Goal: Check status: Check status

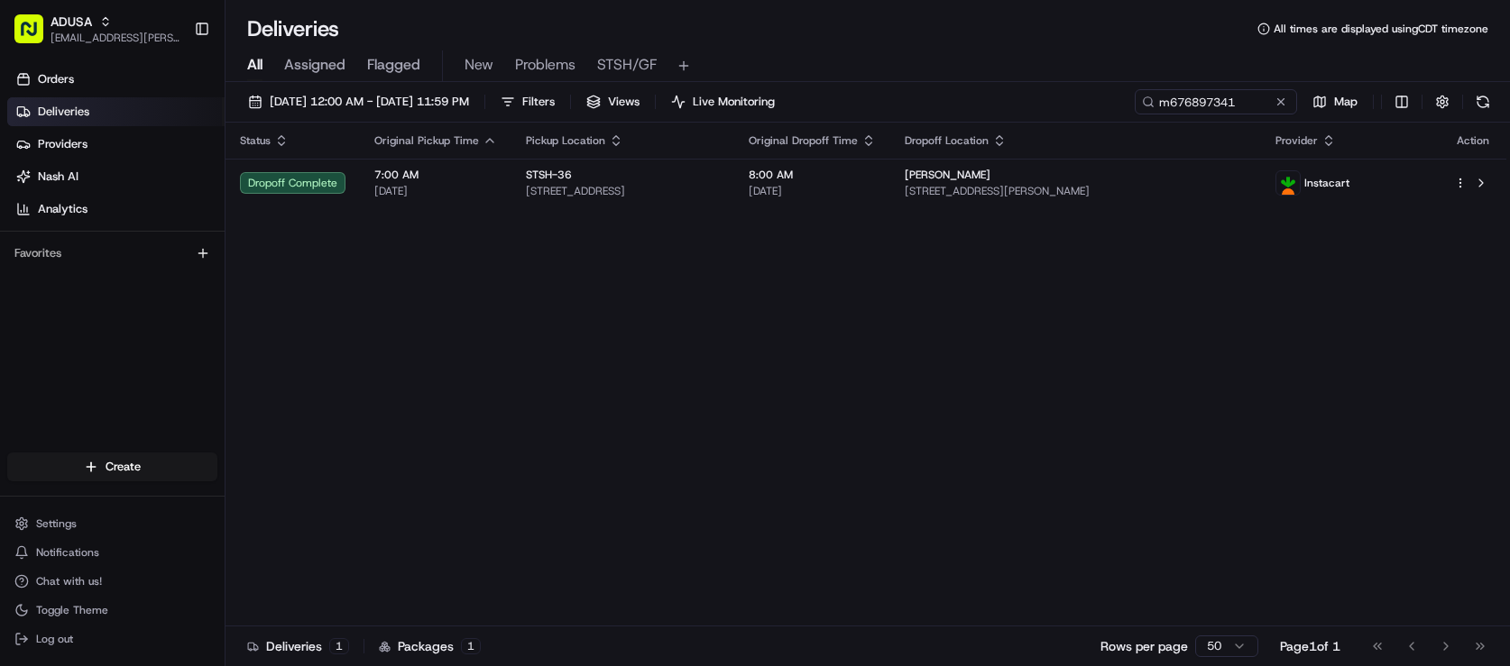
drag, startPoint x: 1226, startPoint y: 126, endPoint x: 1190, endPoint y: 128, distance: 35.2
click at [1272, 111] on button at bounding box center [1281, 102] width 18 height 18
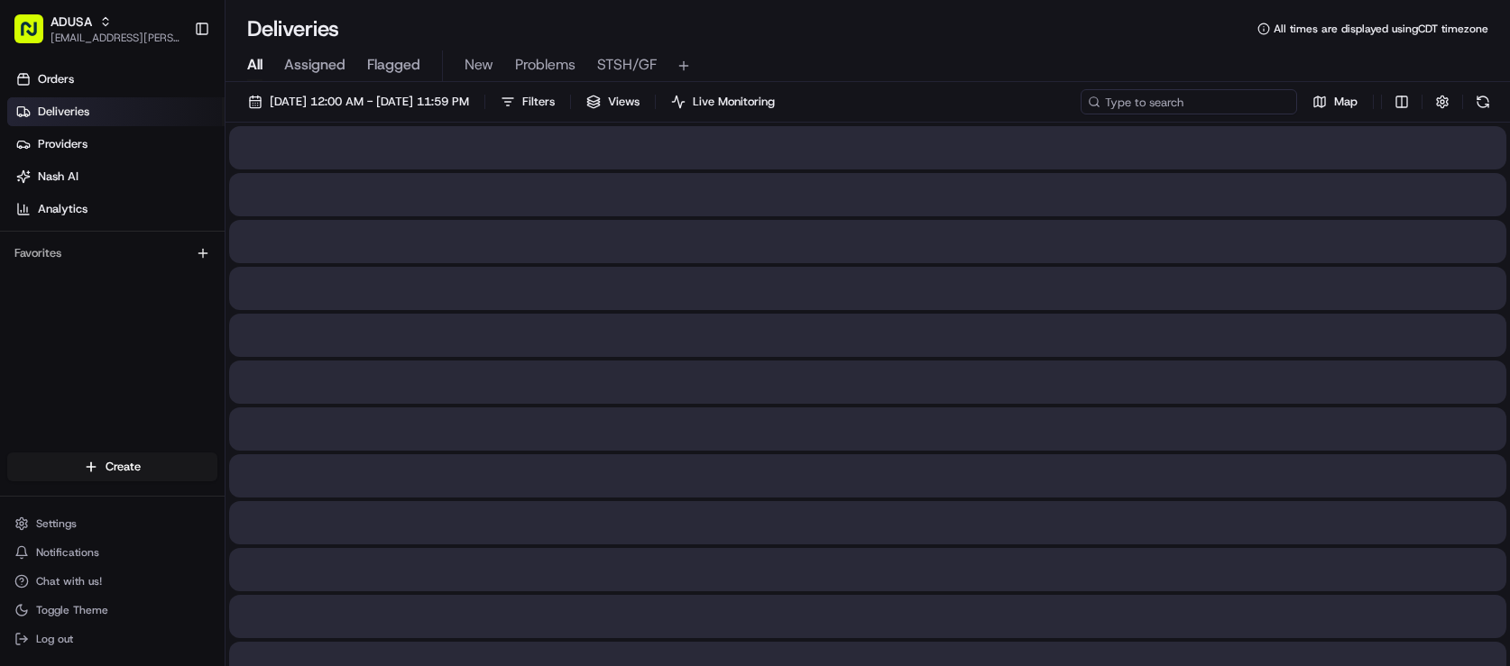
click at [1162, 123] on div "[DATE] 12:00 AM - [DATE] 11:59 PM Filters Views Live Monitoring Map" at bounding box center [867, 105] width 1284 height 33
paste input "m69903916"
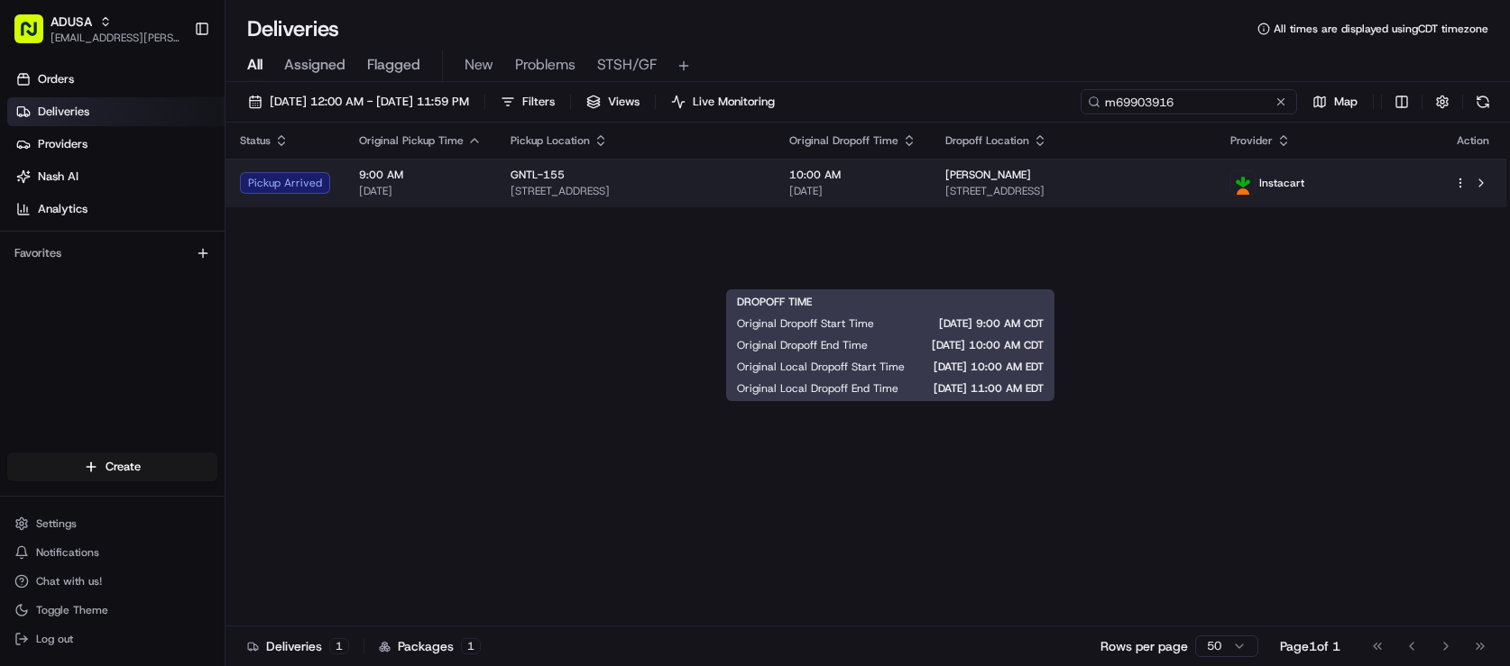
type input "m69903916"
click at [975, 269] on body "ADUSA nicolette.parchem@adusa.com Toggle Sidebar Orders Deliveries Providers Na…" at bounding box center [755, 333] width 1510 height 666
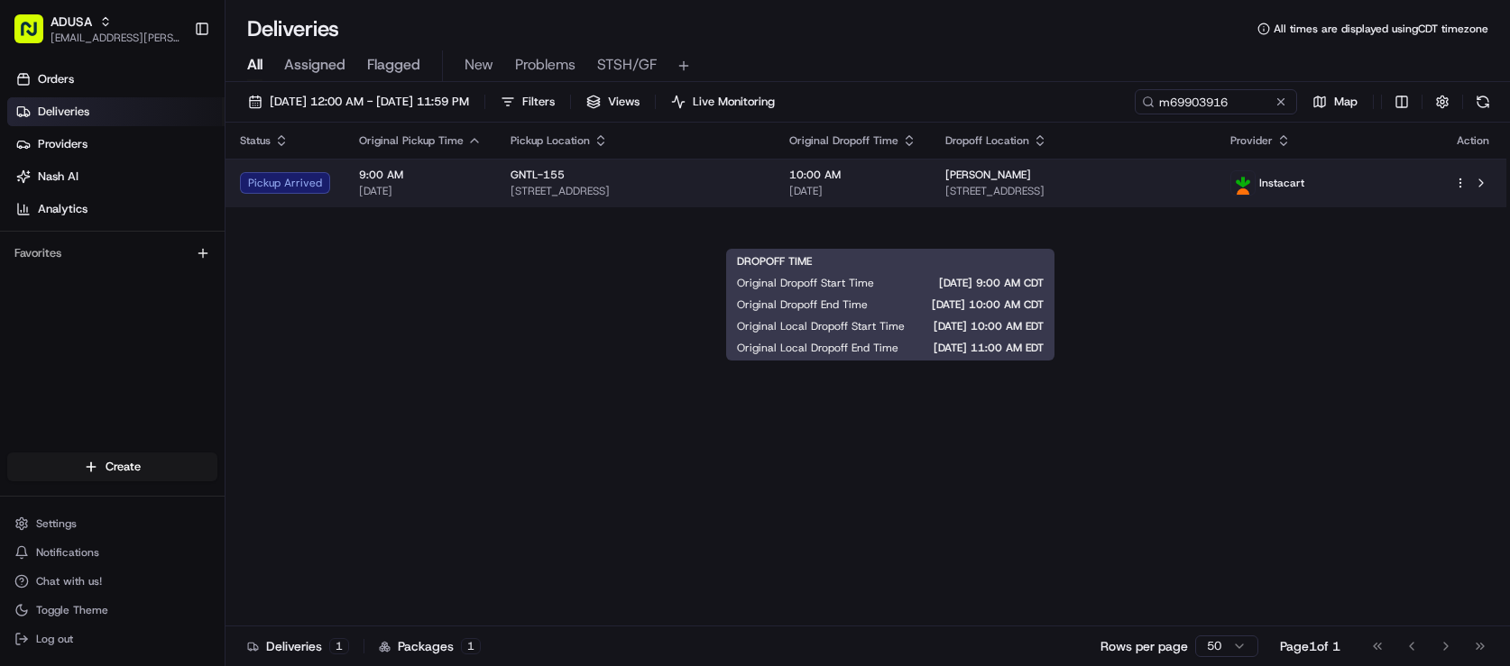
click at [916, 198] on span "[DATE]" at bounding box center [852, 191] width 127 height 14
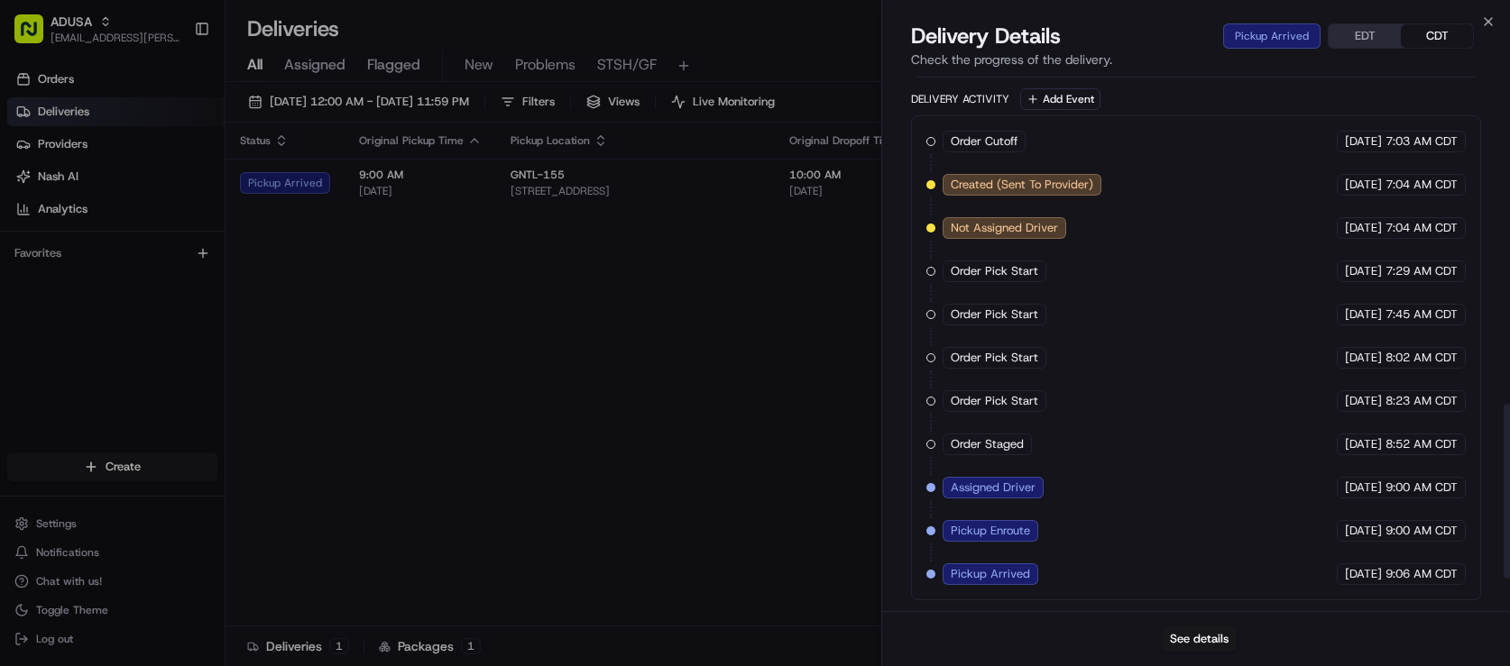
scroll to position [941, 0]
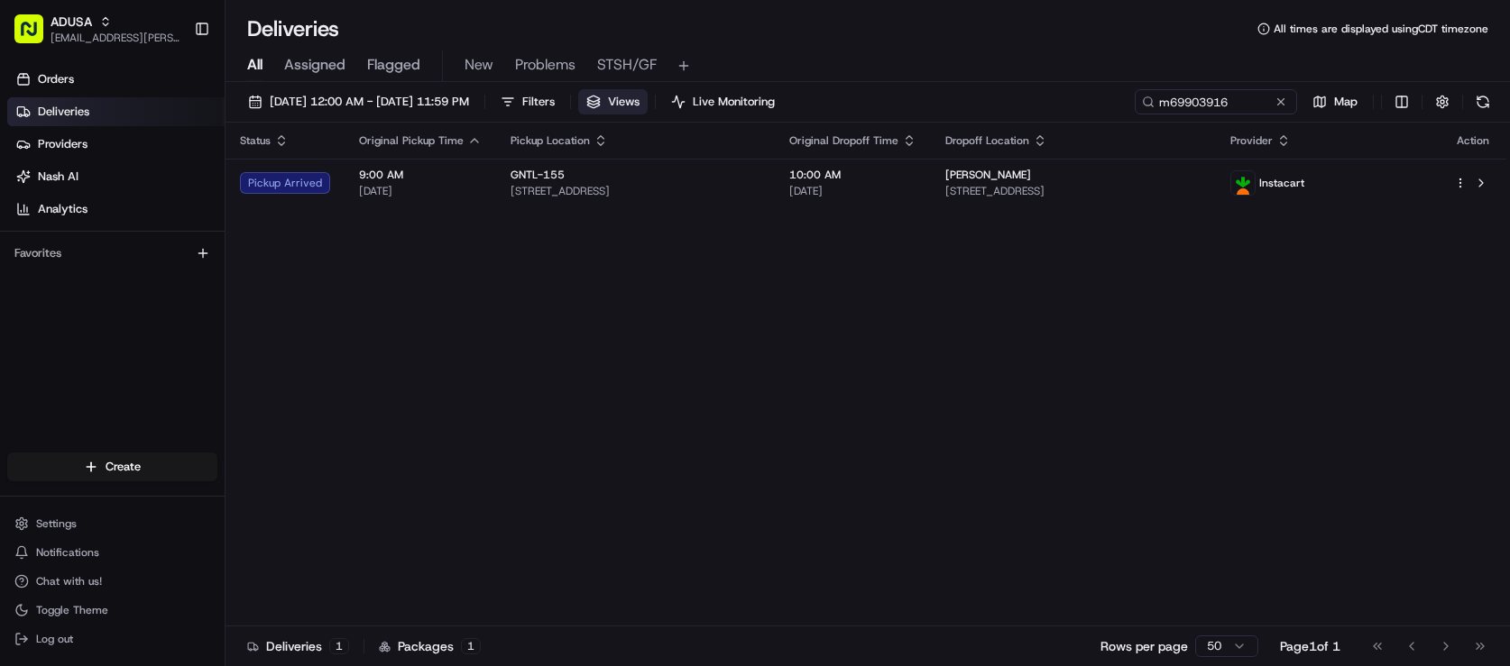
click at [639, 110] on span "Views" at bounding box center [624, 102] width 32 height 16
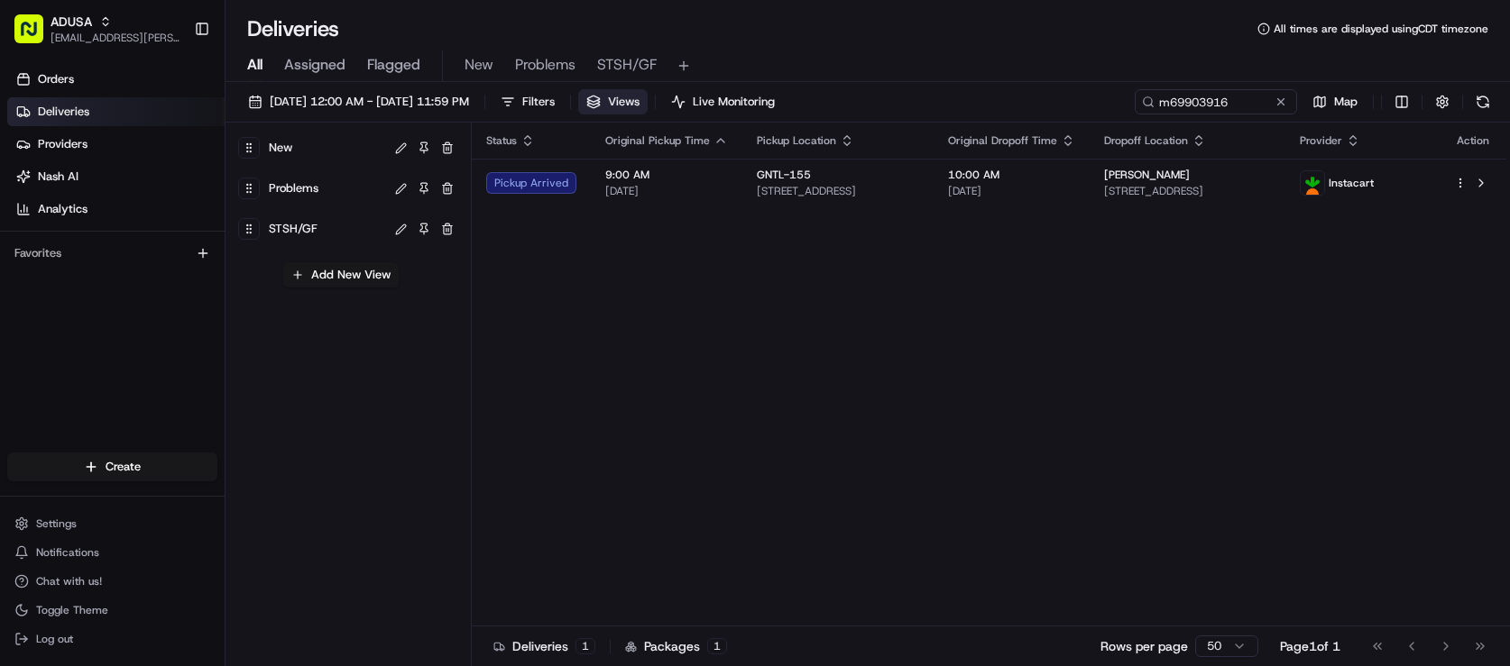
click at [639, 110] on span "Views" at bounding box center [624, 102] width 32 height 16
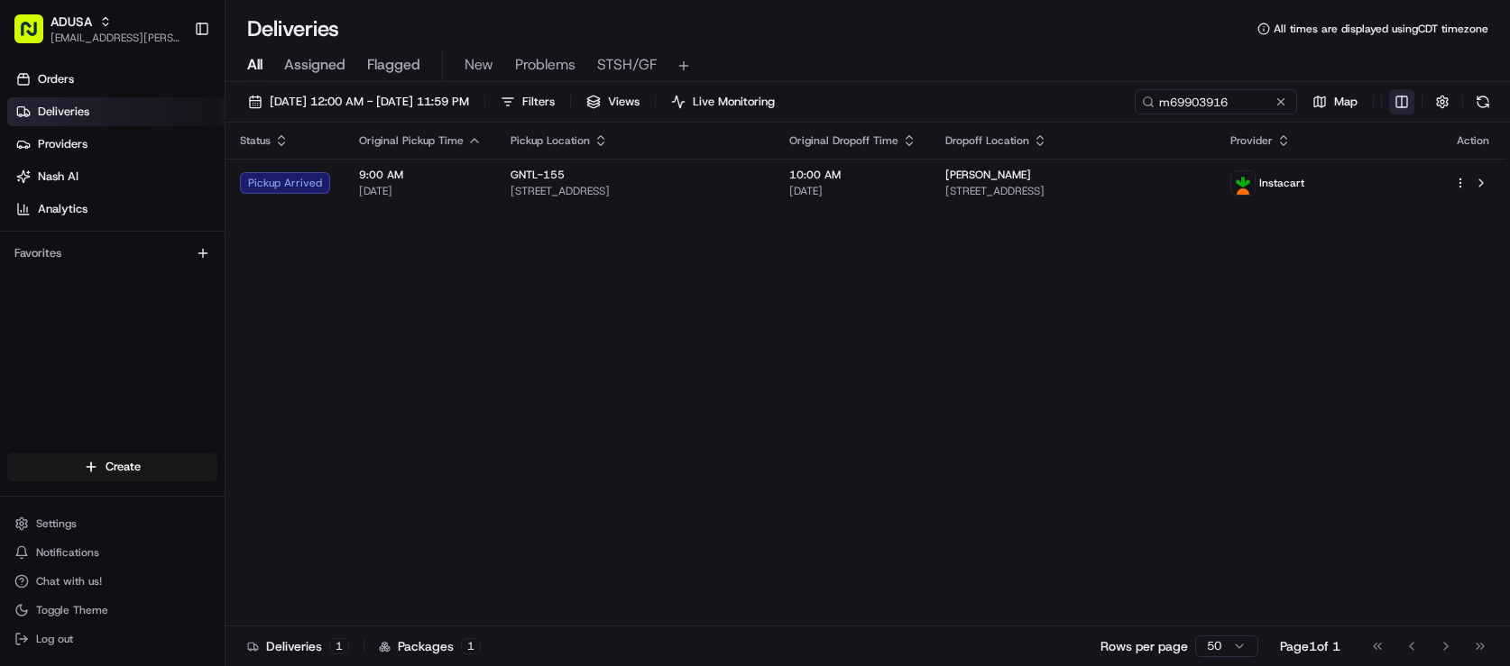
click at [1373, 125] on html "ADUSA nicolette.parchem@adusa.com Toggle Sidebar Orders Deliveries Providers Na…" at bounding box center [755, 333] width 1510 height 666
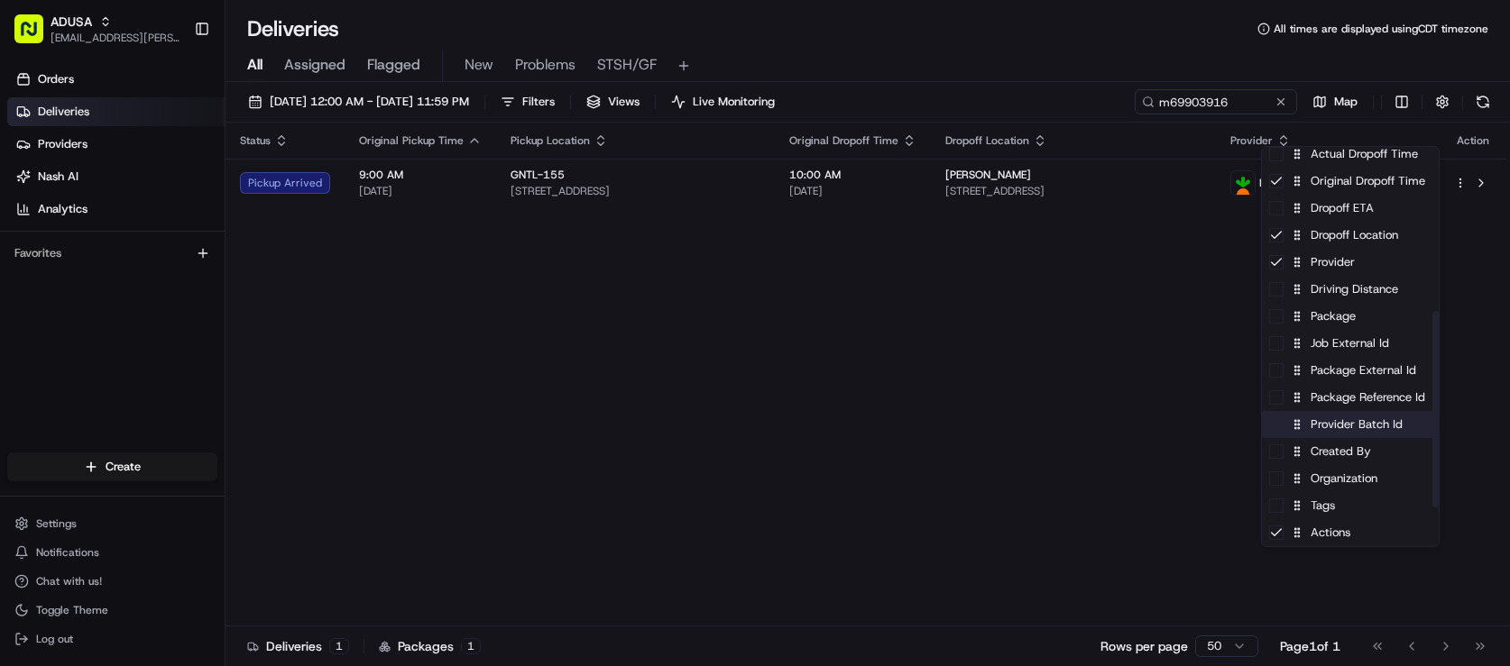
scroll to position [361, 0]
click at [1390, 379] on div "Package External Id" at bounding box center [1350, 370] width 177 height 27
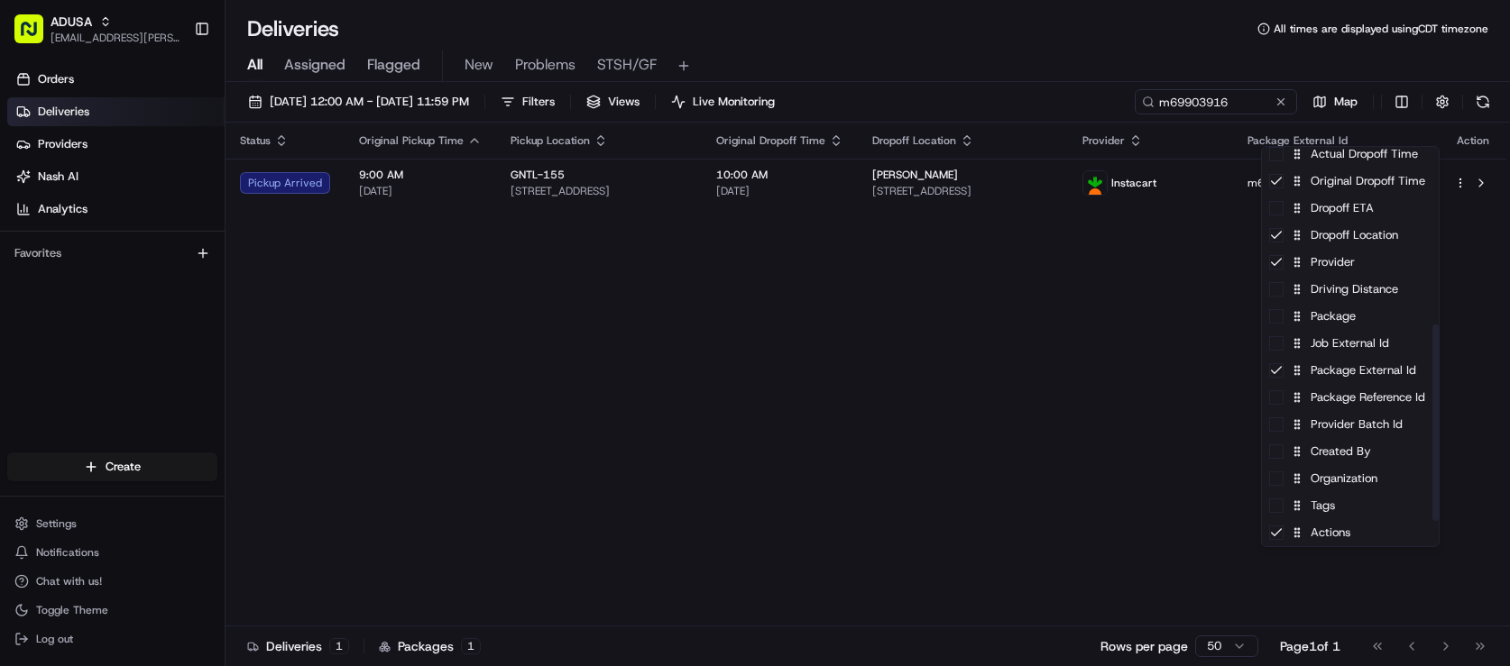
click at [1156, 413] on html "ADUSA nicolette.parchem@adusa.com Toggle Sidebar Orders Deliveries Providers Na…" at bounding box center [755, 333] width 1510 height 666
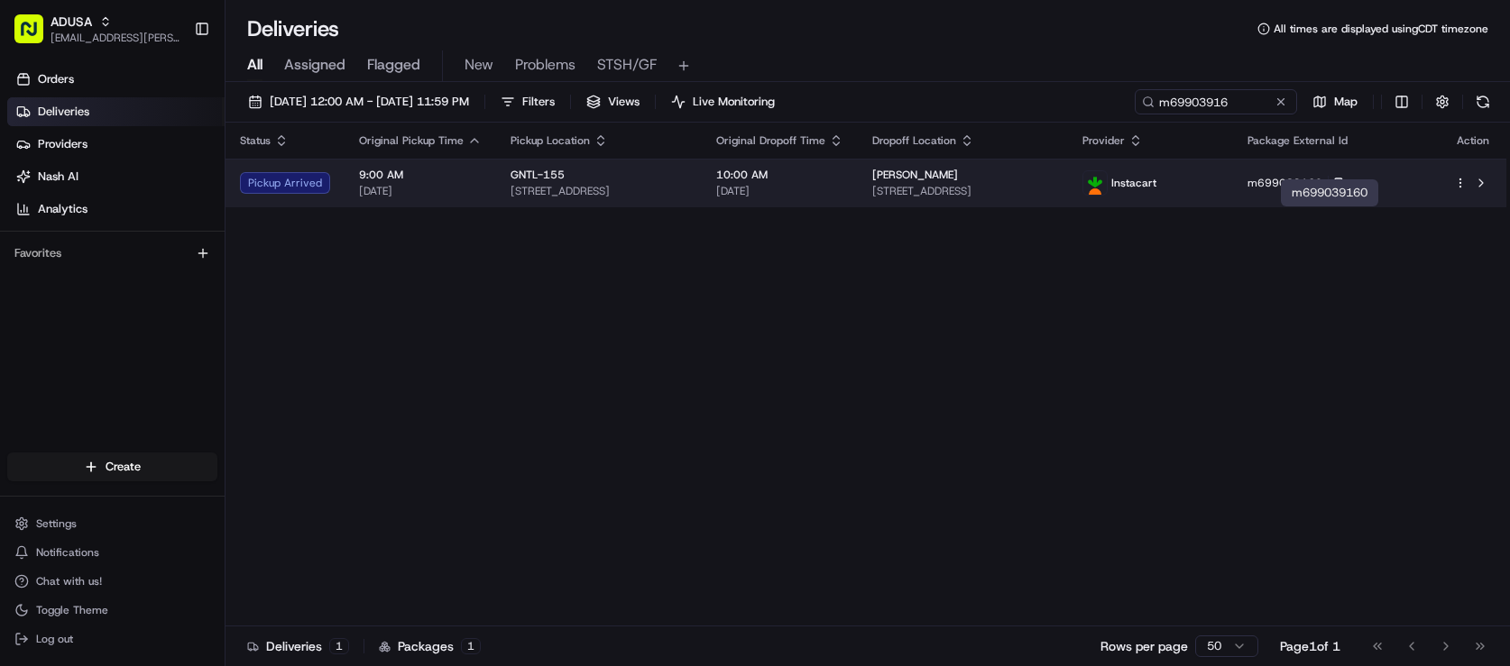
click at [1345, 189] on icon at bounding box center [1340, 184] width 12 height 12
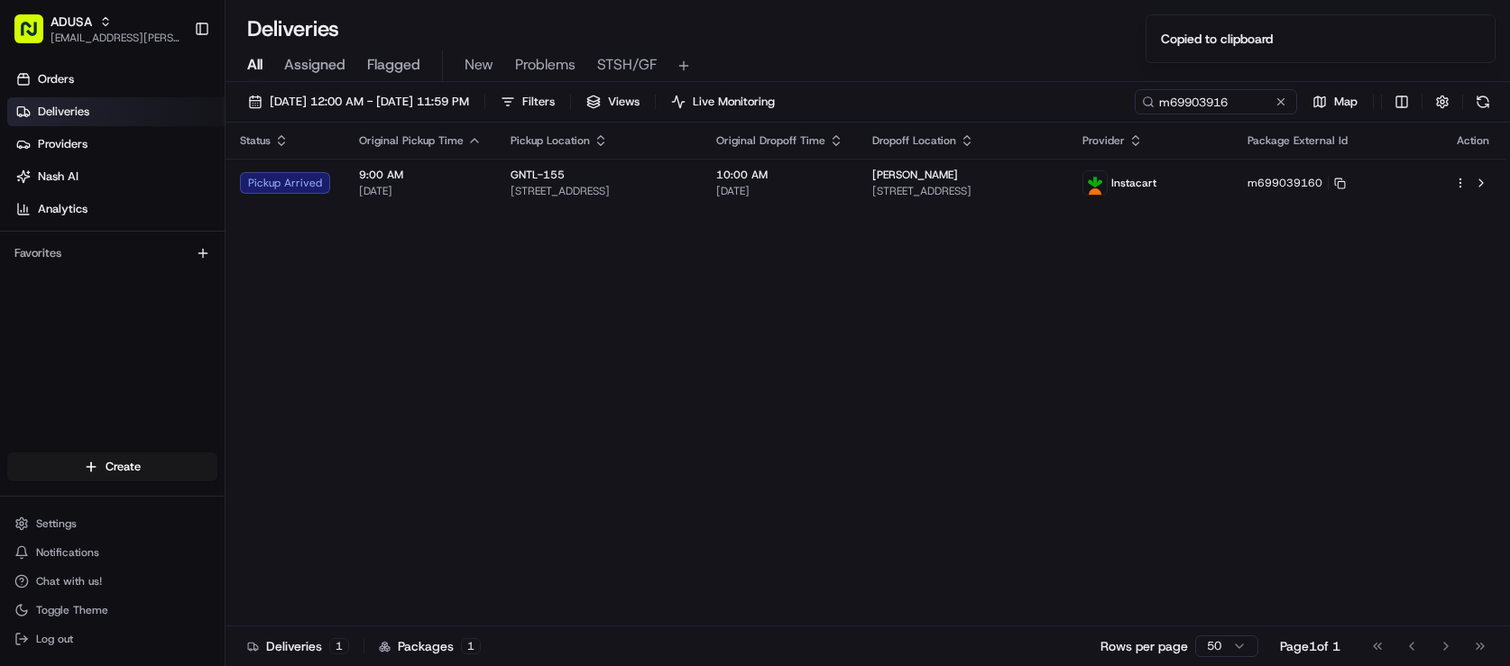
click at [366, 409] on div "Status Original Pickup Time Pickup Location Original Dropoff Time Dropoff Locat…" at bounding box center [865, 375] width 1281 height 504
click at [420, 401] on div "Status Original Pickup Time Pickup Location Original Dropoff Time Dropoff Locat…" at bounding box center [865, 375] width 1281 height 504
click at [1042, 64] on div "All Assigned Flagged New Problems STSH/GF" at bounding box center [867, 67] width 1284 height 32
drag, startPoint x: 1227, startPoint y: 127, endPoint x: 1183, endPoint y: 127, distance: 44.2
click at [1272, 111] on button at bounding box center [1281, 102] width 18 height 18
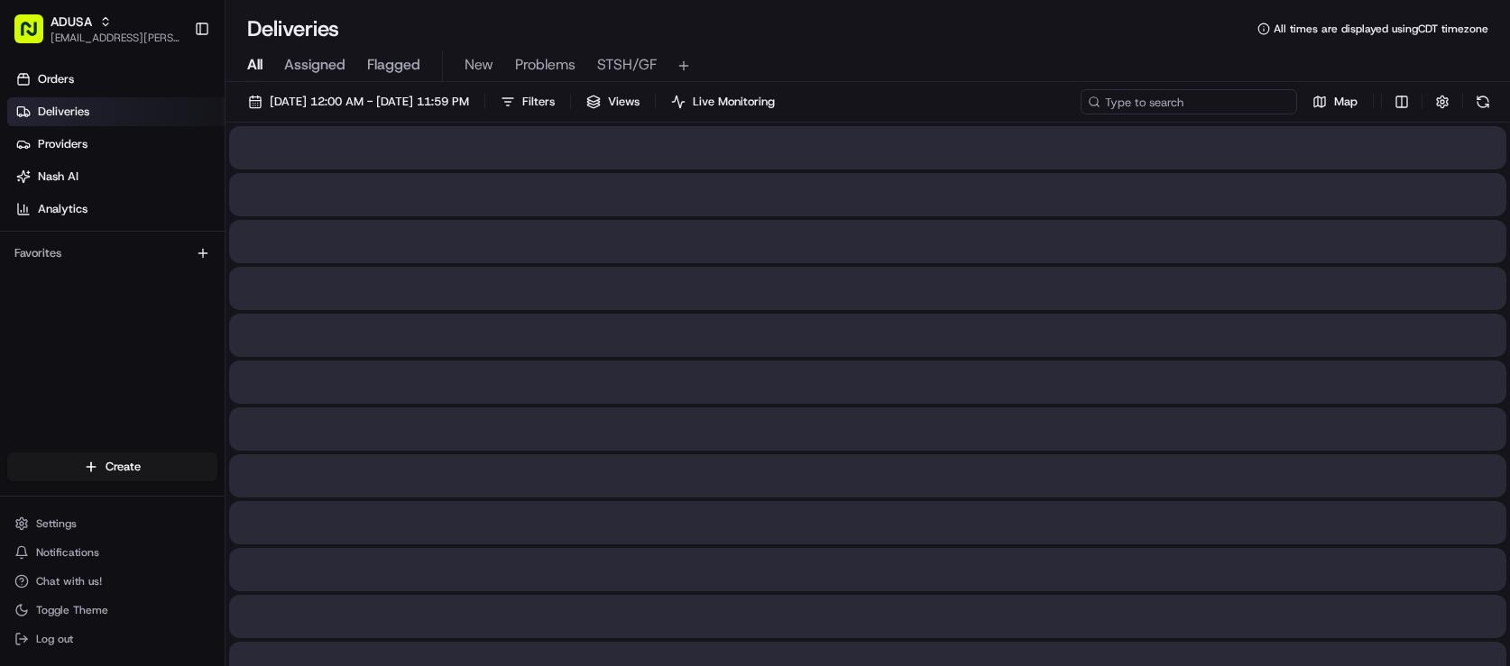
click at [1183, 123] on div "08/15/2025 12:00 AM - 08/15/2025 11:59 PM Filters Views Live Monitoring Map" at bounding box center [867, 105] width 1284 height 33
paste input "m705295923"
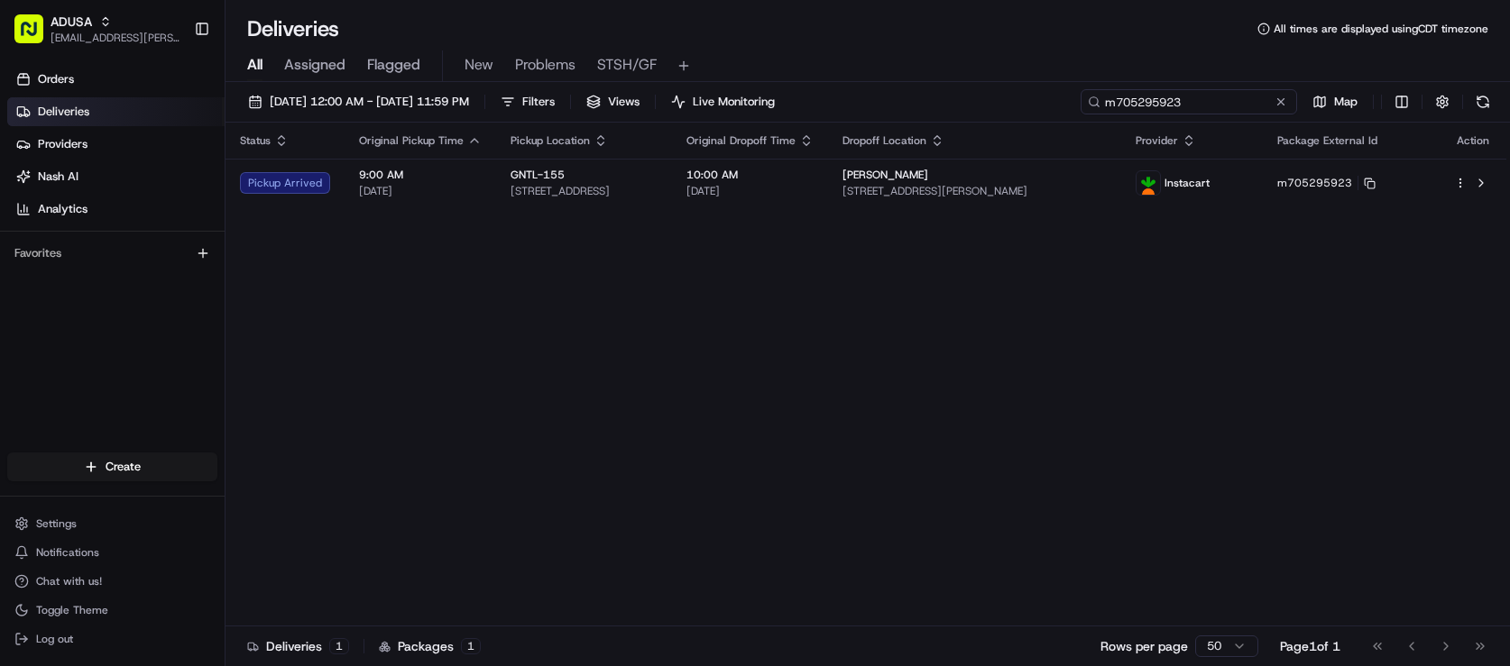
type input "m705295923"
click at [1054, 280] on div "Status Original Pickup Time Pickup Location Original Dropoff Time Dropoff Locat…" at bounding box center [865, 375] width 1281 height 504
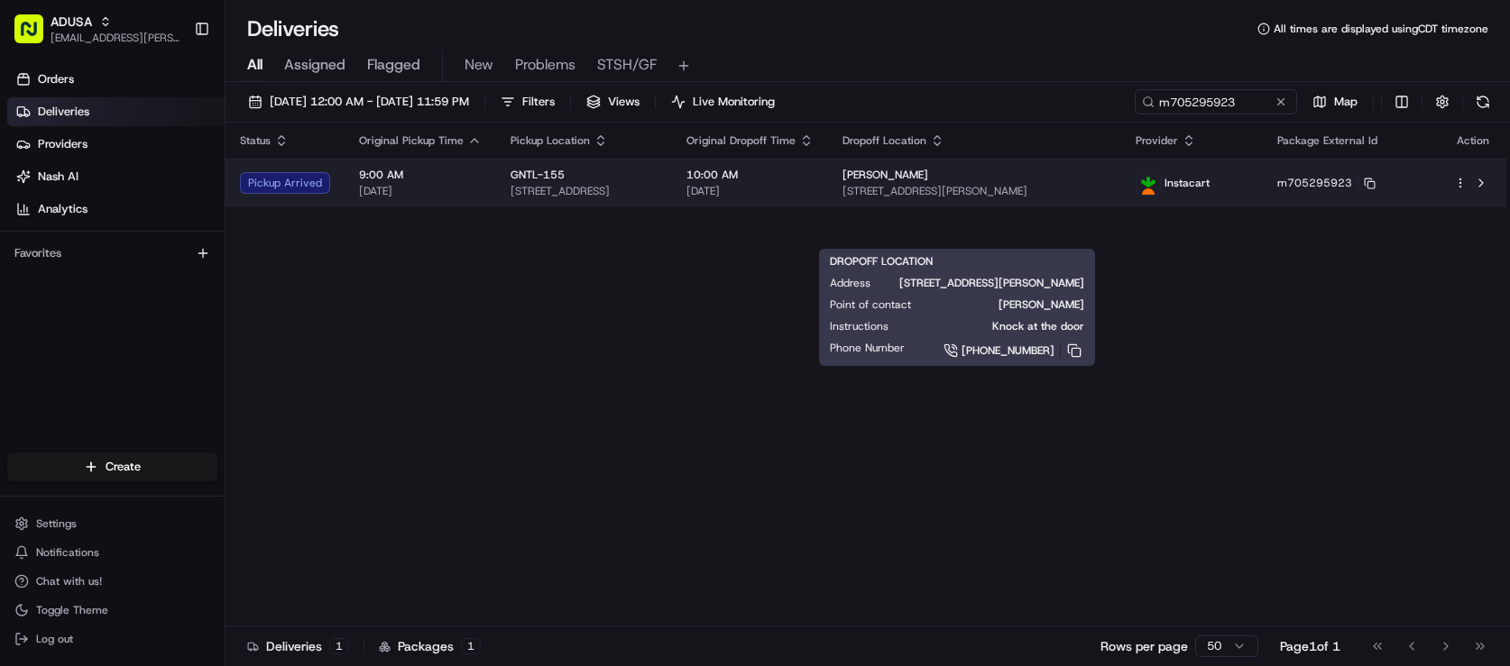
click at [928, 182] on span "Lakeisha Chambers" at bounding box center [885, 175] width 86 height 14
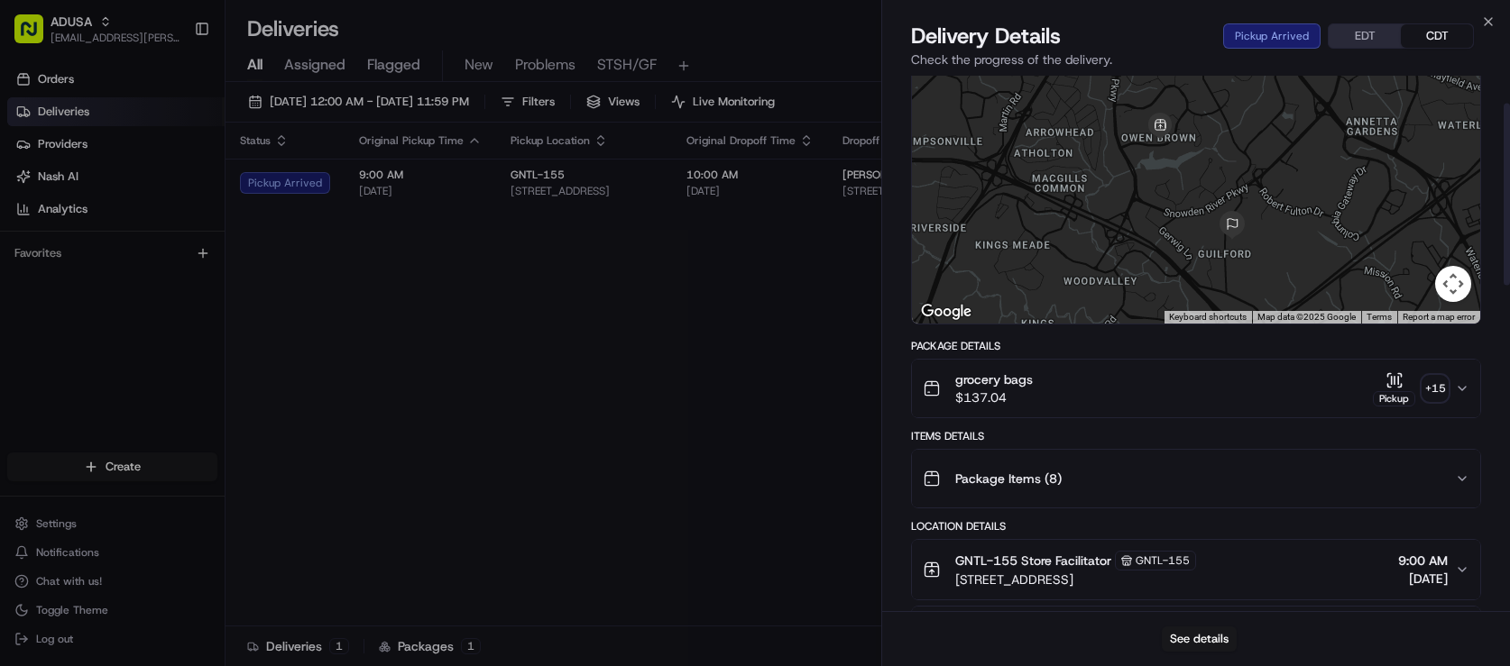
scroll to position [76, 0]
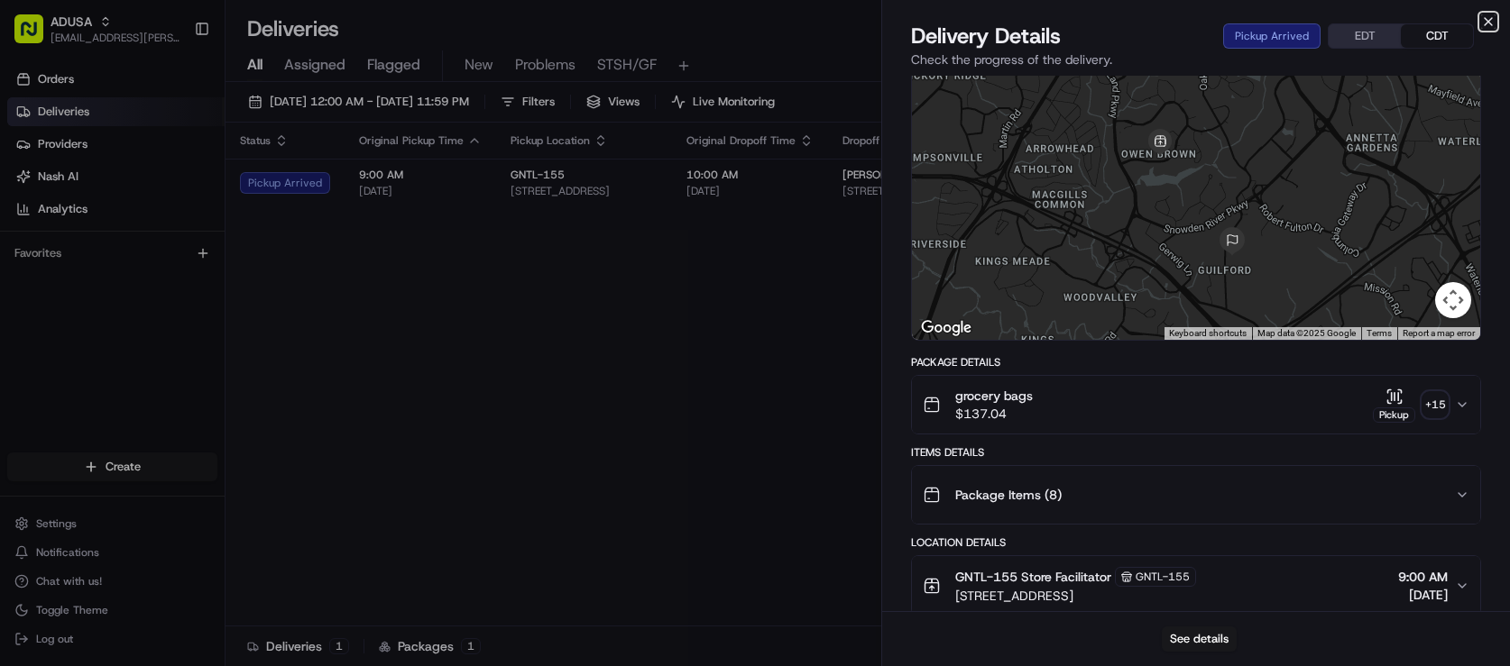
click at [1482, 21] on icon "button" at bounding box center [1488, 21] width 14 height 14
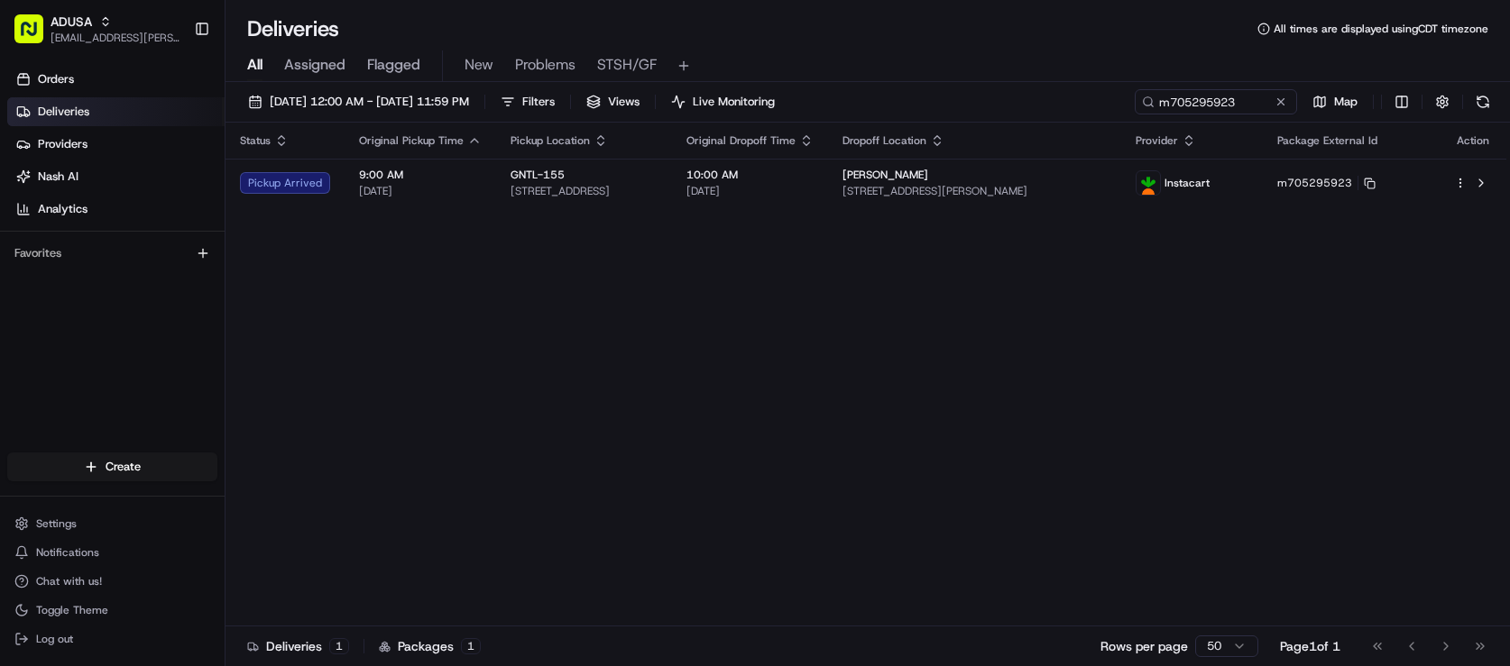
click at [840, 376] on div "Status Original Pickup Time Pickup Location Original Dropoff Time Dropoff Locat…" at bounding box center [865, 375] width 1281 height 504
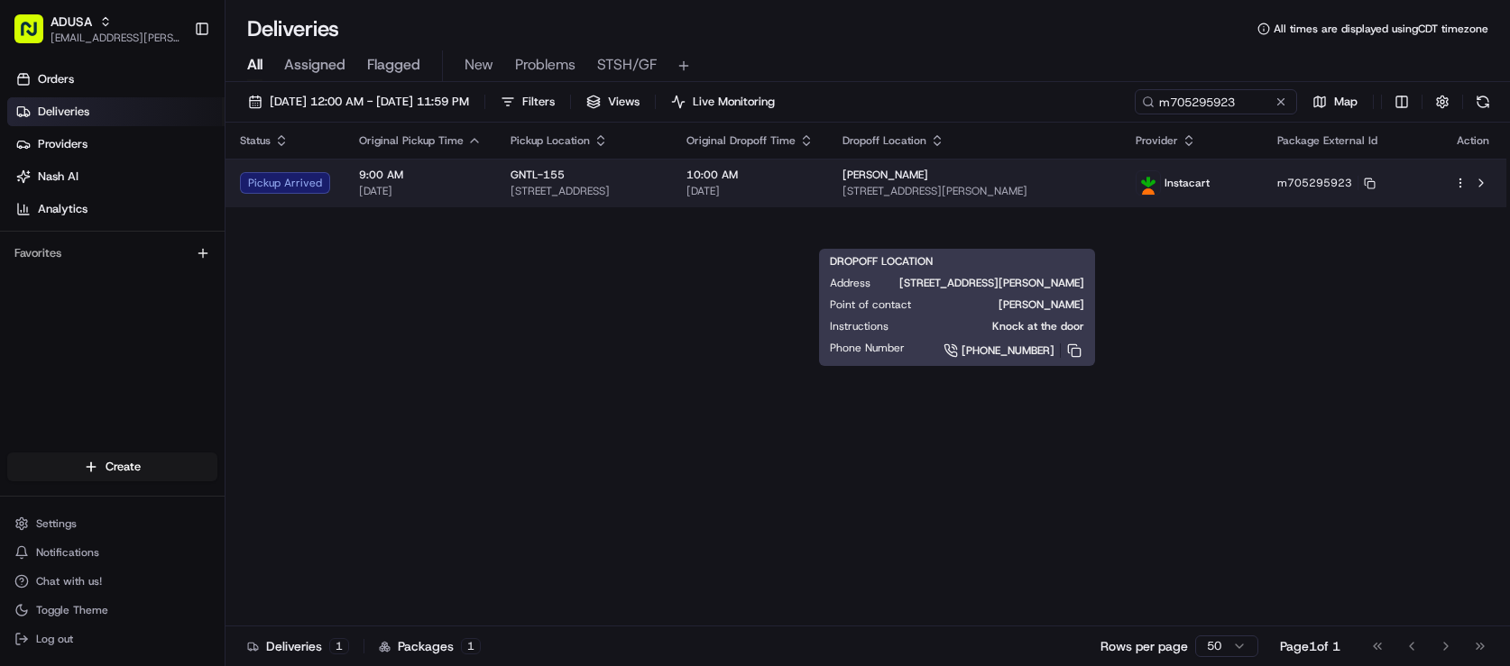
click at [1071, 198] on span "7510 Monarch Mills Way, 201, Columbia, MD 21046, US" at bounding box center [974, 191] width 264 height 14
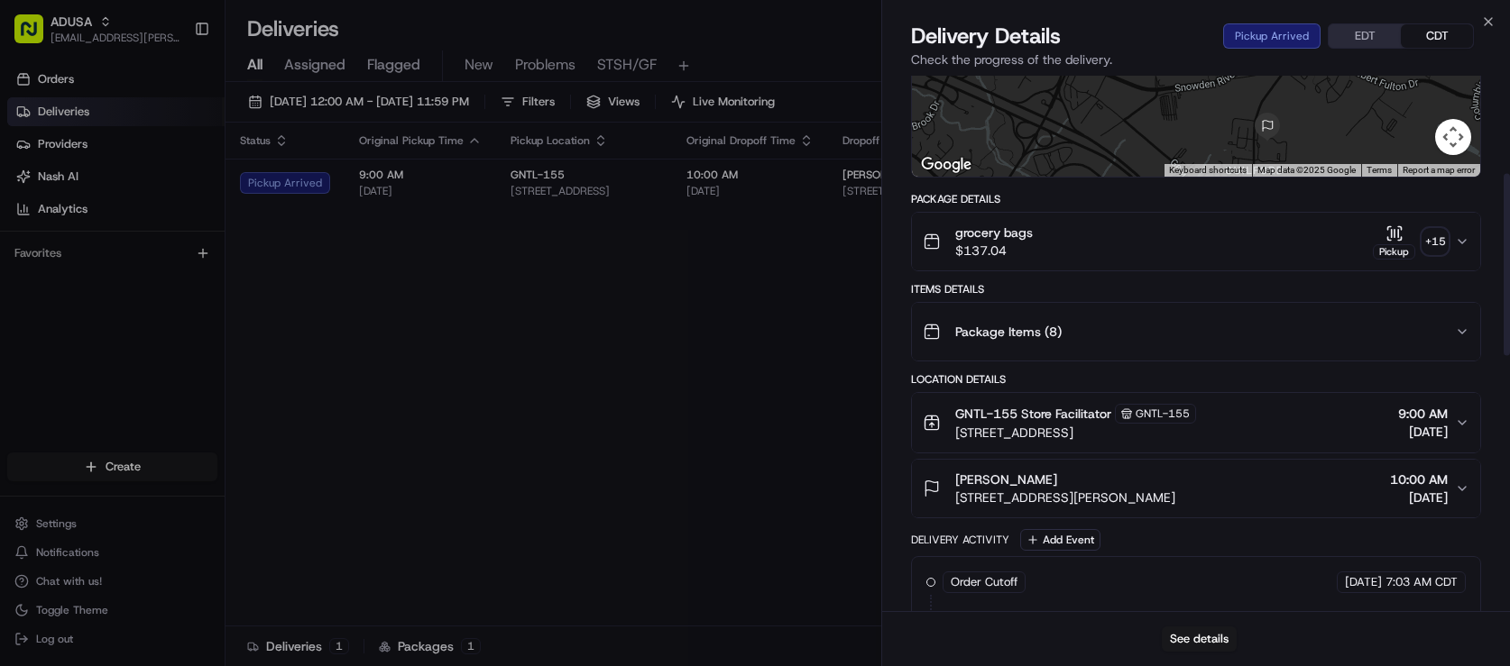
scroll to position [271, 0]
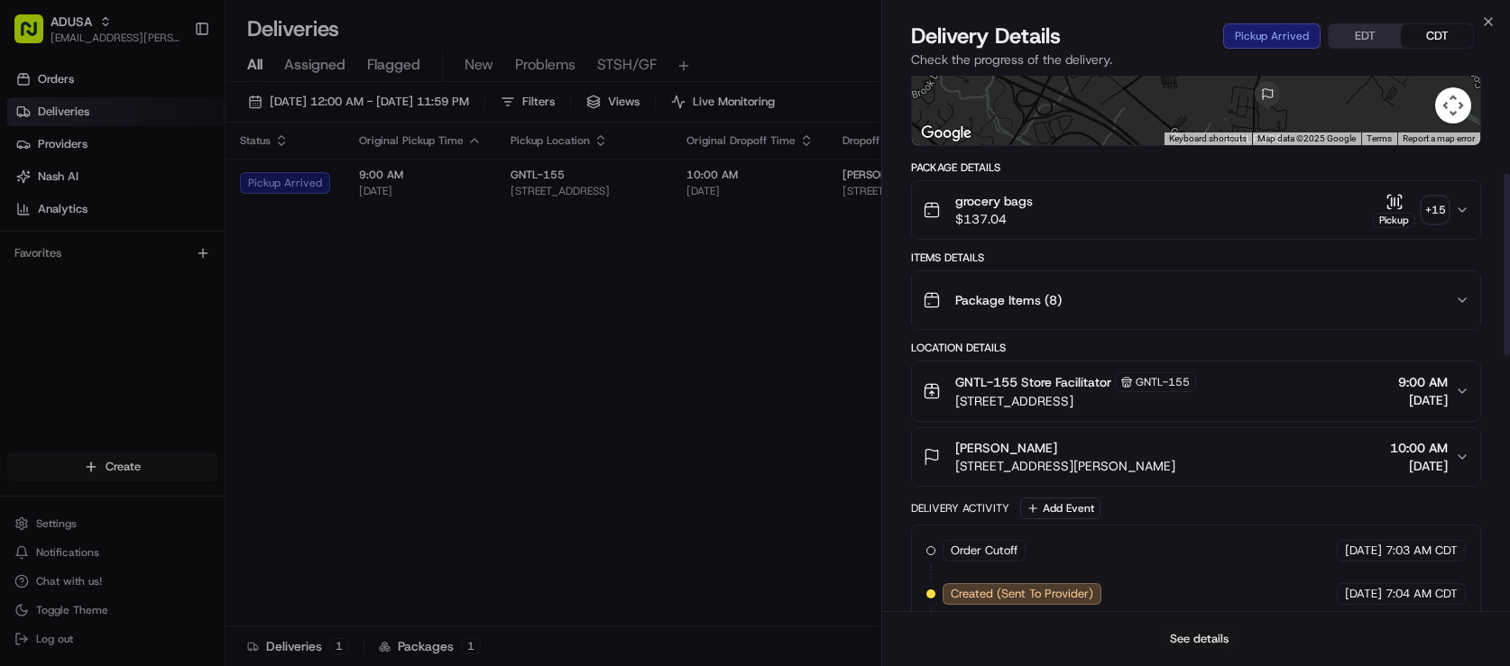
click at [1208, 631] on button "See details" at bounding box center [1199, 639] width 75 height 25
drag, startPoint x: 799, startPoint y: 455, endPoint x: 890, endPoint y: 297, distance: 183.0
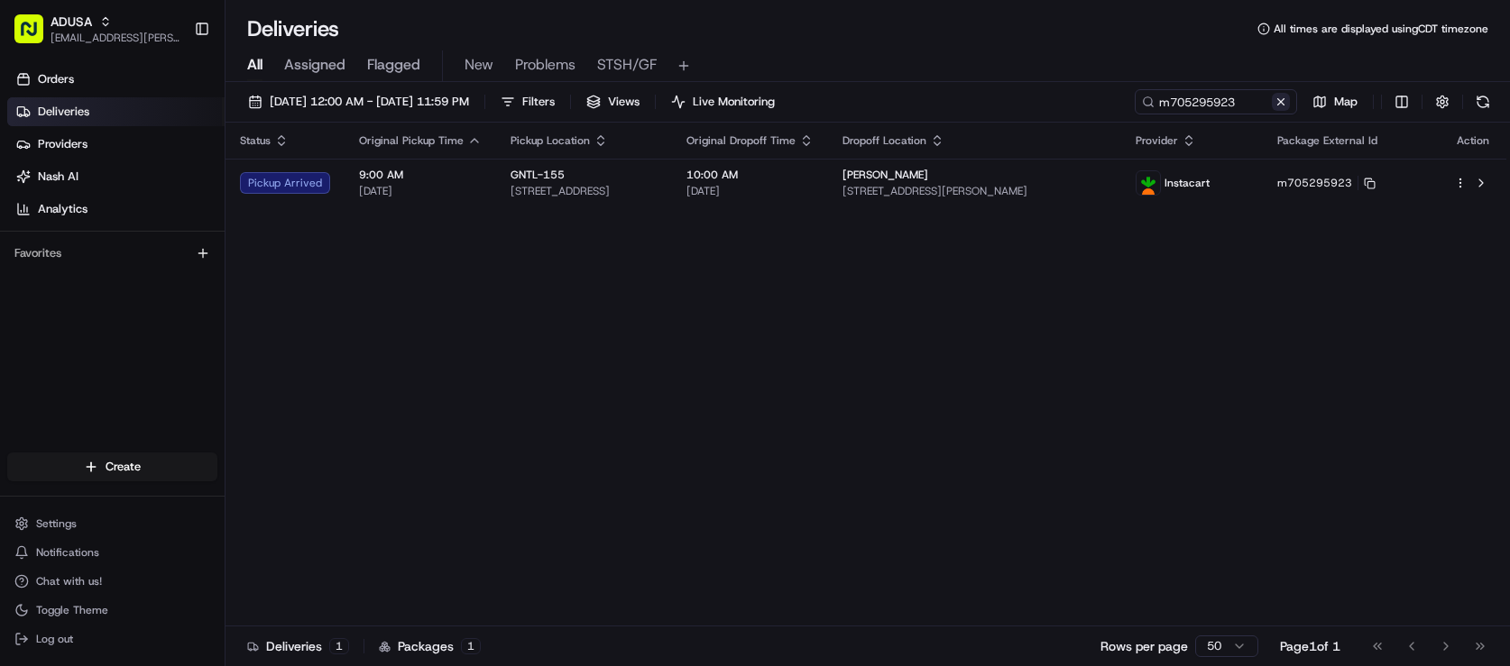
click at [1272, 111] on button at bounding box center [1281, 102] width 18 height 18
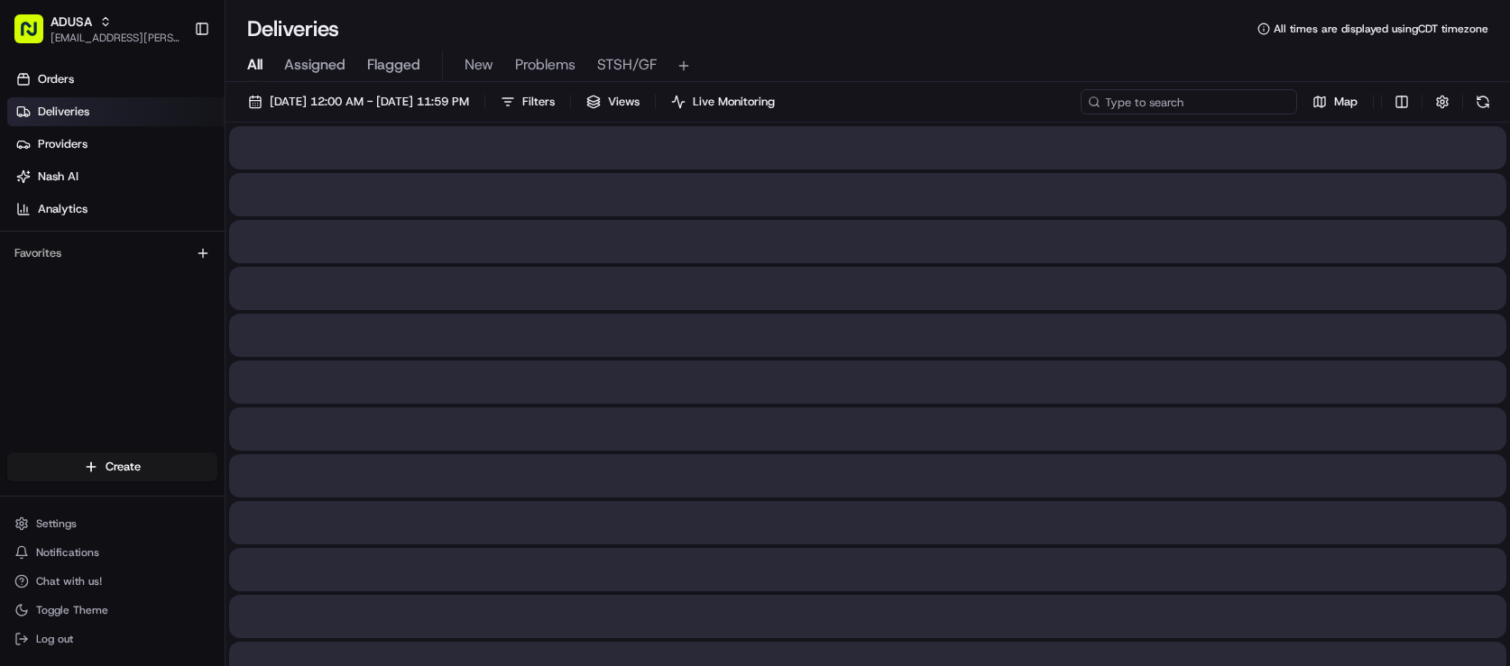
click at [1185, 123] on div "08/15/2025 12:00 AM - 08/15/2025 11:59 PM Filters Views Live Monitoring Map" at bounding box center [867, 105] width 1284 height 33
paste input "m699039160"
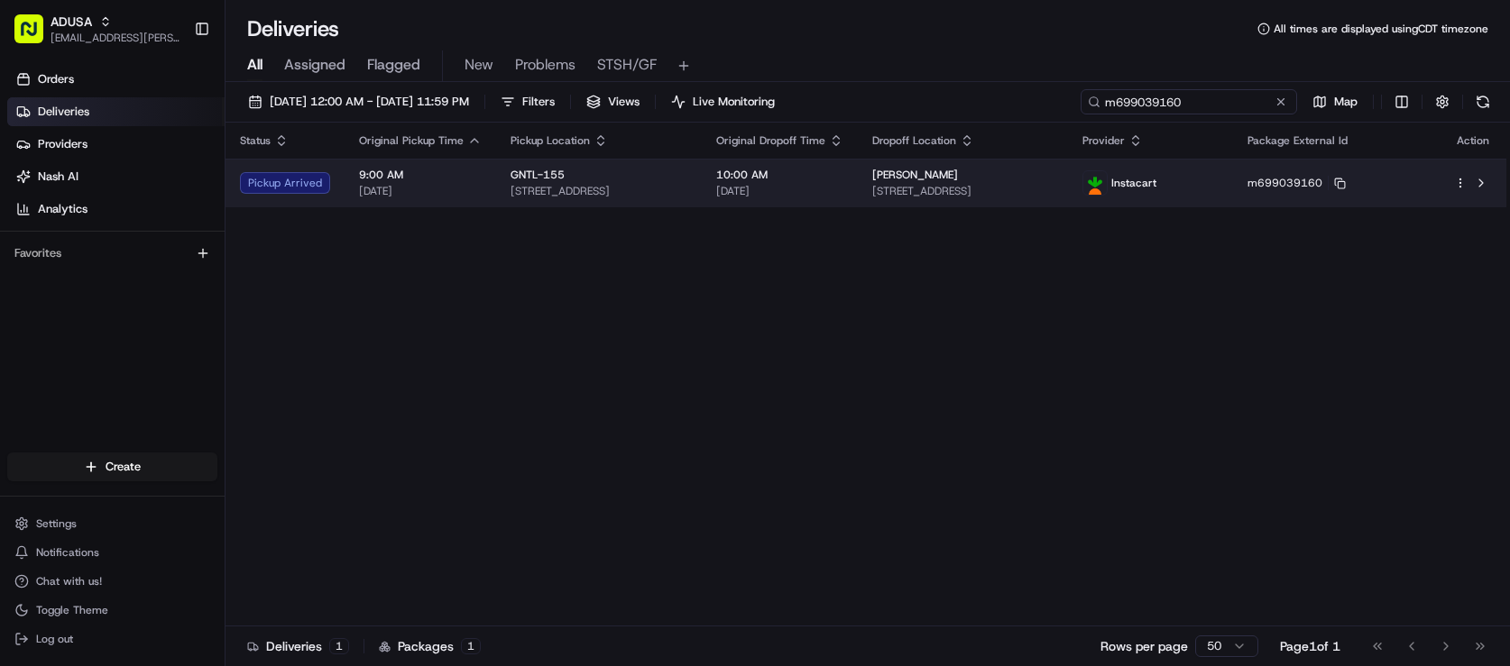
type input "m699039160"
click at [1079, 260] on div "Status Original Pickup Time Pickup Location Original Dropoff Time Dropoff Locat…" at bounding box center [865, 375] width 1281 height 504
click at [1053, 198] on div "Sophia Malloy 6007 Majors Ln, Unit 10, Columbia, MD 21045, US" at bounding box center [962, 183] width 181 height 31
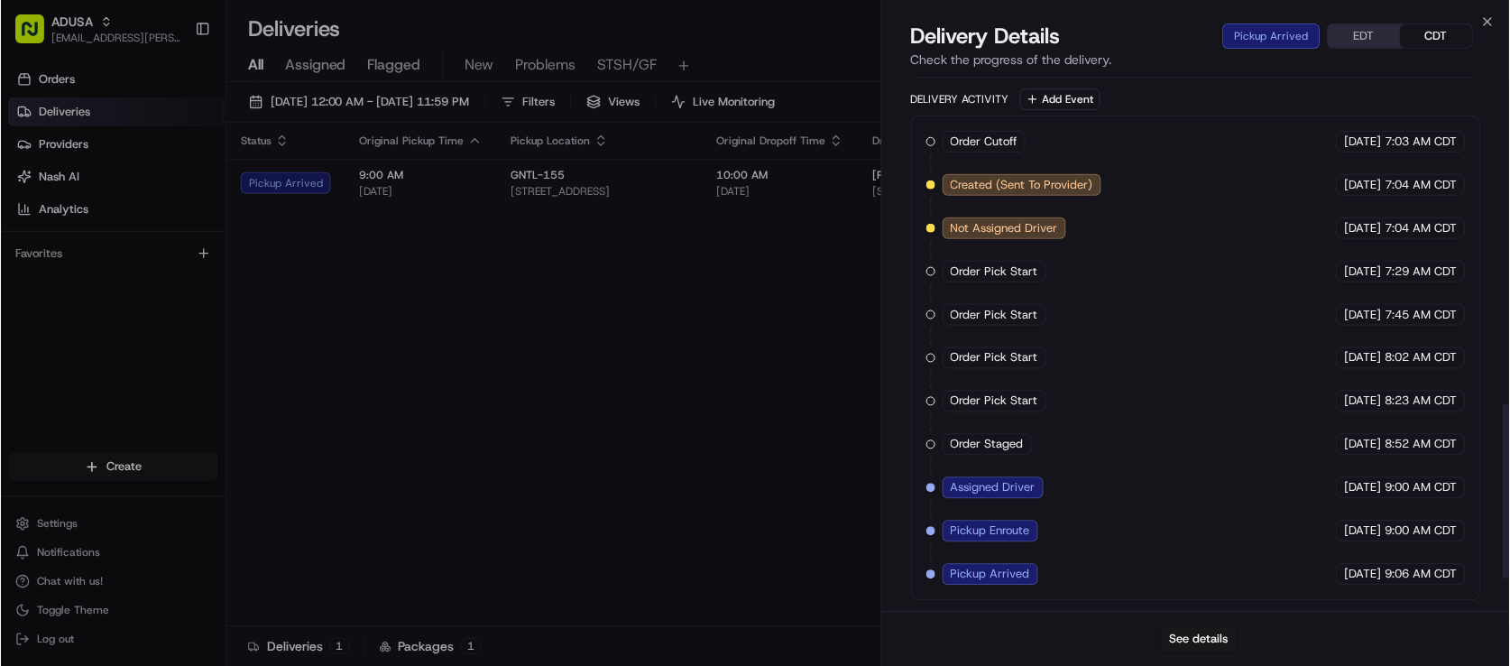
scroll to position [941, 0]
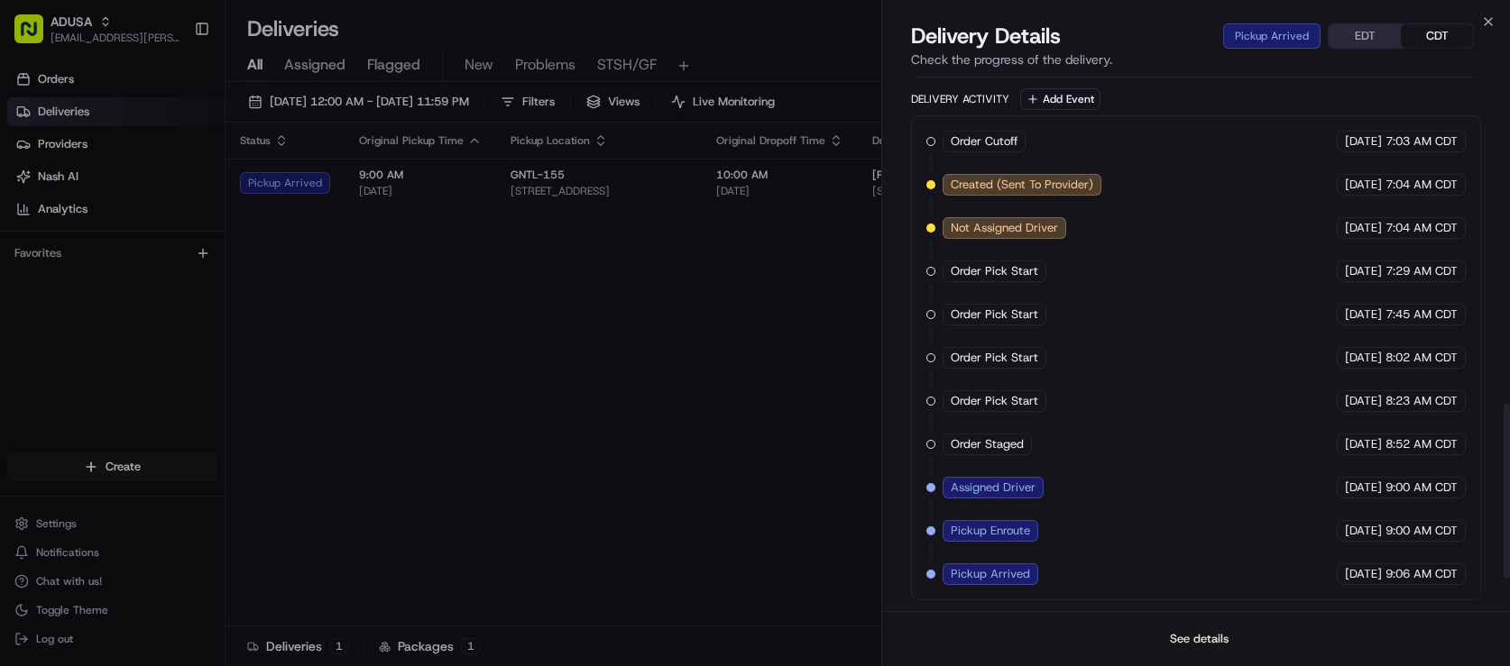
click at [1197, 645] on button "See details" at bounding box center [1199, 639] width 75 height 25
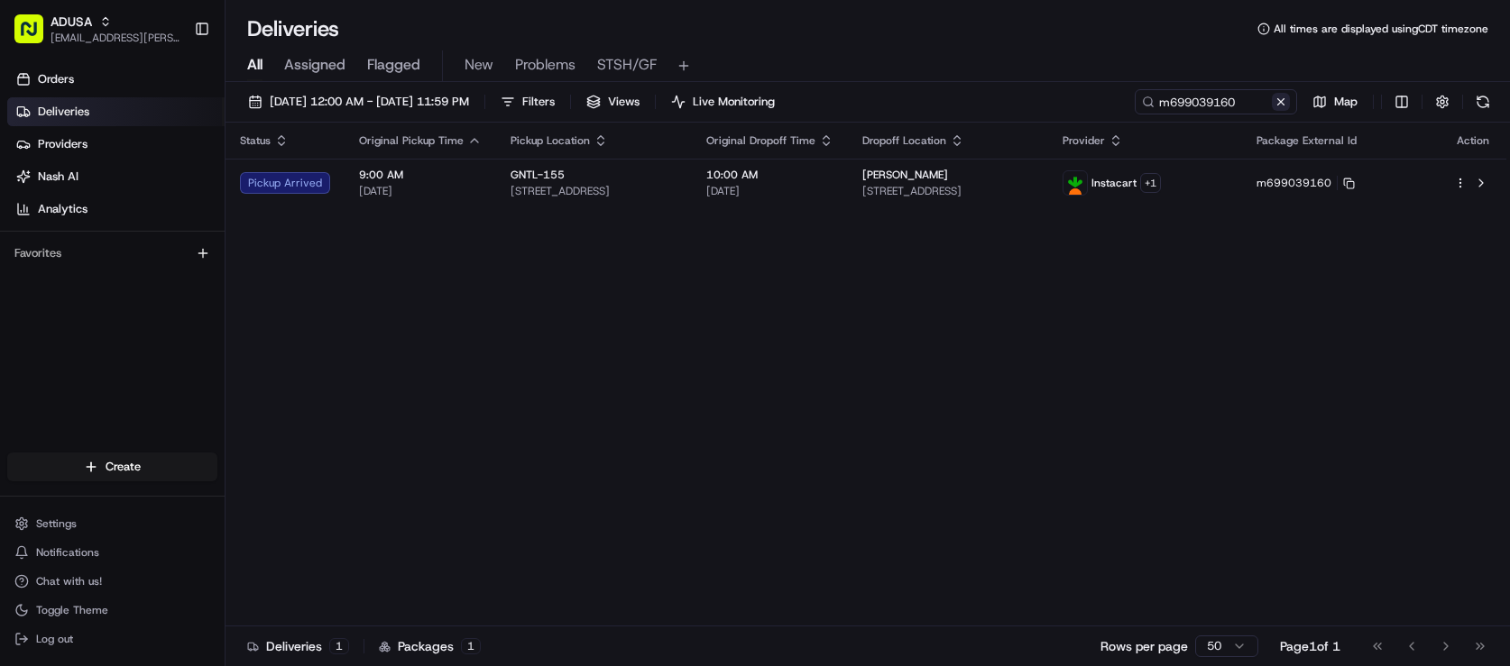
click at [1272, 111] on button at bounding box center [1281, 102] width 18 height 18
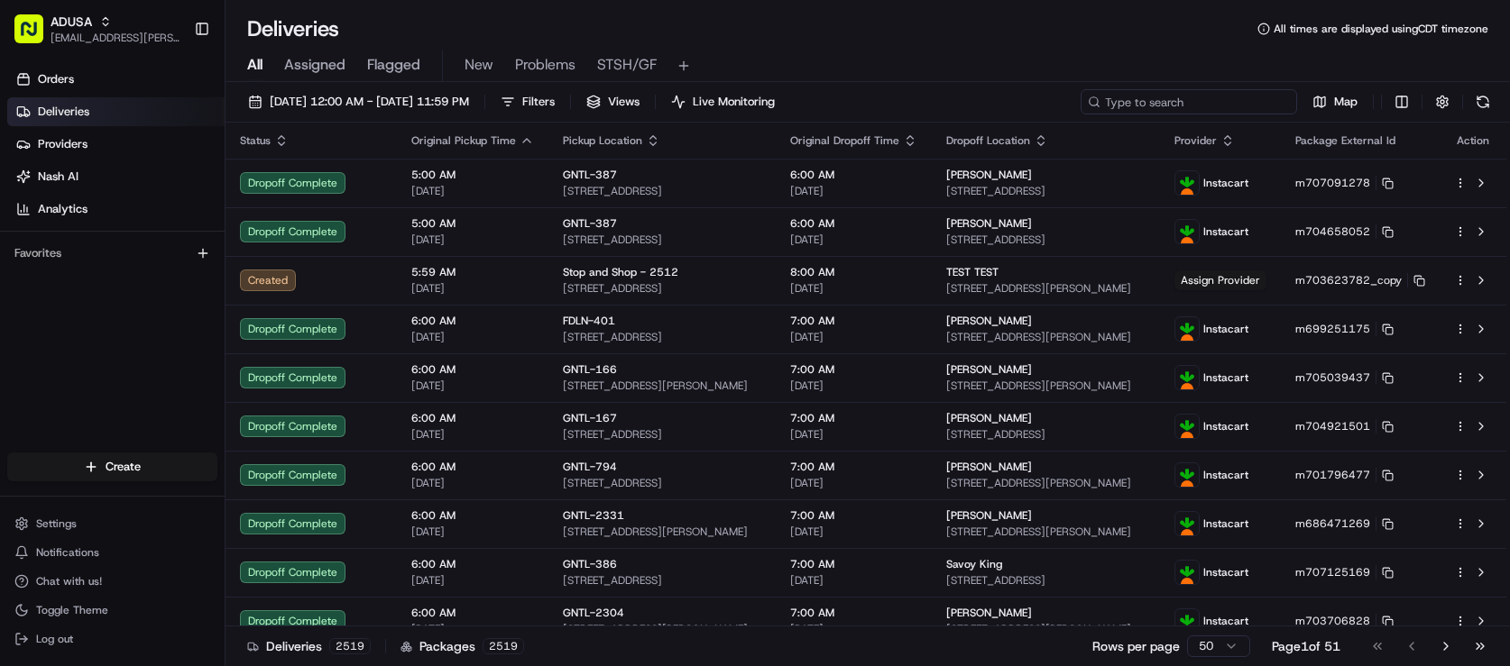
drag, startPoint x: 1163, startPoint y: 130, endPoint x: 390, endPoint y: 161, distance: 774.4
paste input "m701515795"
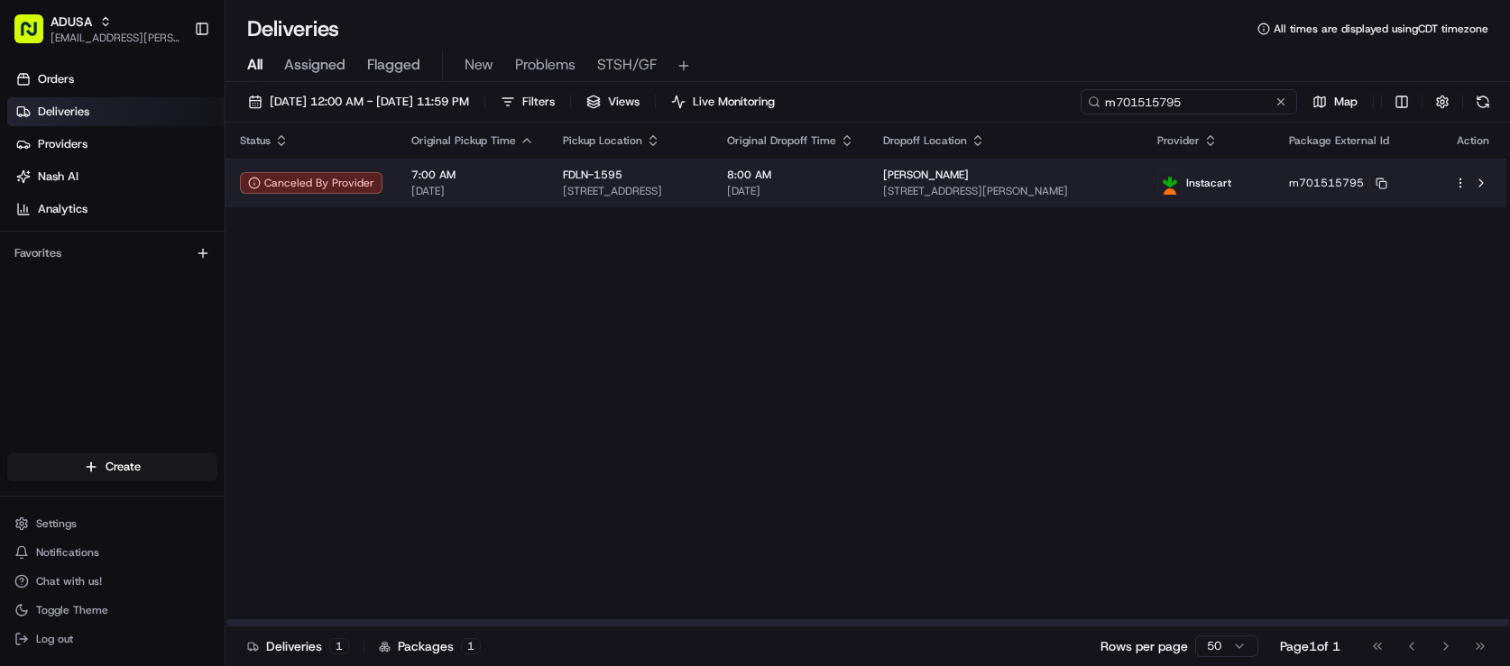
type input "m701515795"
click at [1012, 266] on div "Status Original Pickup Time Pickup Location Original Dropoff Time Dropoff Locat…" at bounding box center [865, 375] width 1281 height 504
click at [868, 207] on td "8:00 AM 08/15/2025" at bounding box center [790, 183] width 156 height 49
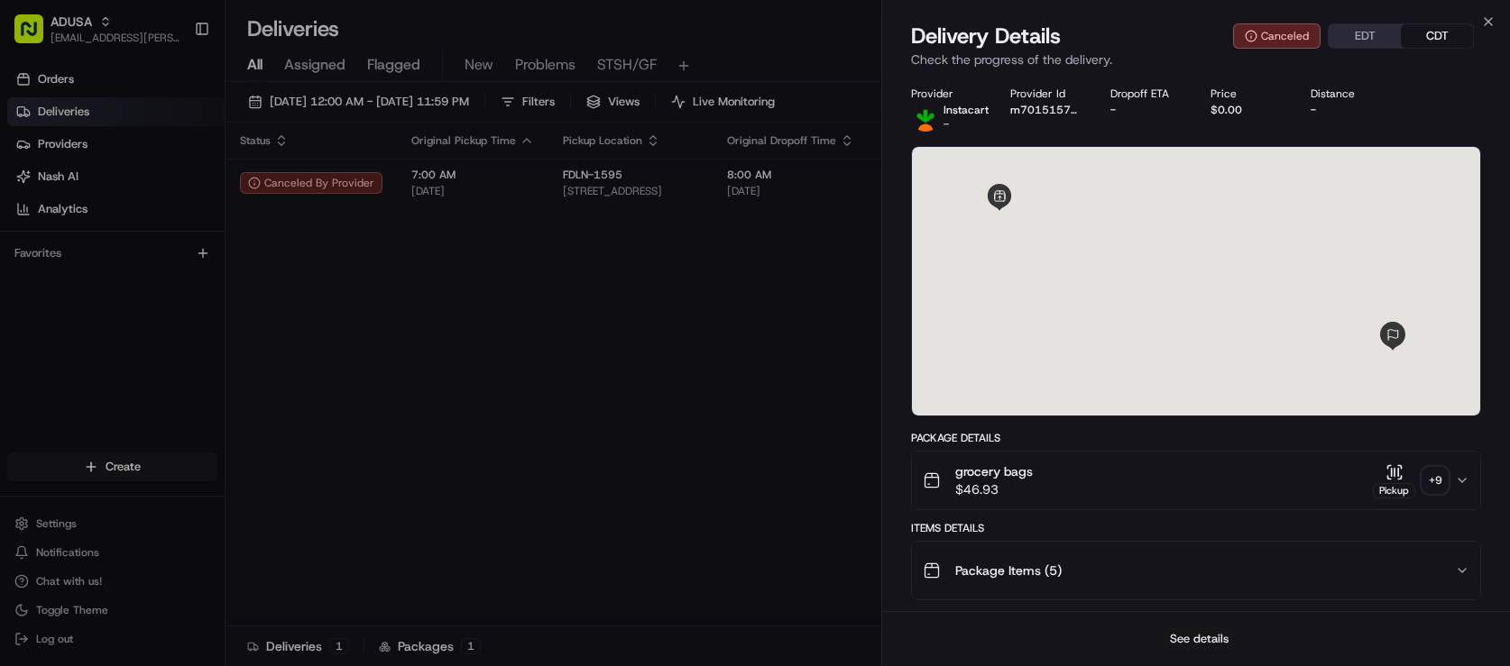
click at [1189, 638] on button "See details" at bounding box center [1199, 639] width 75 height 25
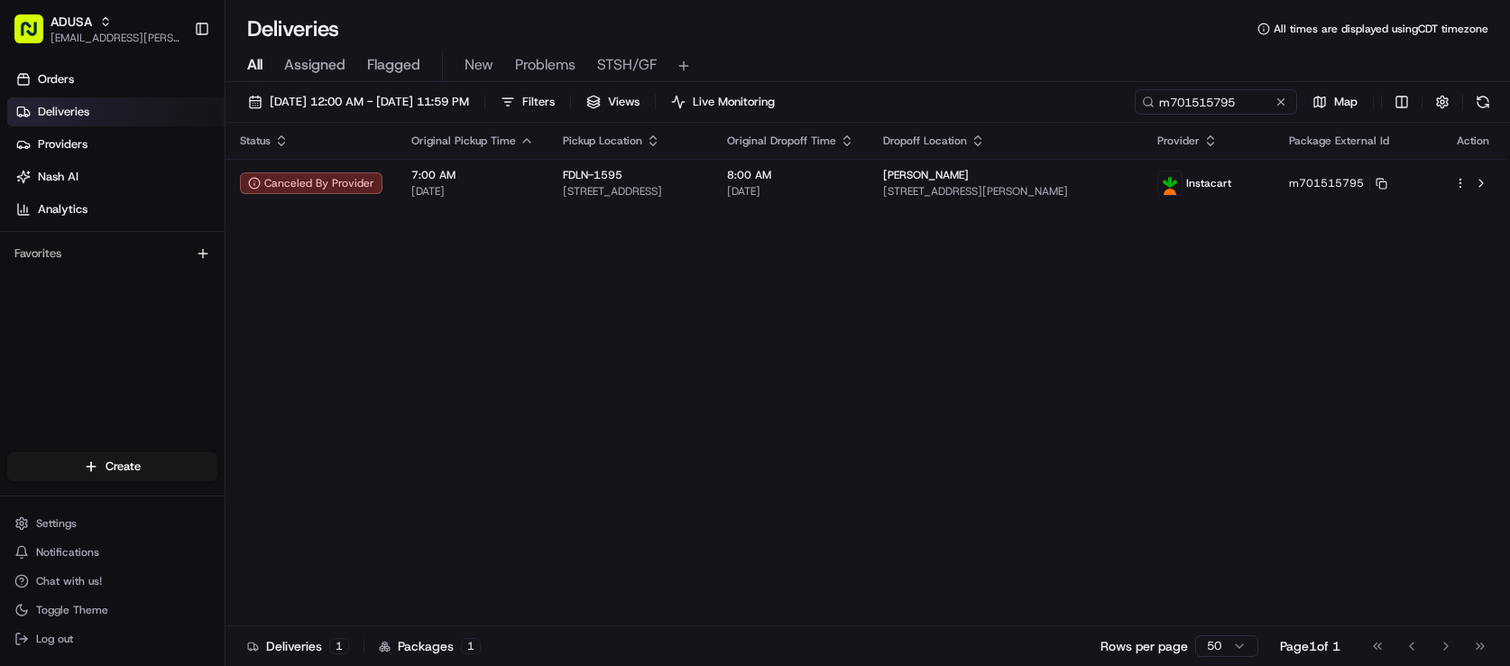
drag, startPoint x: 778, startPoint y: 360, endPoint x: 1180, endPoint y: 180, distance: 439.6
click at [1218, 123] on div "08/15/2025 12:00 AM - 08/15/2025 11:59 PM Filters Views Live Monitoring m701515…" at bounding box center [867, 105] width 1284 height 33
click at [504, 168] on div "08/15/2025 12:00 AM - 08/15/2025 11:59 PM Filters Views Live Monitoring m701515…" at bounding box center [867, 375] width 1284 height 587
click at [1272, 111] on button at bounding box center [1281, 102] width 18 height 18
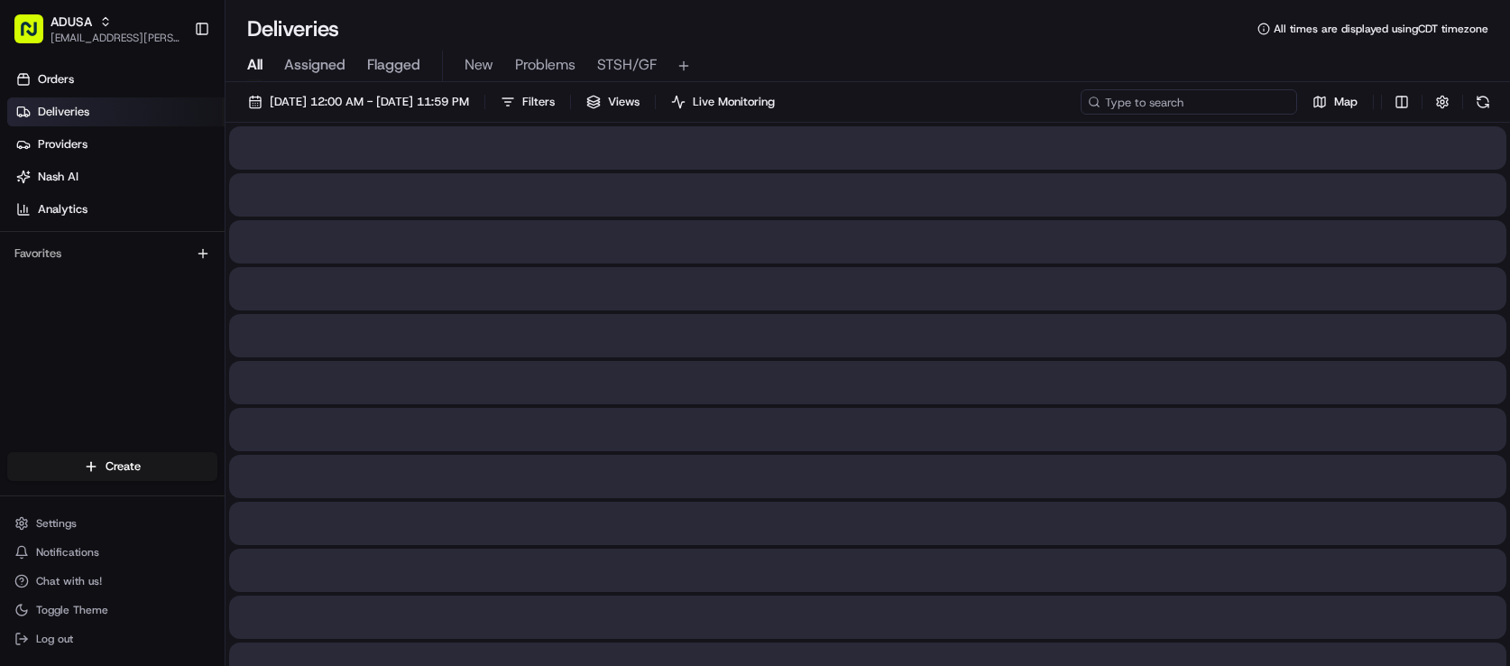
click at [1143, 123] on div "08/15/2025 12:00 AM - 08/15/2025 11:59 PM Filters Views Live Monitoring Map" at bounding box center [867, 105] width 1284 height 33
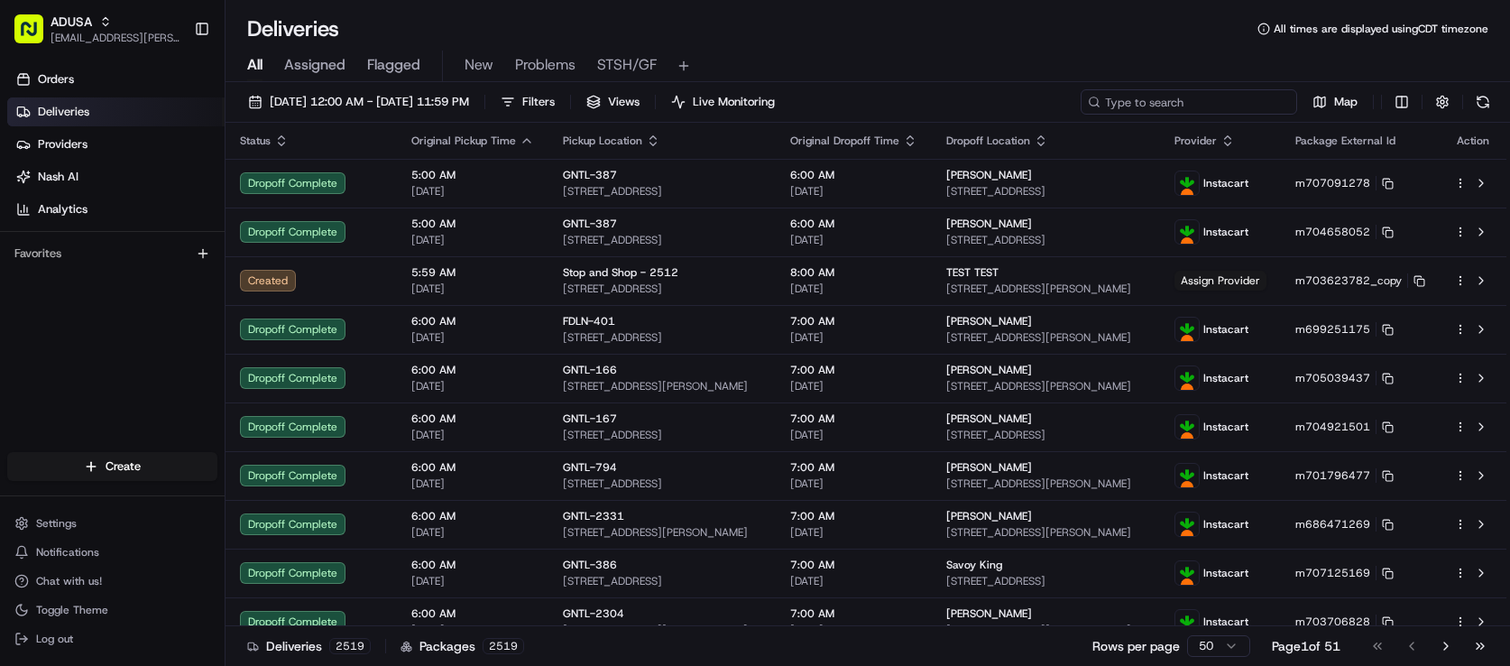
paste input "m677442256"
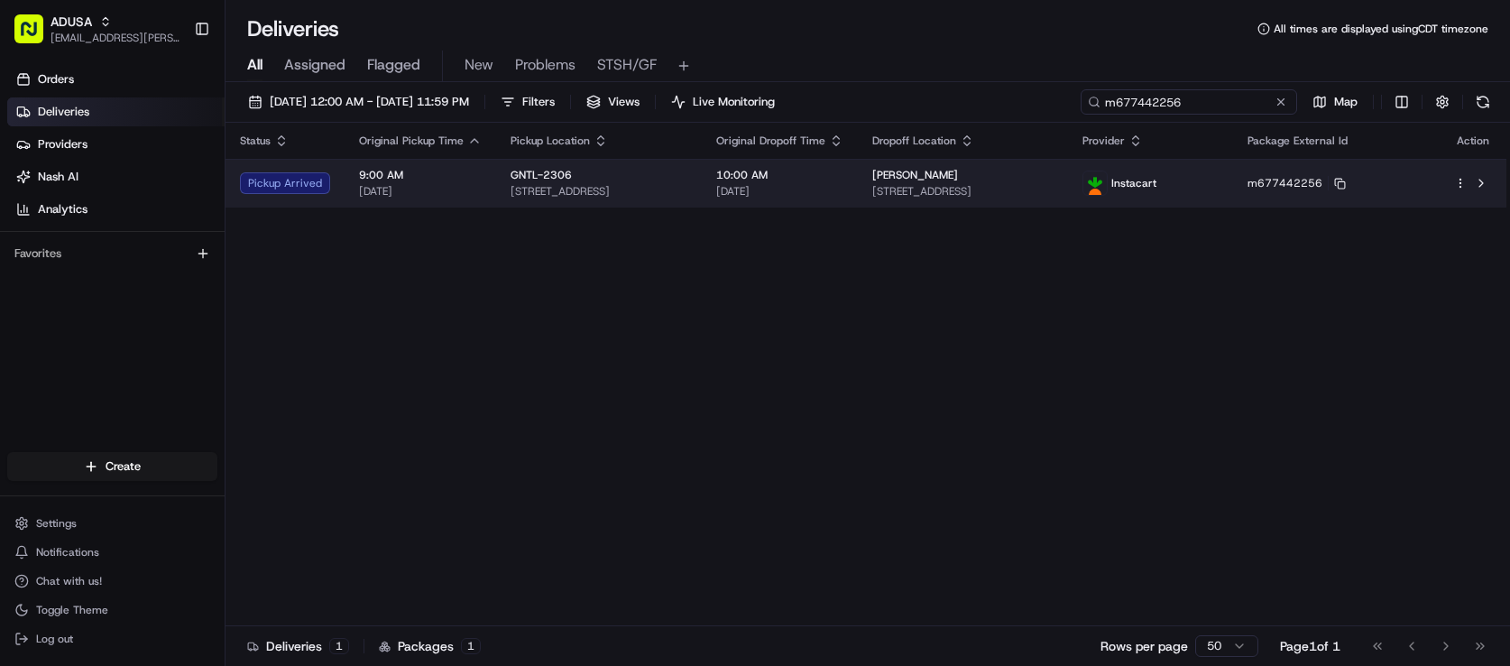
type input "m677442256"
click at [952, 278] on div "Status Original Pickup Time Pickup Location Original Dropoff Time Dropoff Locat…" at bounding box center [865, 374] width 1281 height 503
click at [843, 198] on span "[DATE]" at bounding box center [779, 191] width 127 height 14
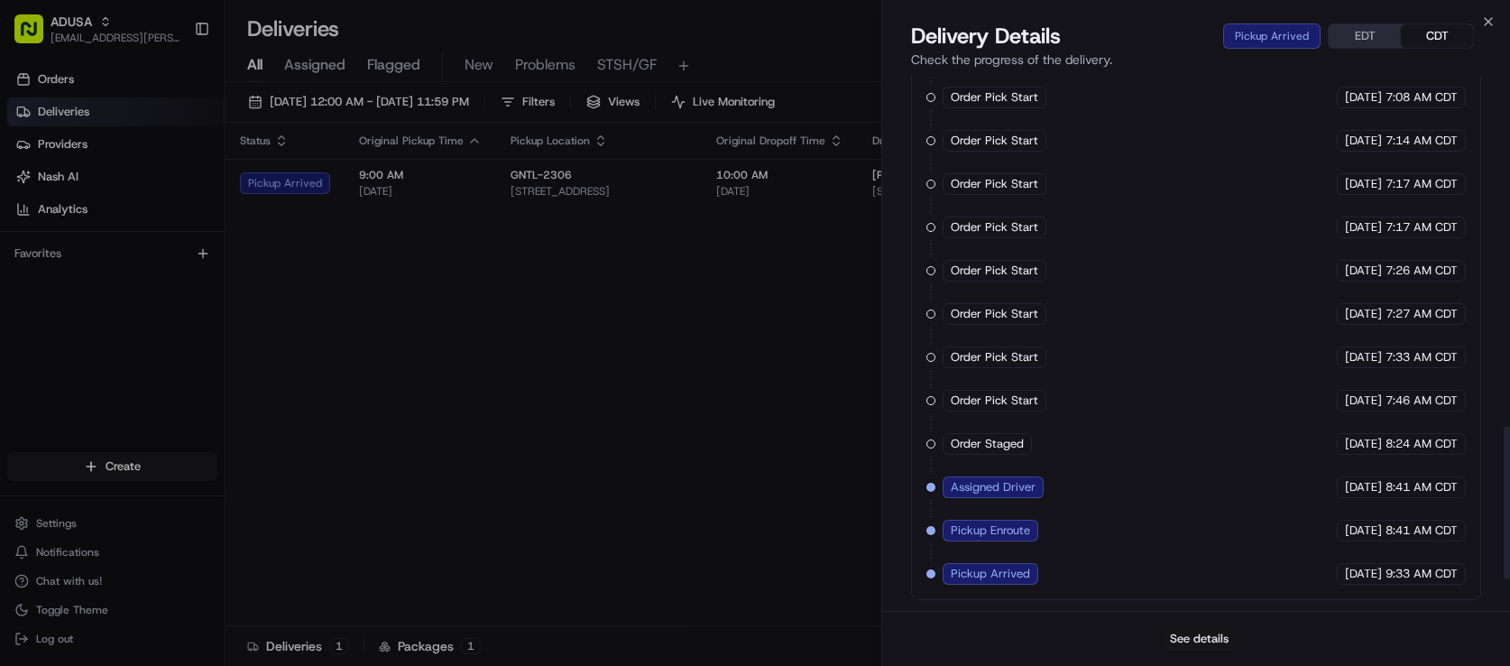
scroll to position [1157, 0]
click at [1209, 635] on button "See details" at bounding box center [1199, 638] width 75 height 25
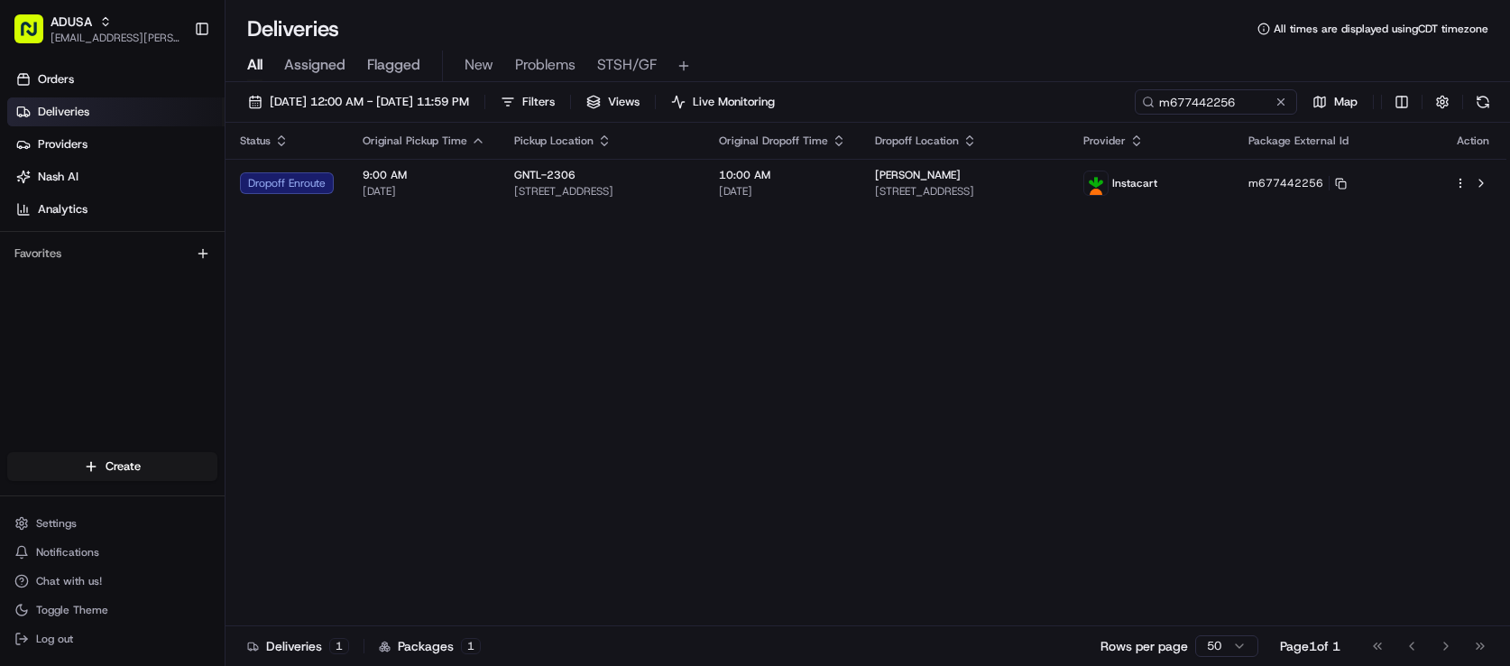
drag, startPoint x: 947, startPoint y: 51, endPoint x: 1070, endPoint y: 108, distance: 135.5
click at [950, 43] on div "Deliveries All times are displayed using CDT timezone" at bounding box center [867, 28] width 1284 height 29
click at [1272, 111] on button at bounding box center [1281, 102] width 18 height 18
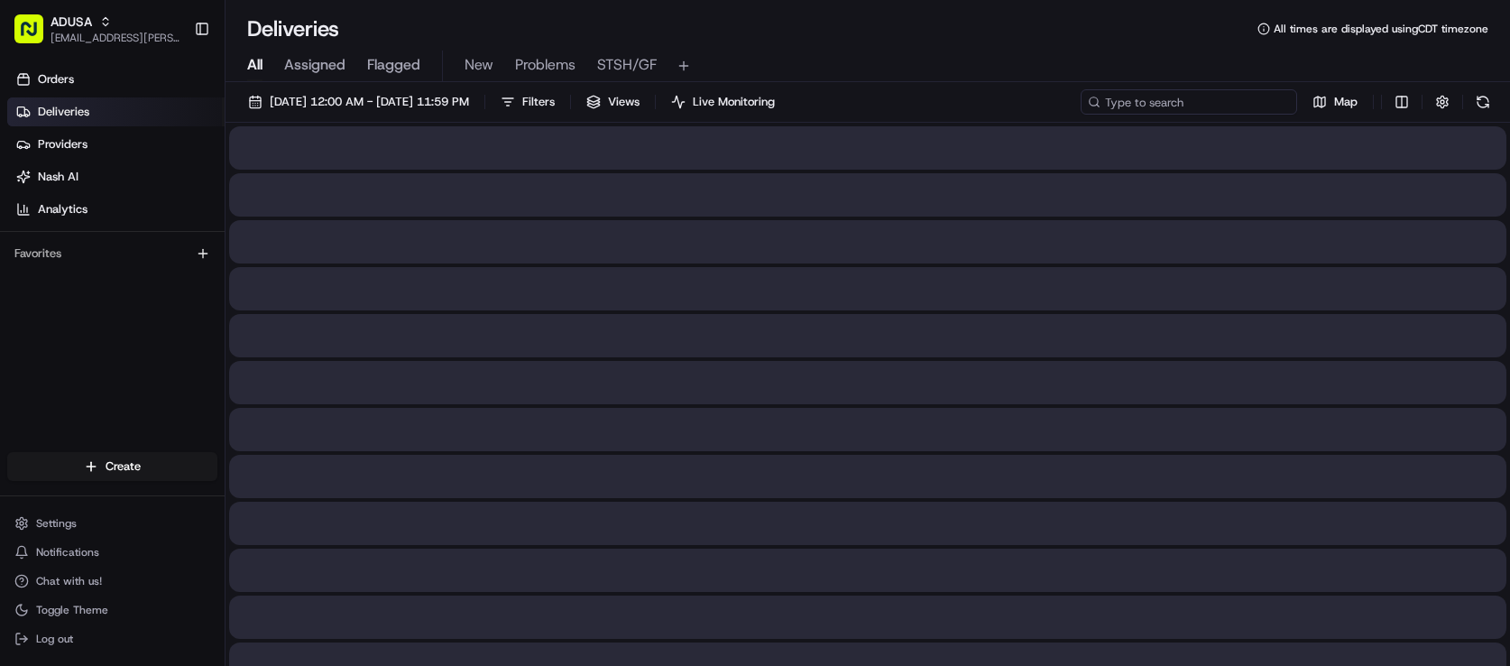
click at [1131, 123] on div "08/15/2025 12:00 AM - 08/15/2025 11:59 PM Filters Views Live Monitoring Map" at bounding box center [867, 105] width 1284 height 33
paste input "d697725185"
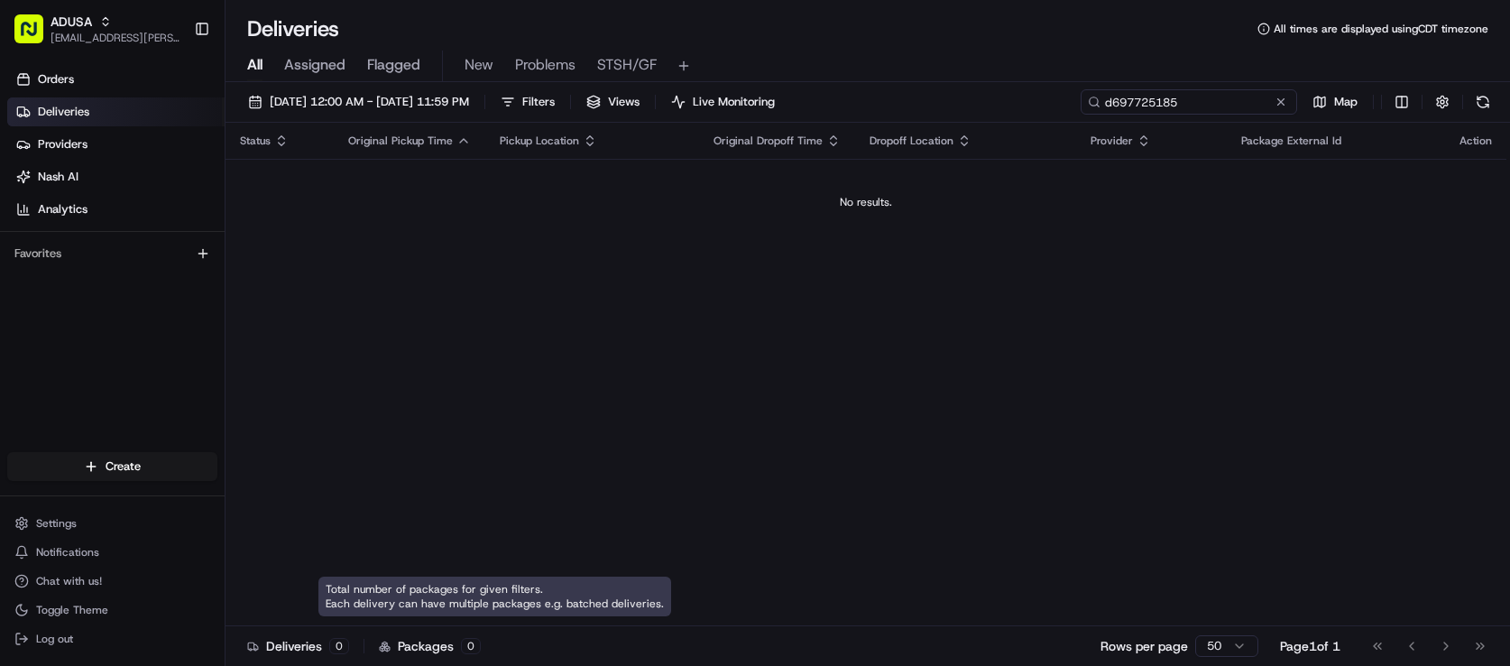
type input "d697725185"
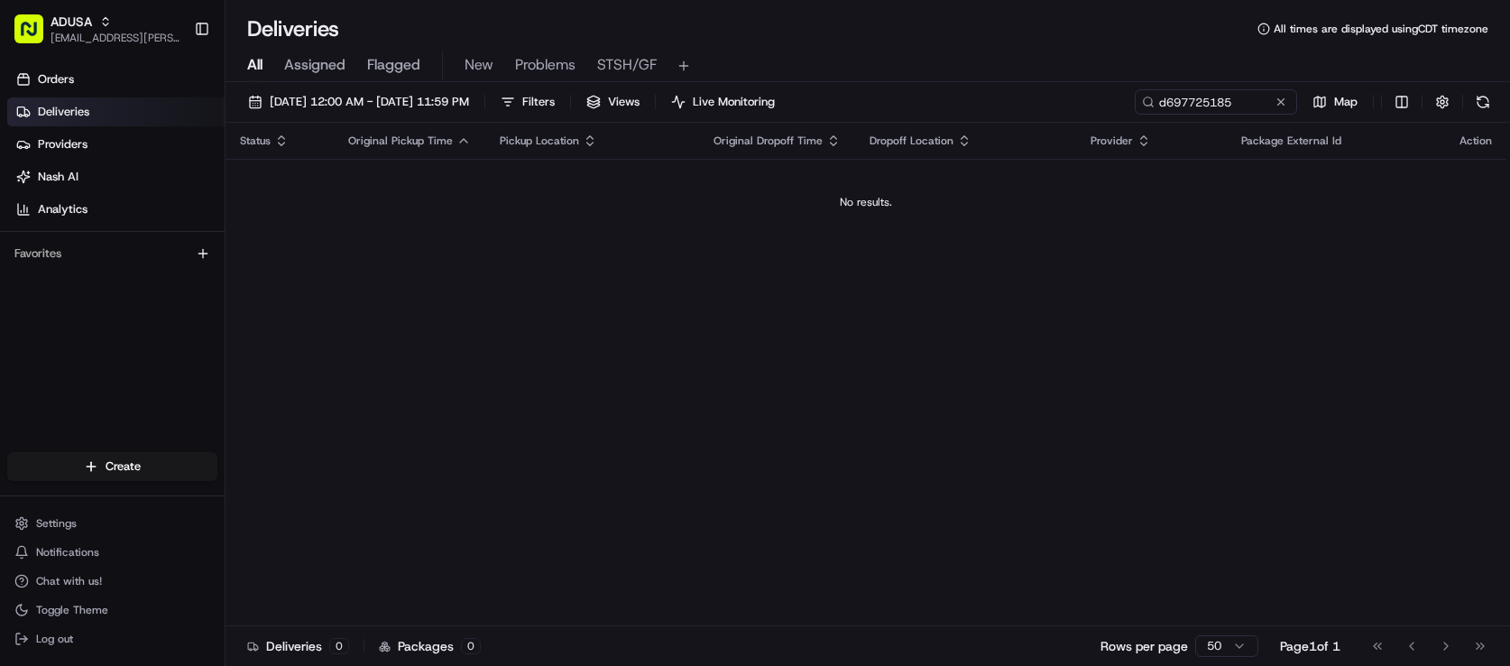
click at [498, 167] on div "08/15/2025 12:00 AM - 08/15/2025 11:59 PM Filters Views Live Monitoring d697725…" at bounding box center [867, 375] width 1284 height 587
click at [1204, 120] on div "08/15/2025 12:00 AM - 08/15/2025 11:59 PM Filters Views Live Monitoring d697725…" at bounding box center [867, 105] width 1284 height 33
click at [500, 167] on div "08/15/2025 12:00 AM - 08/15/2025 11:59 PM Filters Views Live Monitoring d697725…" at bounding box center [867, 375] width 1284 height 587
click at [1272, 111] on button at bounding box center [1281, 102] width 18 height 18
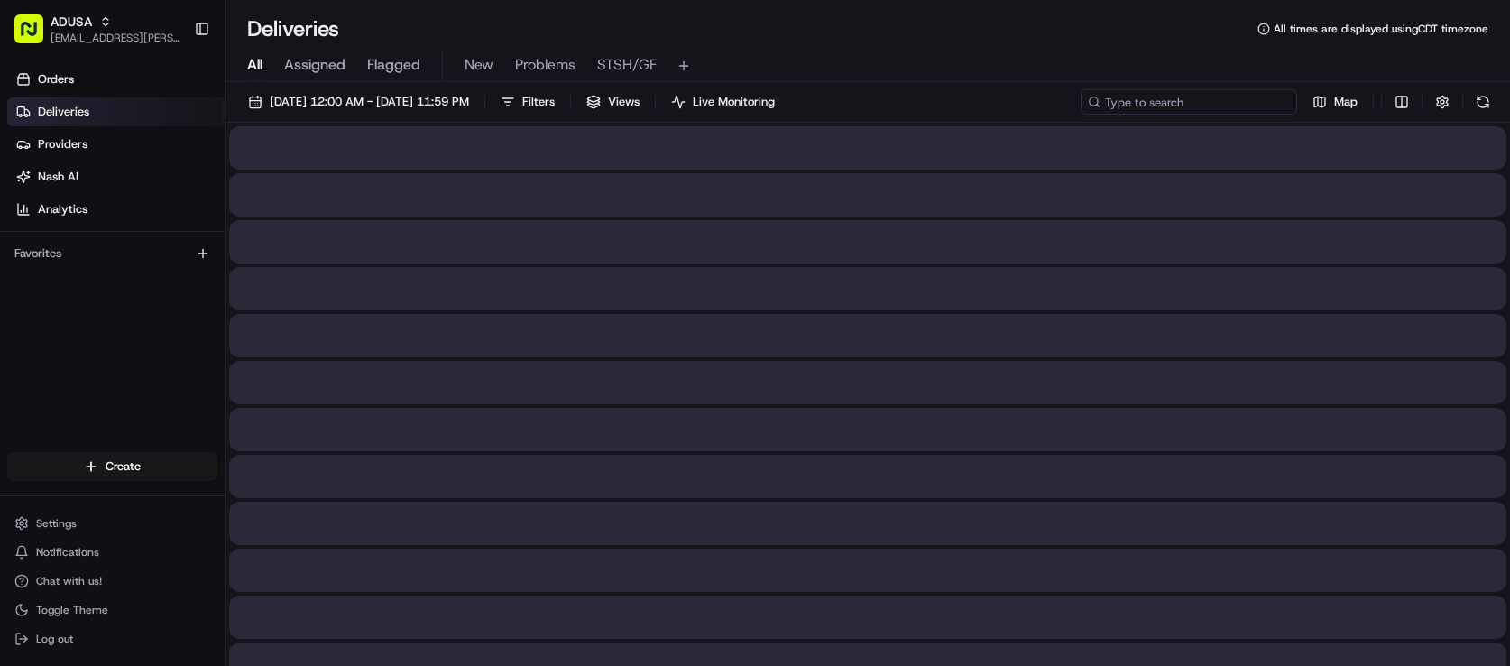
click at [1124, 123] on div "08/15/2025 12:00 AM - 08/15/2025 11:59 PM Filters Views Live Monitoring Map" at bounding box center [867, 105] width 1284 height 33
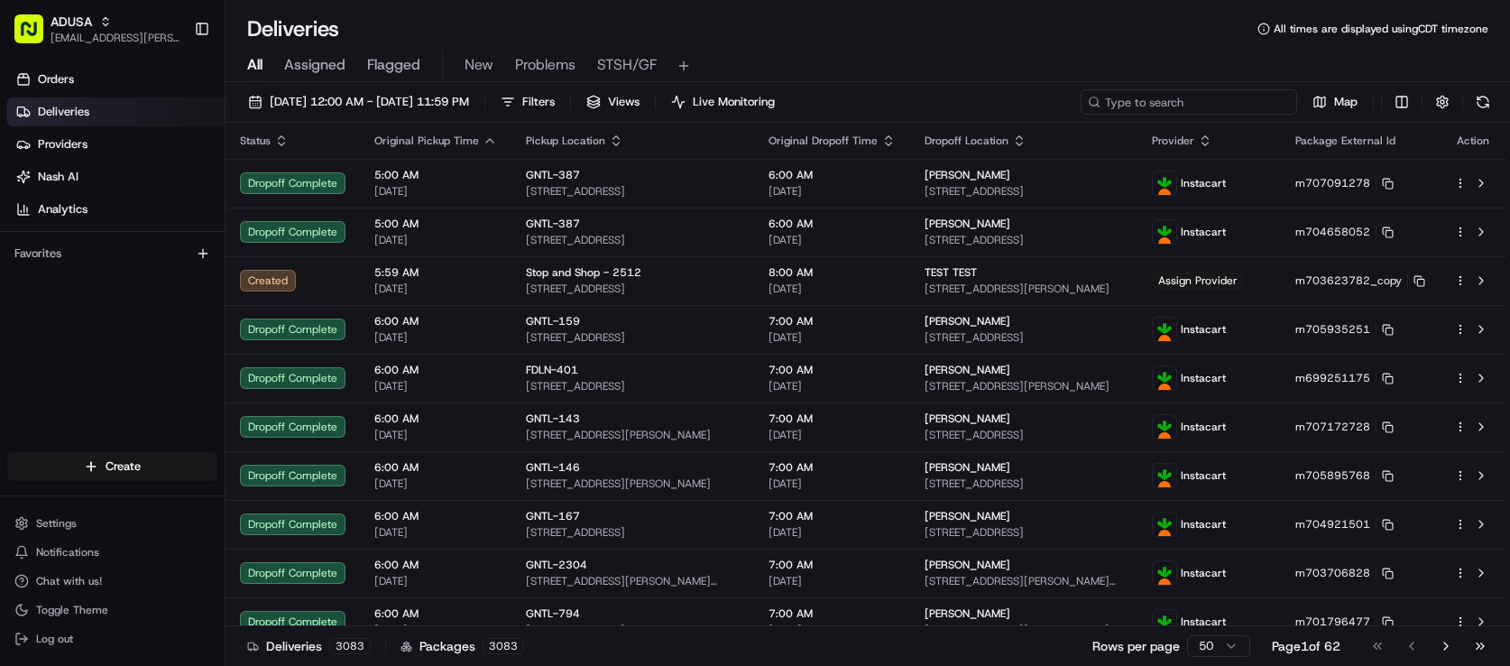
click at [1080, 115] on input at bounding box center [1188, 101] width 216 height 25
click at [1141, 123] on div "08/15/2025 12:00 AM - 08/15/2025 11:59 PM Filters Views Live Monitoring Map" at bounding box center [867, 105] width 1284 height 33
paste input "m677442256"
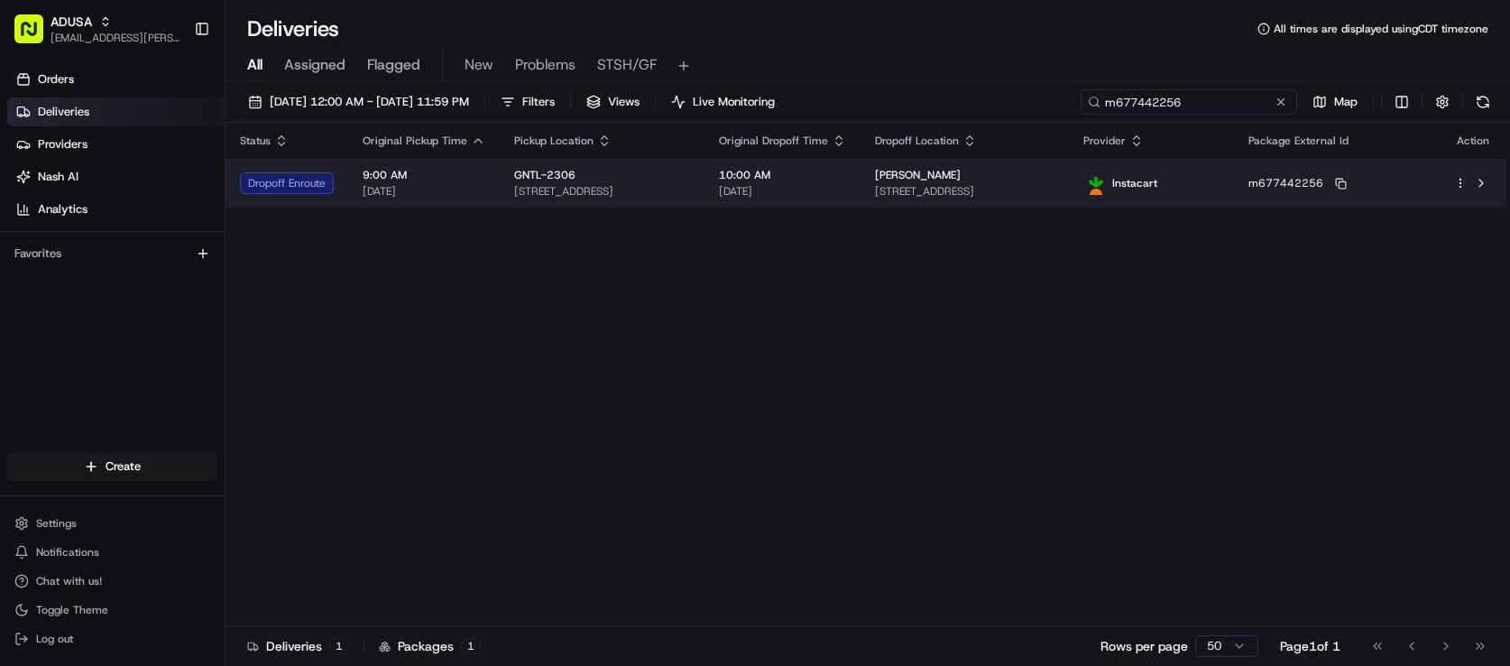
type input "m677442256"
click at [976, 271] on div "Status Original Pickup Time Pickup Location Original Dropoff Time Dropoff Locat…" at bounding box center [865, 374] width 1281 height 503
click at [846, 198] on span "[DATE]" at bounding box center [782, 191] width 127 height 14
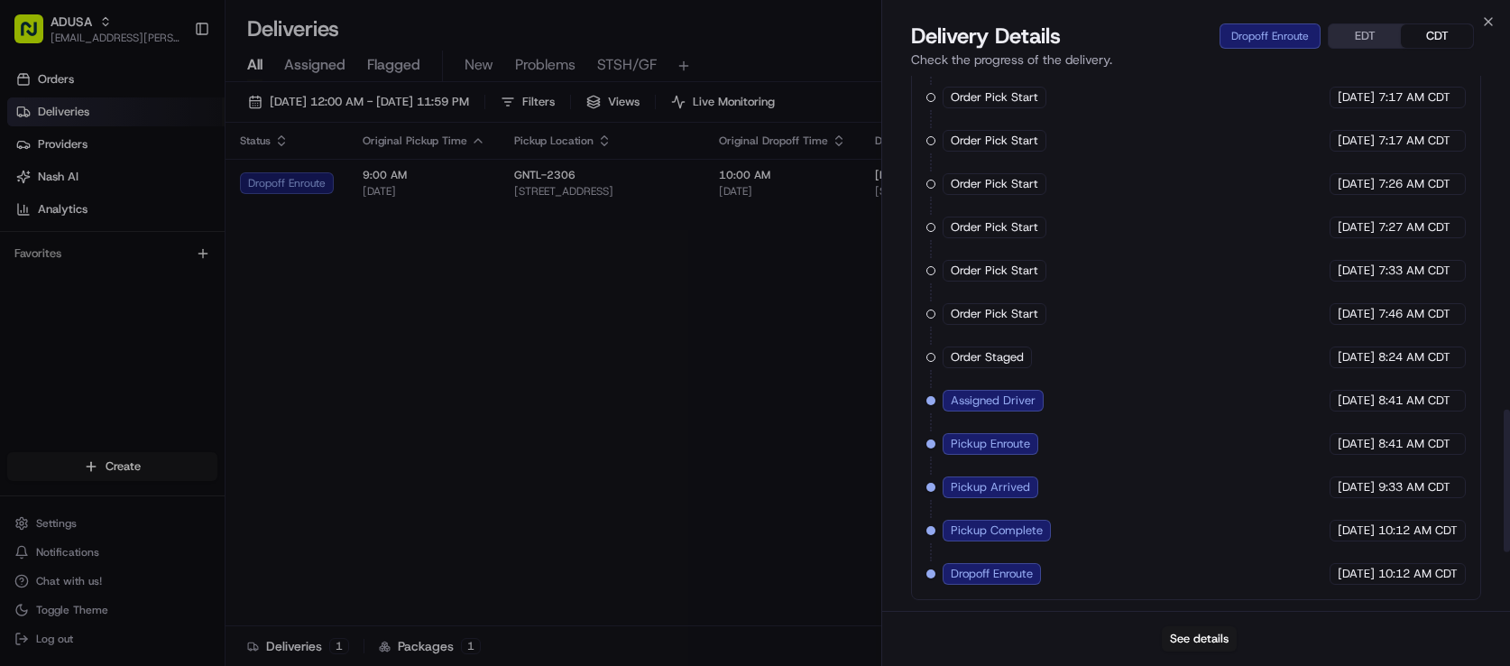
scroll to position [1264, 0]
click at [1272, 409] on div "Order Cutoff Giant Food 08/15/2025 7:03 AM CDT Created (Sent To Provider) Insta…" at bounding box center [1196, 227] width 540 height 714
drag, startPoint x: 1483, startPoint y: 29, endPoint x: 577, endPoint y: 322, distance: 951.7
click at [1483, 29] on icon "button" at bounding box center [1488, 21] width 14 height 14
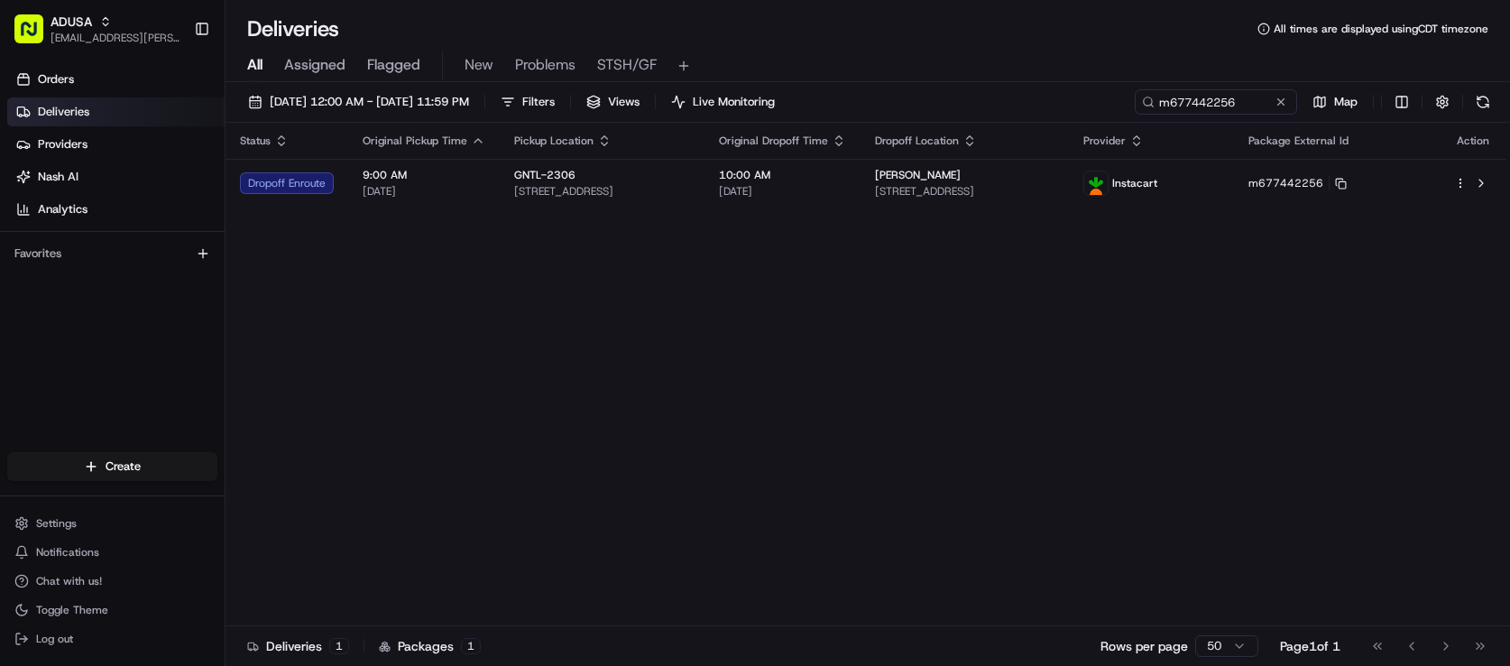
drag, startPoint x: 969, startPoint y: 65, endPoint x: 1048, endPoint y: 103, distance: 87.1
click at [969, 67] on div "All Assigned Flagged New Problems STSH/GF" at bounding box center [867, 67] width 1284 height 32
drag, startPoint x: 1223, startPoint y: 129, endPoint x: 1166, endPoint y: 128, distance: 56.8
click at [1272, 111] on button at bounding box center [1281, 102] width 18 height 18
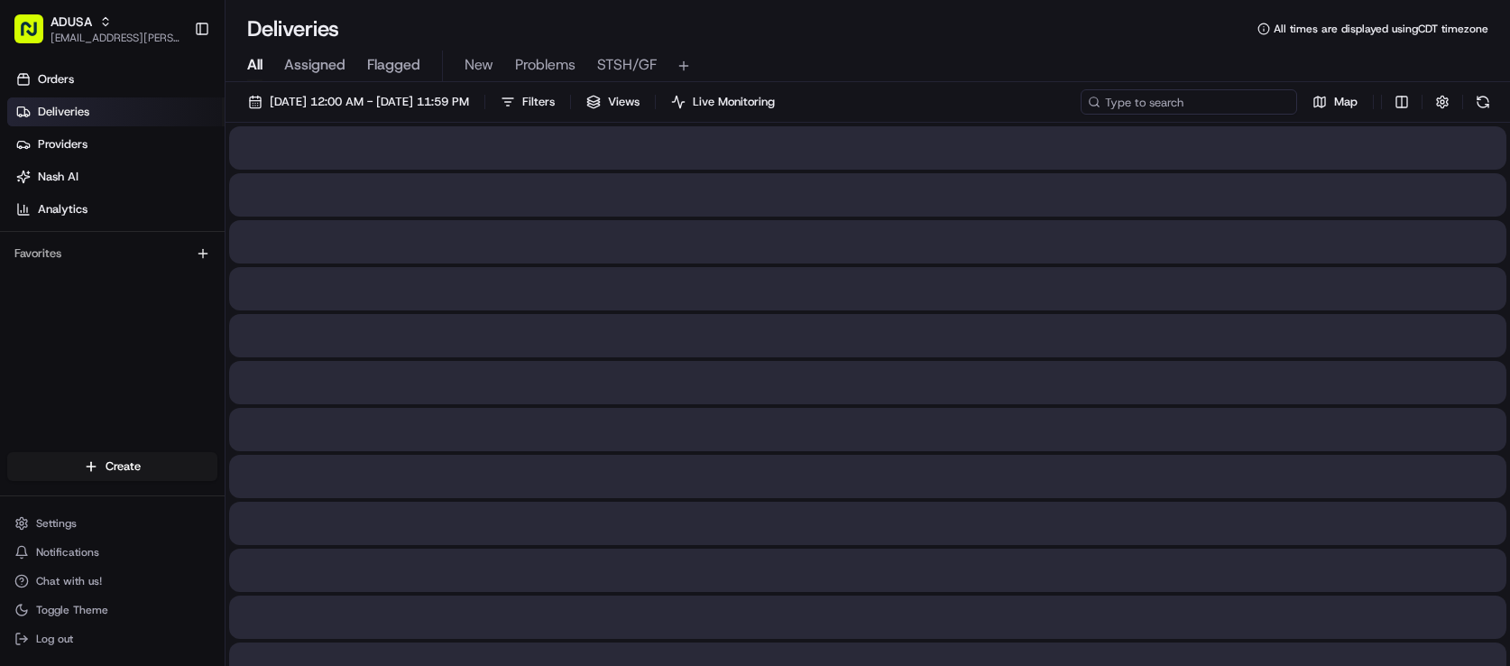
click at [1166, 123] on div "08/15/2025 12:00 AM - 08/15/2025 11:59 PM Filters Views Live Monitoring Map" at bounding box center [867, 105] width 1284 height 33
click at [1080, 115] on input at bounding box center [1188, 101] width 216 height 25
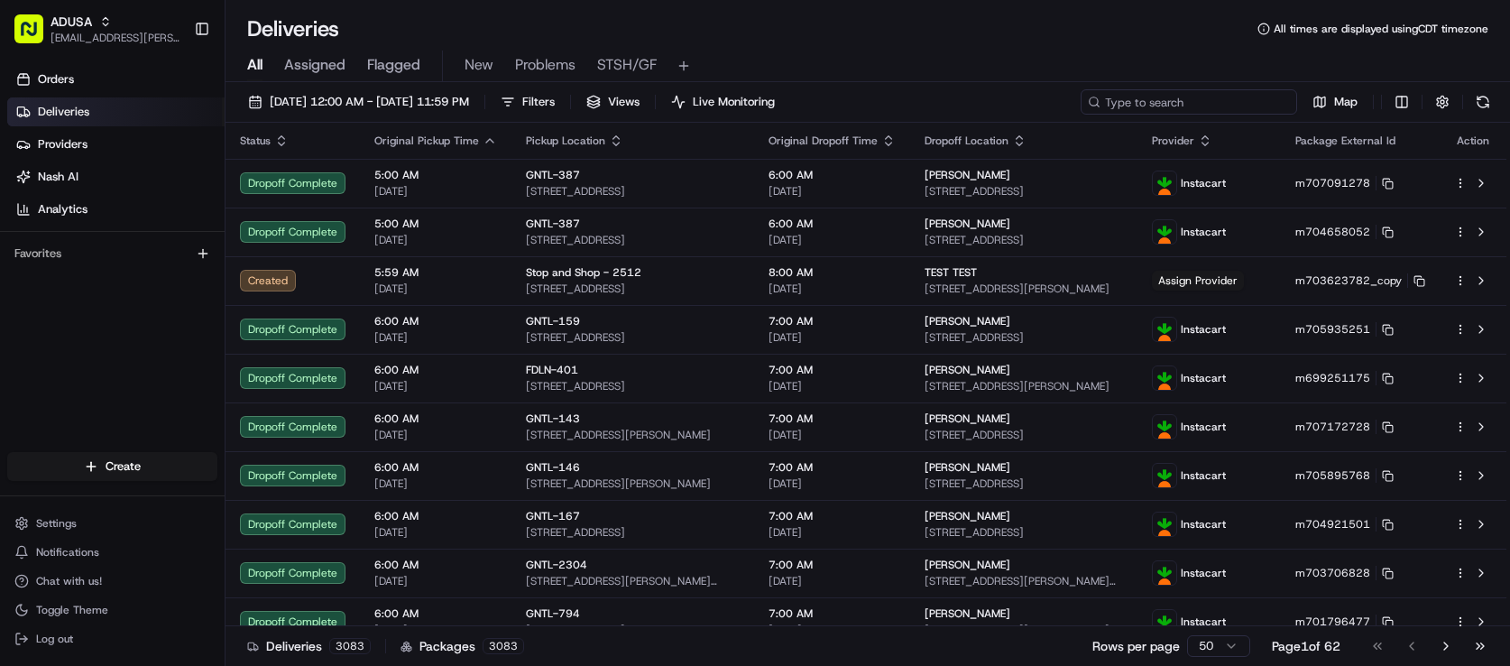
paste input "m679617978"
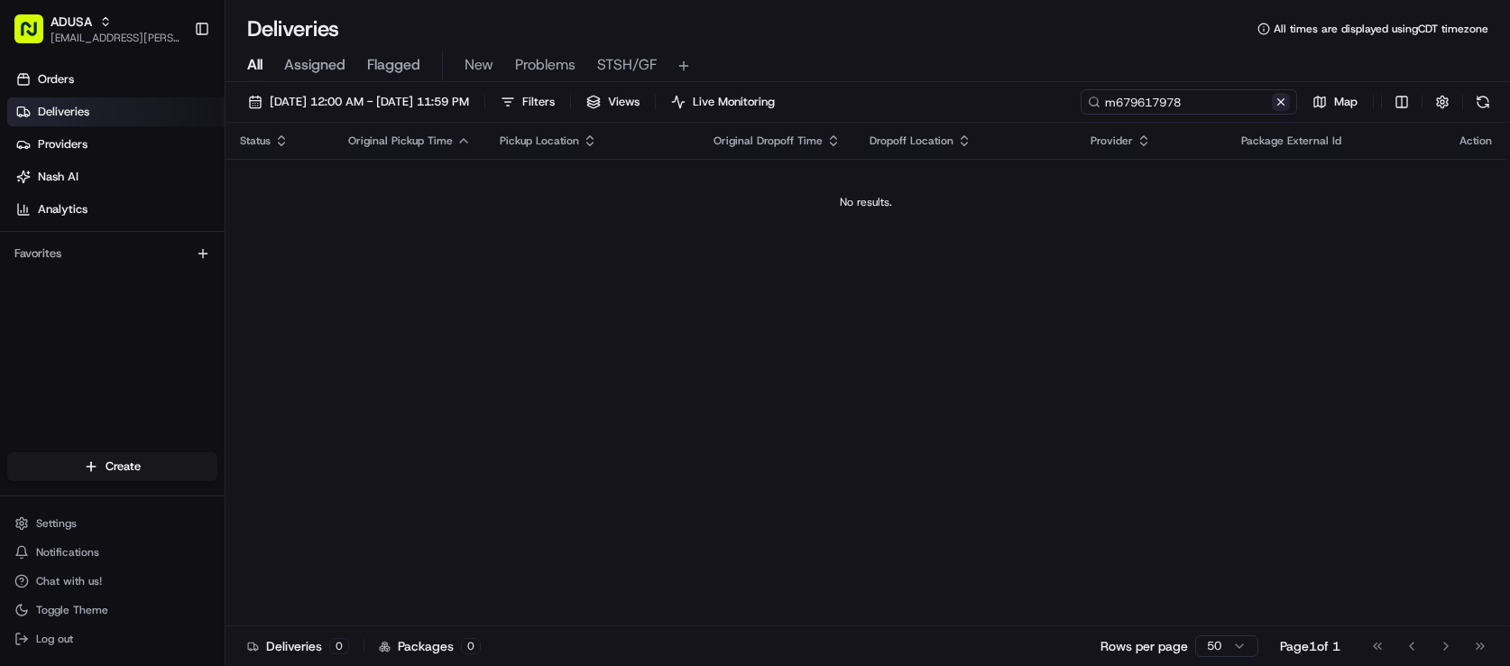
type input "m679617978"
click at [503, 170] on div "08/15/2025 12:00 AM - 08/15/2025 11:59 PM Filters Views Live Monitoring m679617…" at bounding box center [867, 375] width 1284 height 587
click at [1272, 111] on button at bounding box center [1281, 102] width 18 height 18
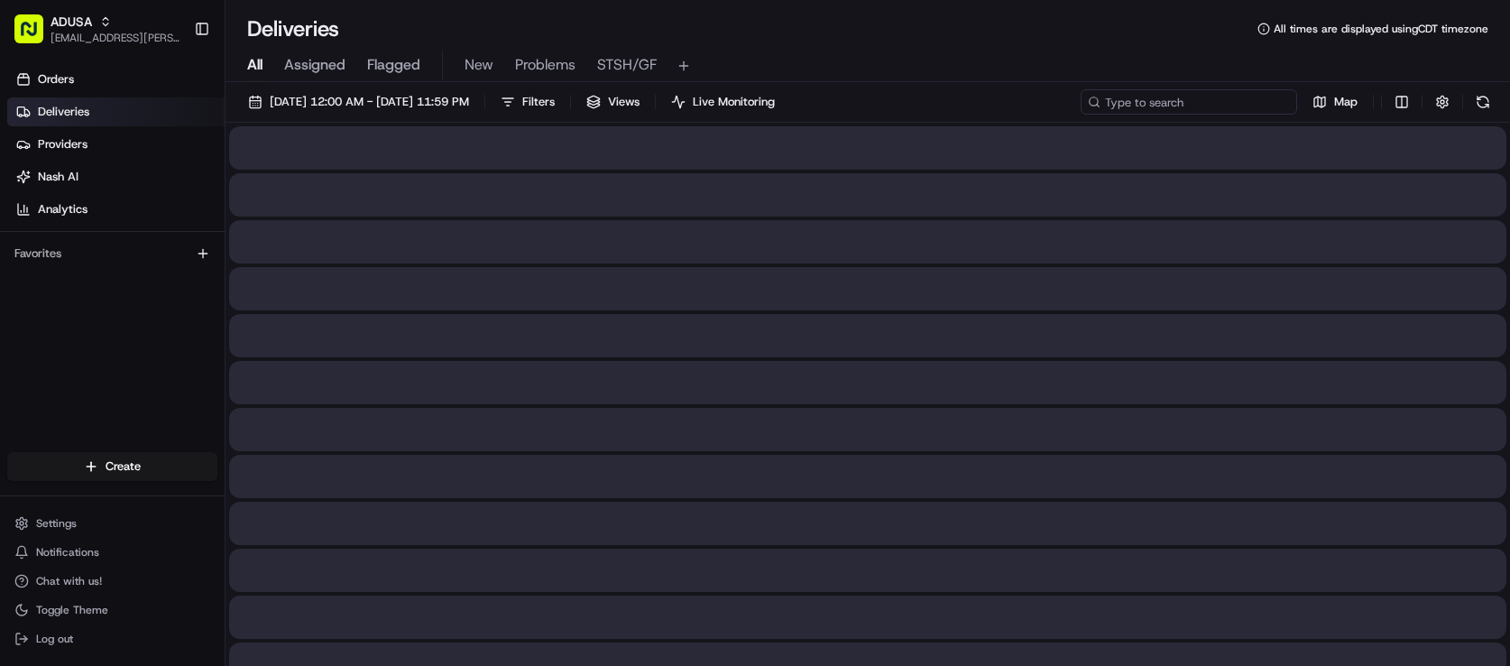
click at [1191, 123] on div "08/15/2025 12:00 AM - 08/15/2025 11:59 PM Filters Views Live Monitoring Map" at bounding box center [867, 105] width 1284 height 33
paste input "m703789299"
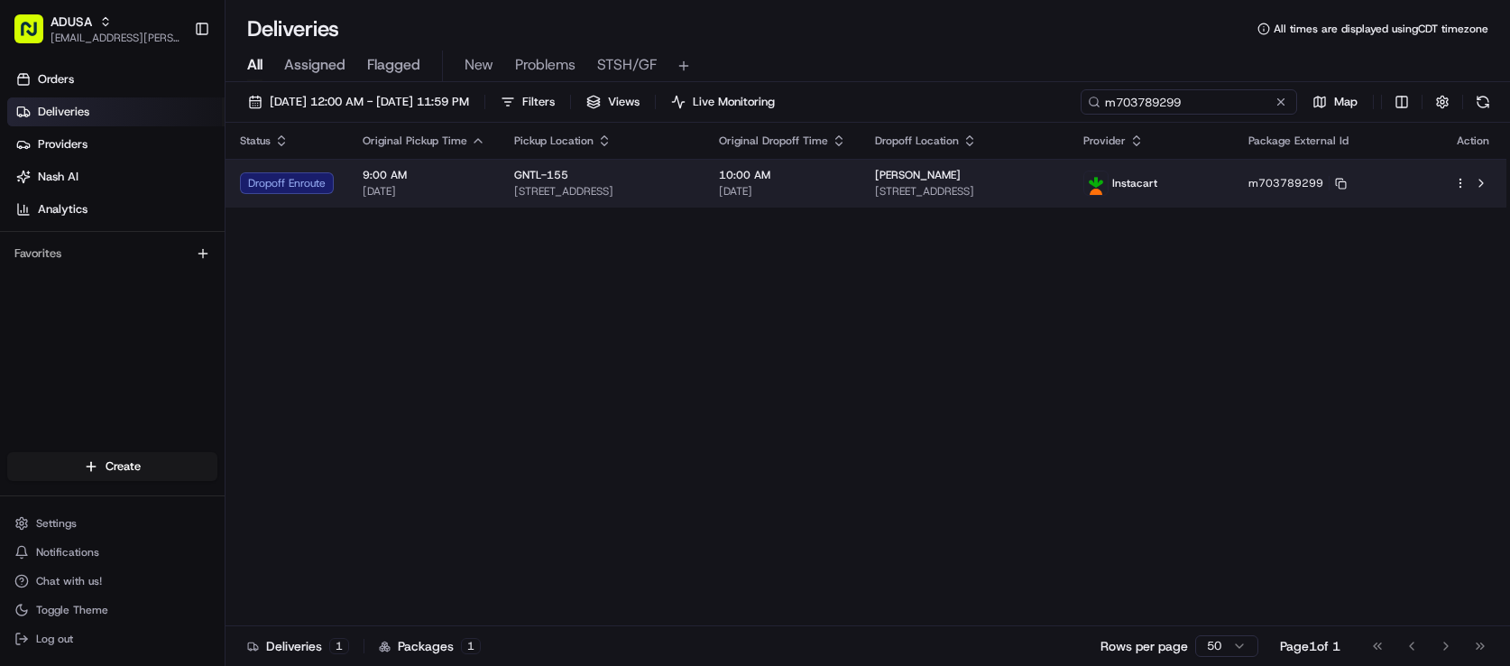
type input "m703789299"
click at [1133, 271] on div "Status Original Pickup Time Pickup Location Original Dropoff Time Dropoff Locat…" at bounding box center [865, 374] width 1281 height 503
click at [1055, 182] on div "Cynthia Barnes" at bounding box center [965, 175] width 180 height 14
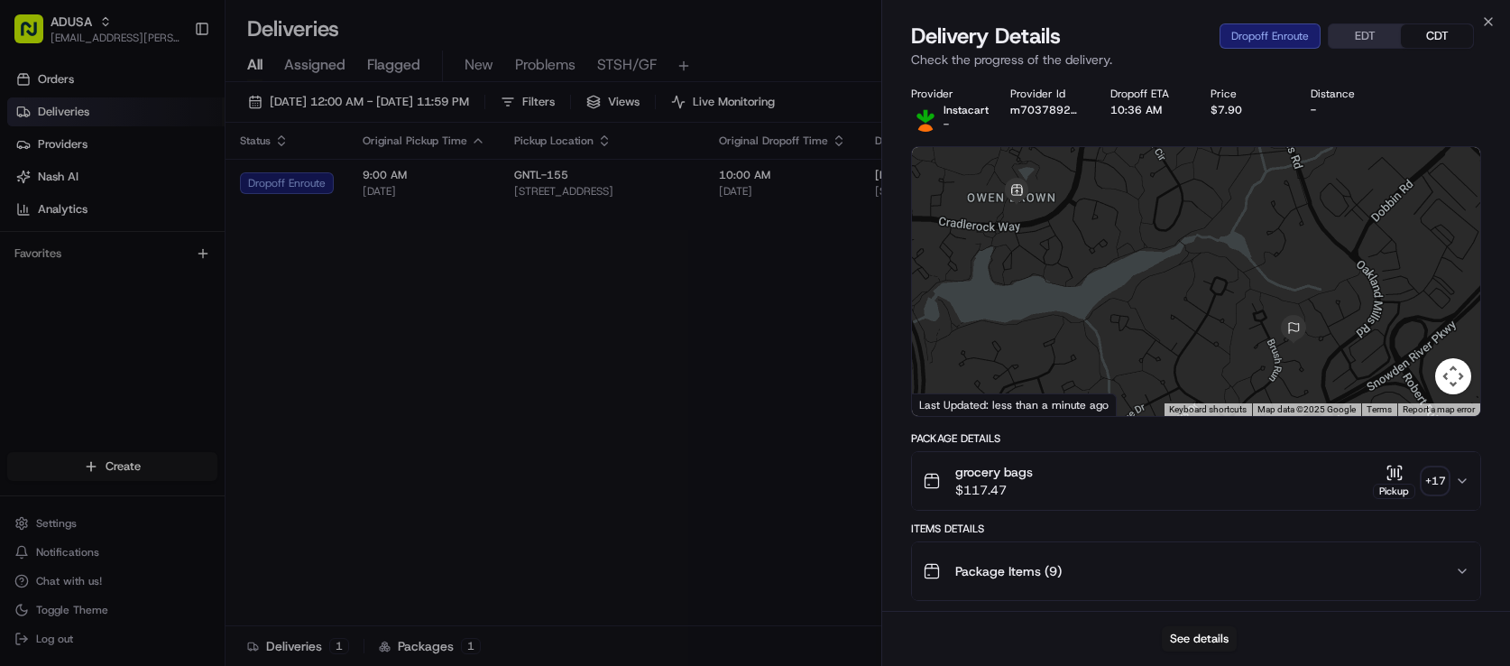
drag, startPoint x: 1189, startPoint y: 370, endPoint x: 1172, endPoint y: 363, distance: 17.8
click at [1173, 366] on div at bounding box center [1196, 281] width 569 height 269
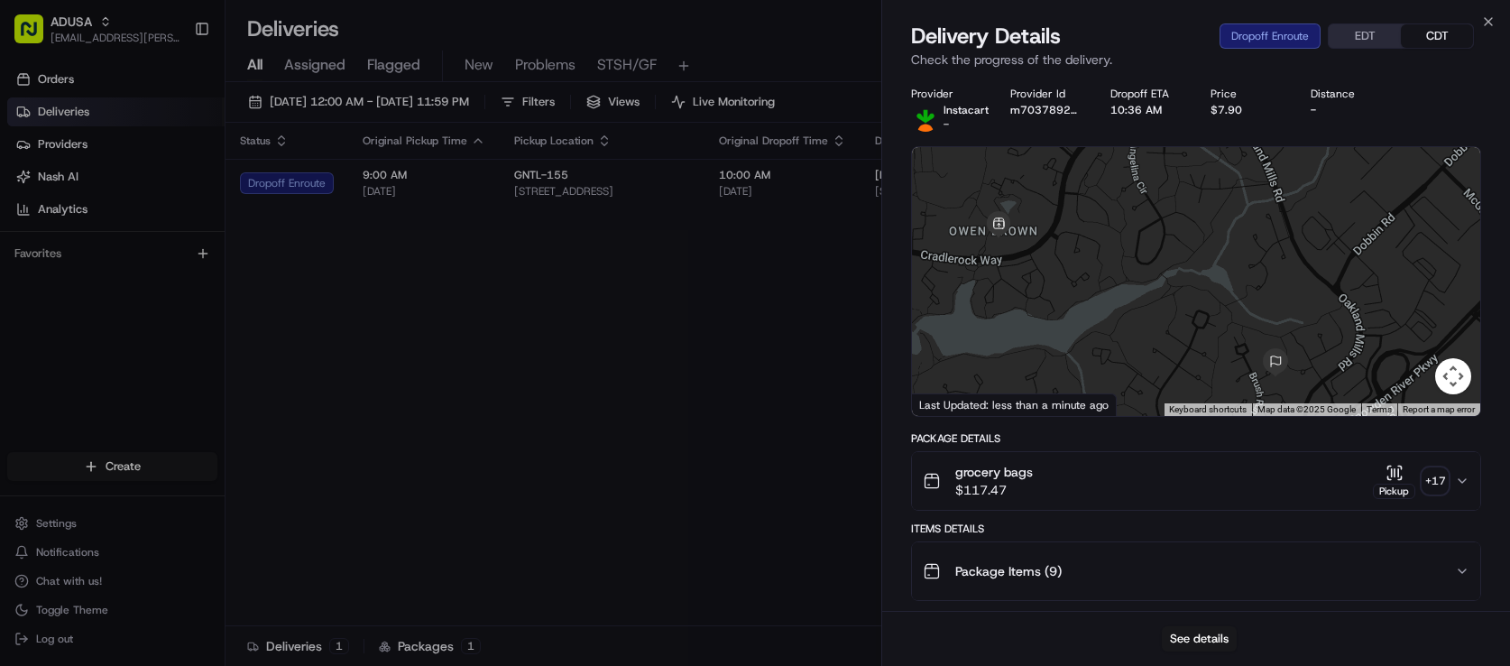
drag, startPoint x: 1110, startPoint y: 302, endPoint x: 1132, endPoint y: 354, distance: 56.6
click at [1132, 354] on div at bounding box center [1196, 281] width 569 height 269
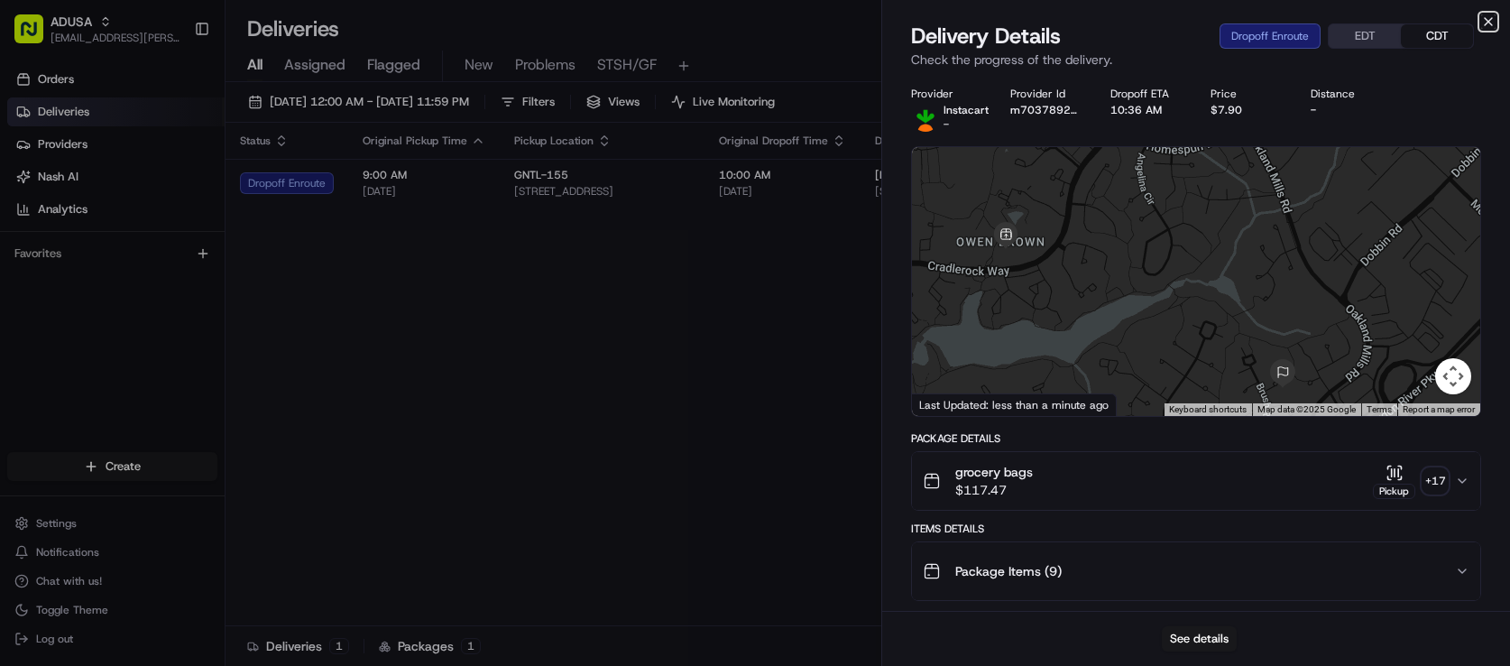
click at [1481, 29] on icon "button" at bounding box center [1488, 21] width 14 height 14
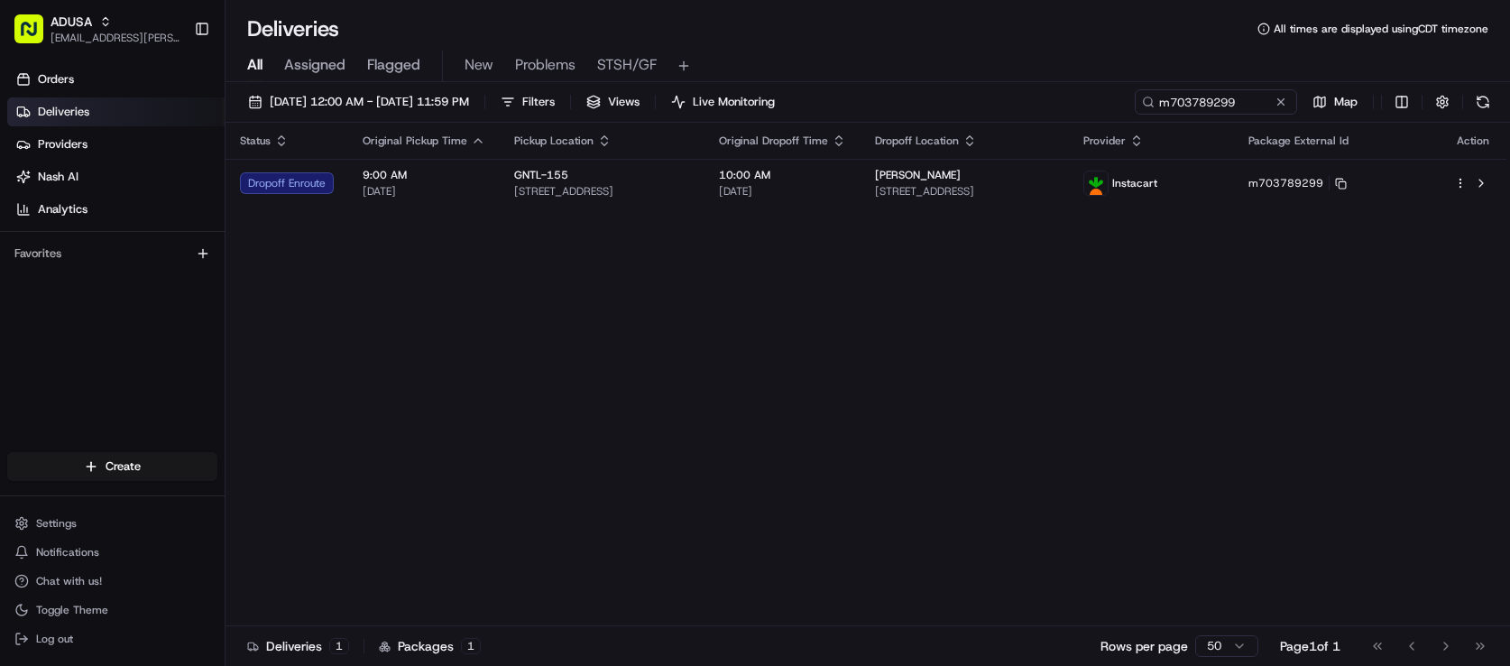
click at [765, 325] on div "Status Original Pickup Time Pickup Location Original Dropoff Time Dropoff Locat…" at bounding box center [865, 374] width 1281 height 503
drag, startPoint x: 351, startPoint y: 311, endPoint x: 399, endPoint y: 297, distance: 49.9
click at [351, 311] on div "Status Original Pickup Time Pickup Location Original Dropoff Time Dropoff Locat…" at bounding box center [865, 374] width 1281 height 503
click at [1272, 111] on button at bounding box center [1281, 102] width 18 height 18
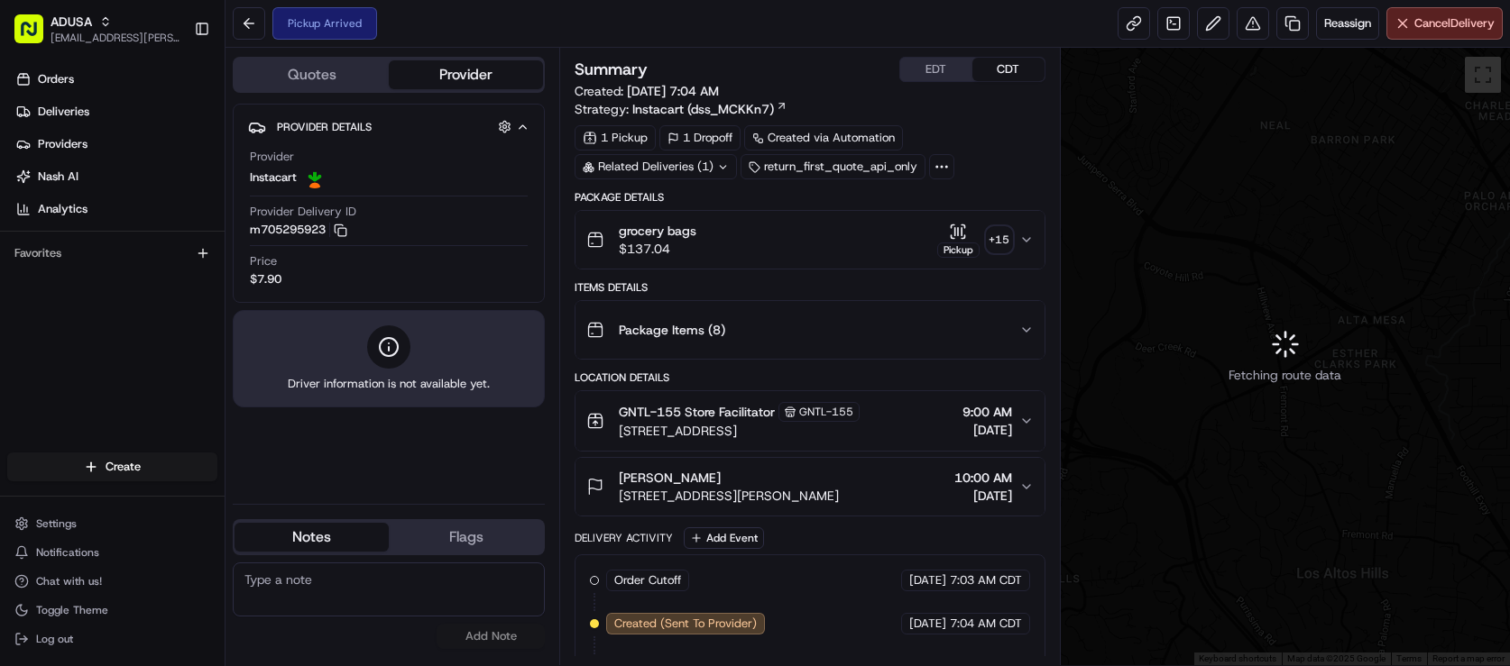
click at [395, 598] on textarea at bounding box center [389, 590] width 312 height 54
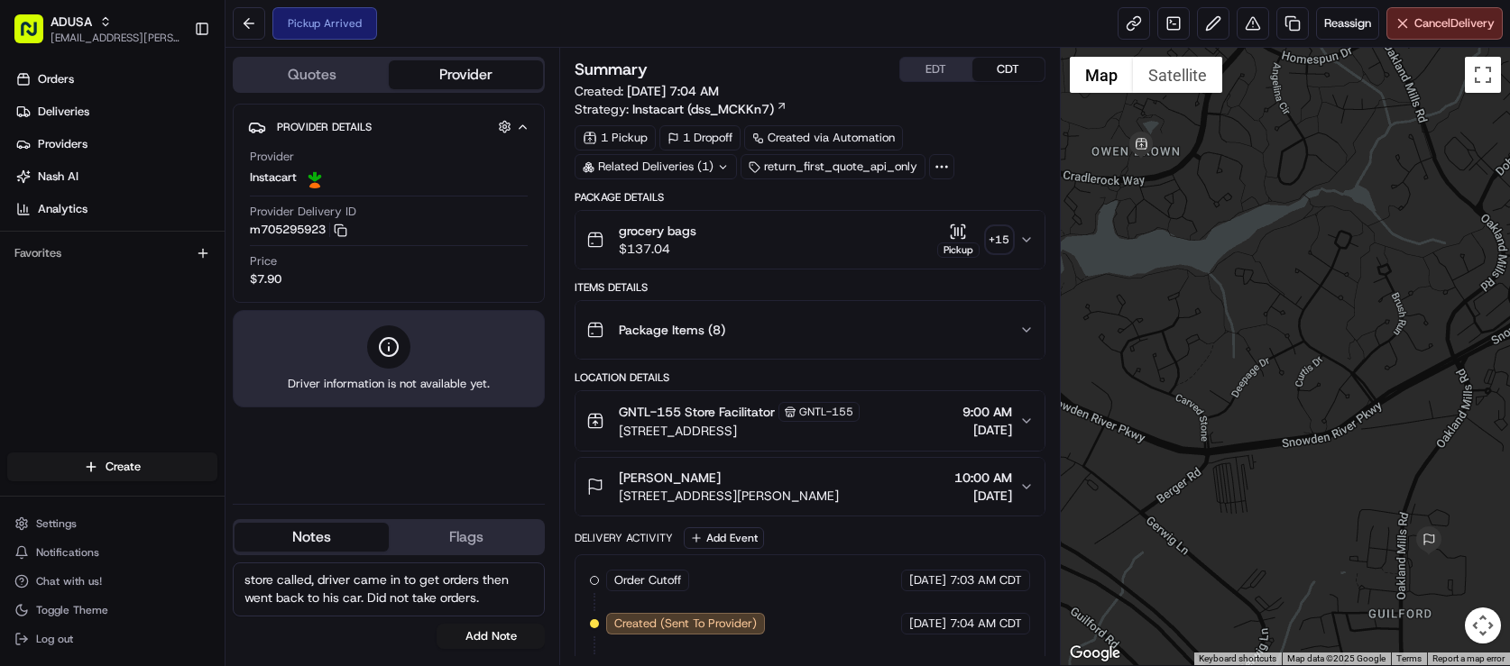
scroll to position [33, 0]
type textarea "store called, driver came in to get orders then went back to his car. Did not t…"
click at [539, 647] on button "Add Note" at bounding box center [490, 636] width 108 height 25
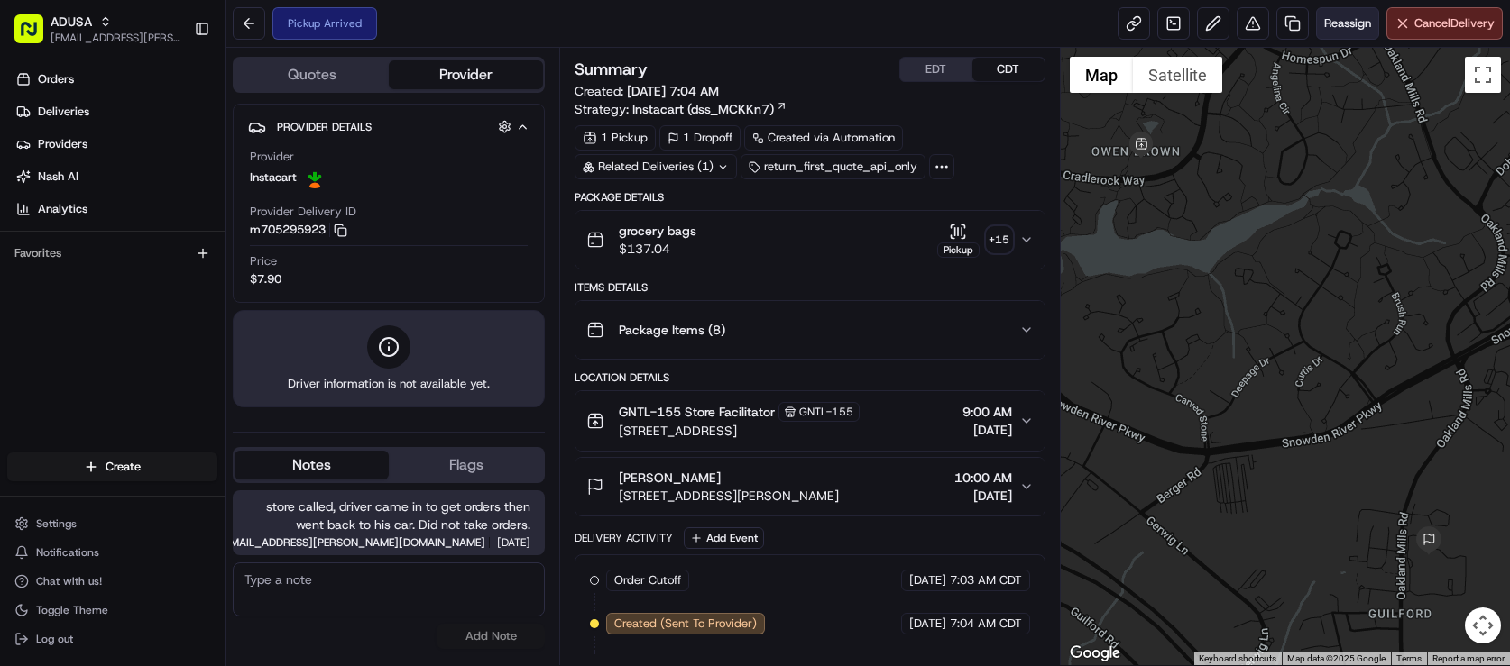
click at [1324, 29] on span "Reassign" at bounding box center [1347, 23] width 47 height 16
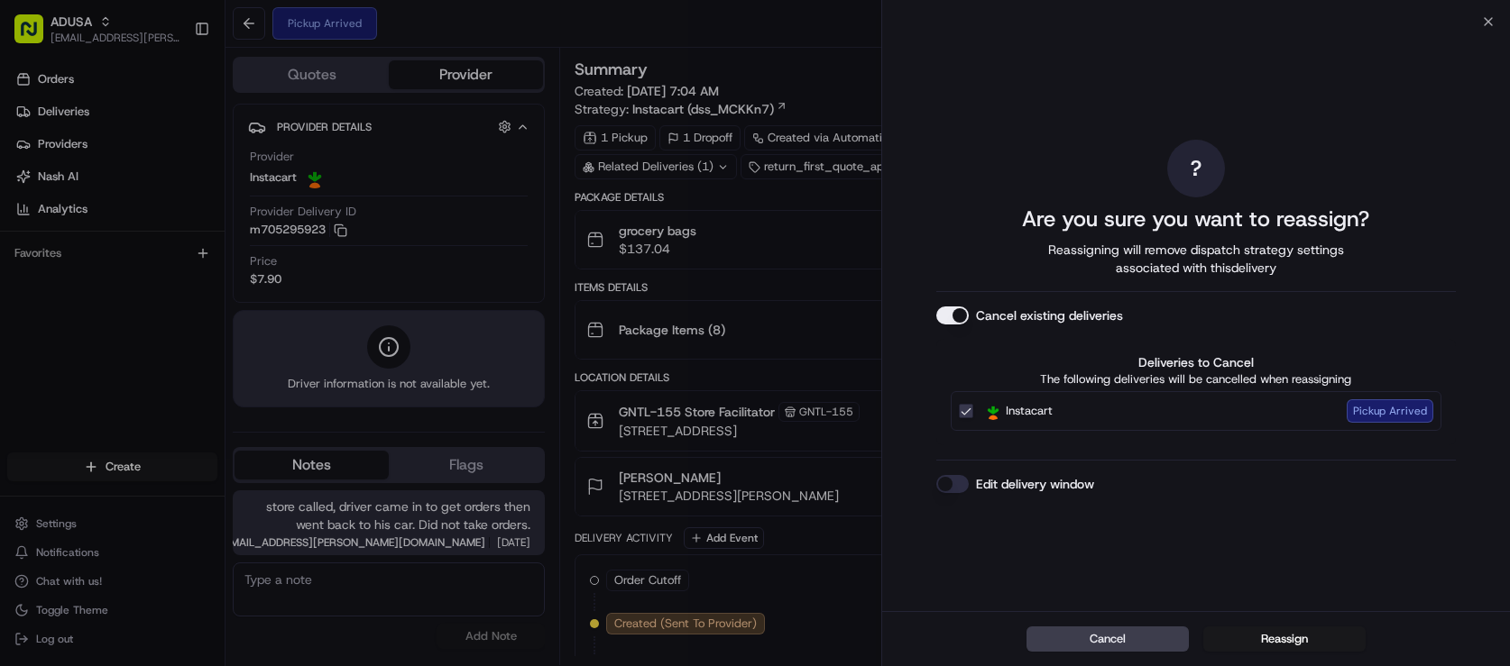
click at [948, 493] on button "Edit delivery window" at bounding box center [952, 484] width 32 height 18
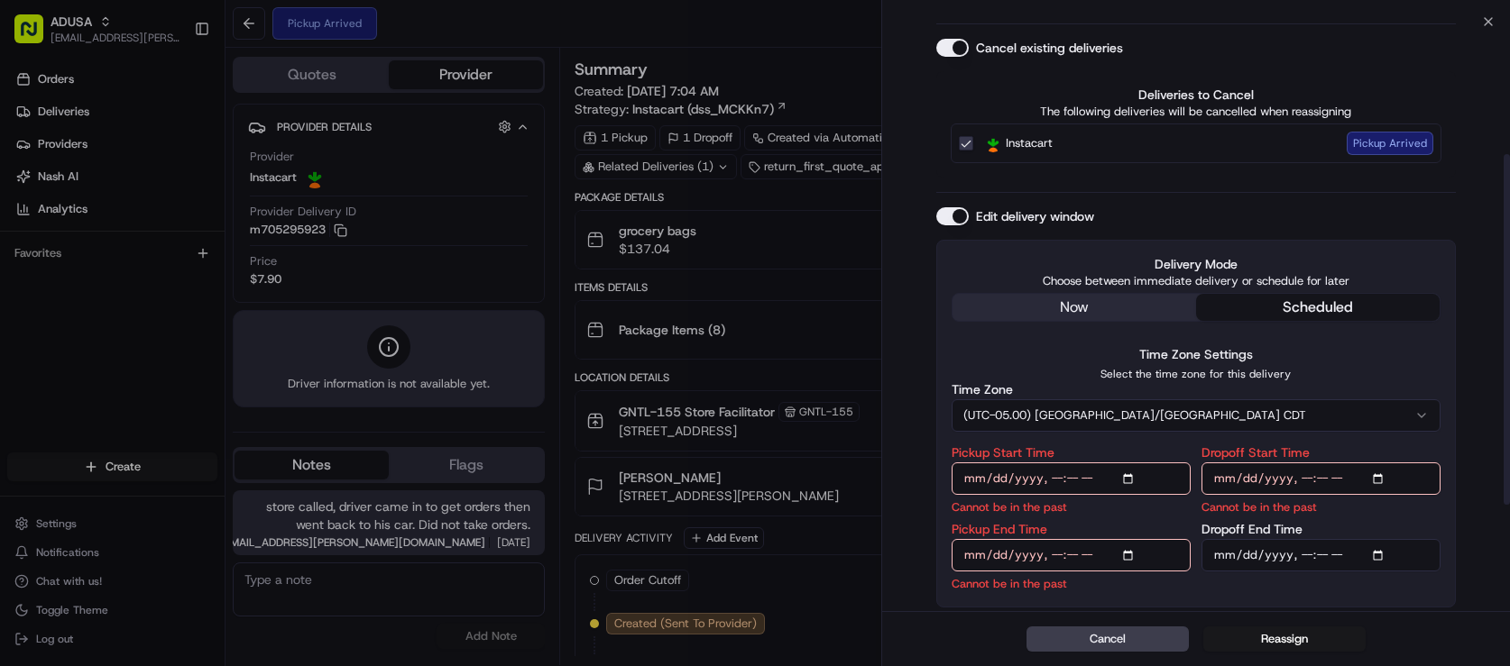
scroll to position [357, 0]
click at [1150, 399] on button "(UTC-05.00) America/Chicago CDT" at bounding box center [1195, 415] width 489 height 32
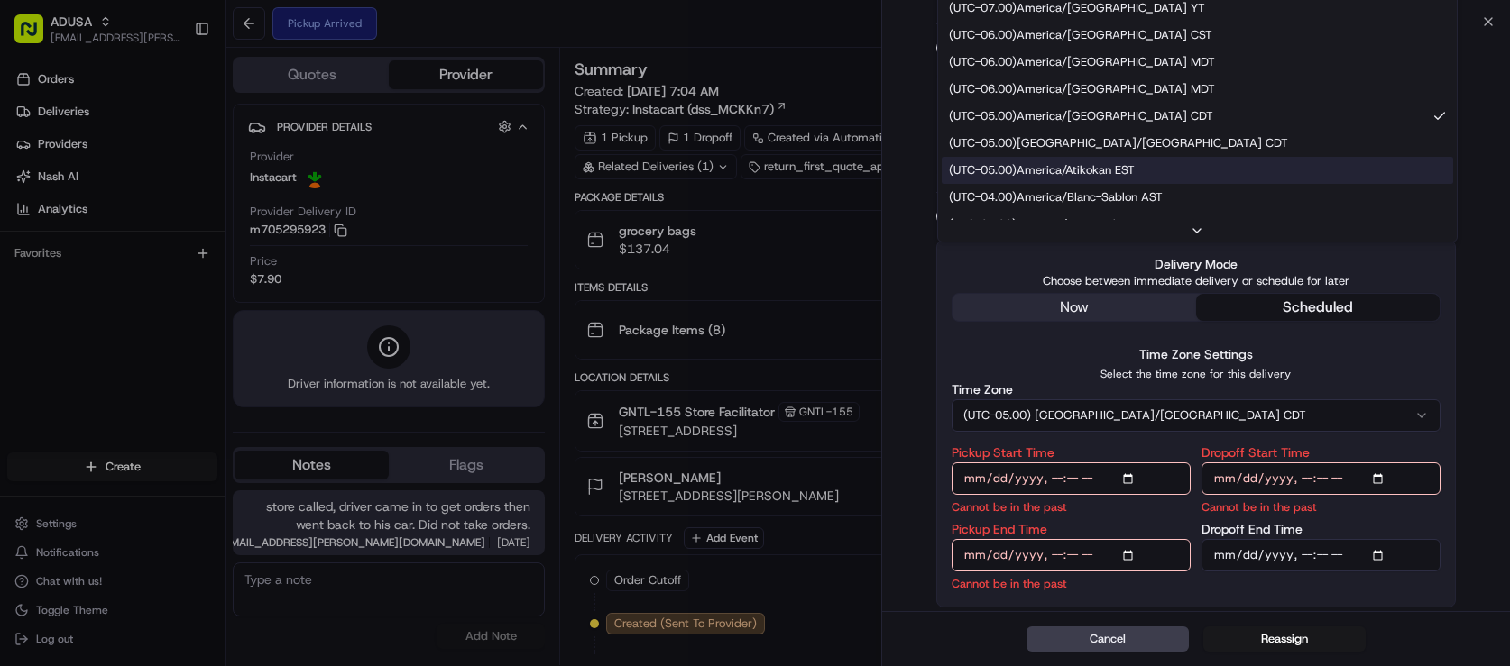
scroll to position [180, 0]
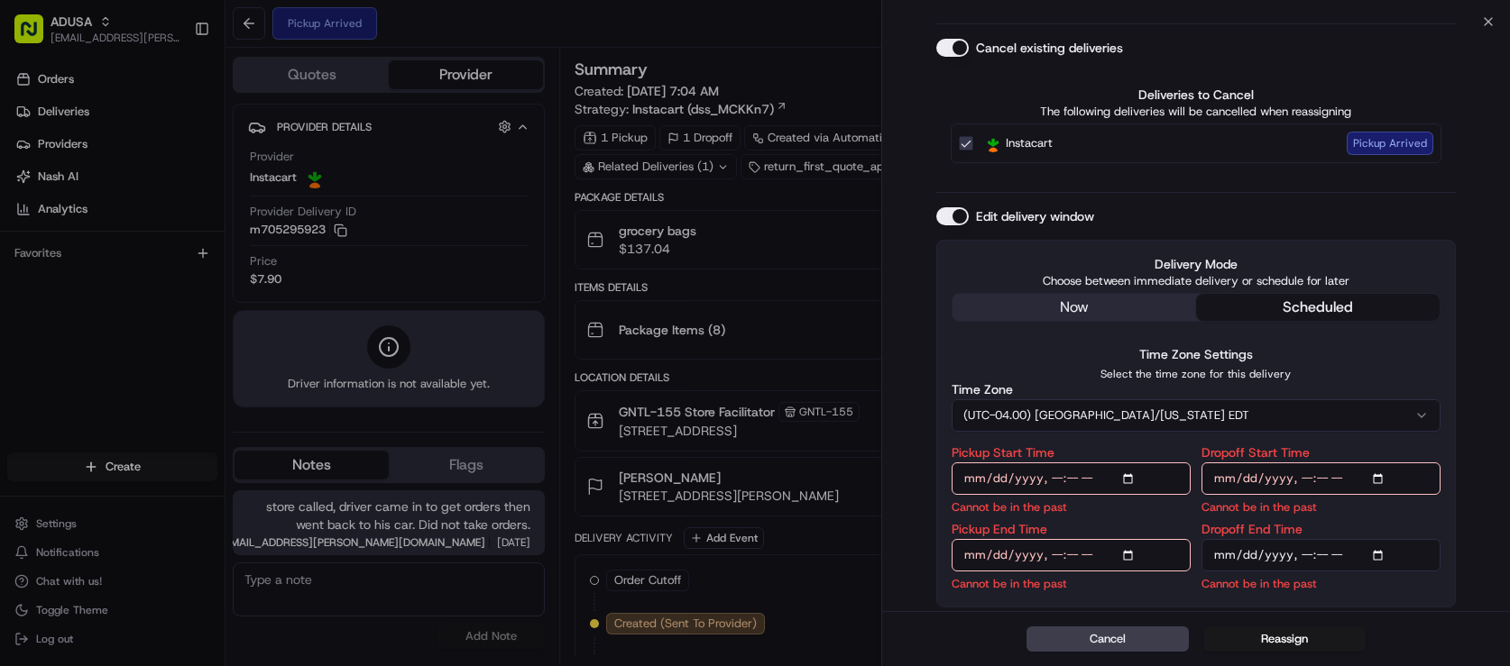
click at [1067, 463] on input "Pickup Start Time" at bounding box center [1070, 479] width 239 height 32
type input "2025-08-15T11:30"
click at [1067, 539] on input "Pickup End Time" at bounding box center [1070, 555] width 239 height 32
click at [1106, 539] on input "Pickup End Time" at bounding box center [1070, 555] width 239 height 32
type input "2025-08-15T12:00"
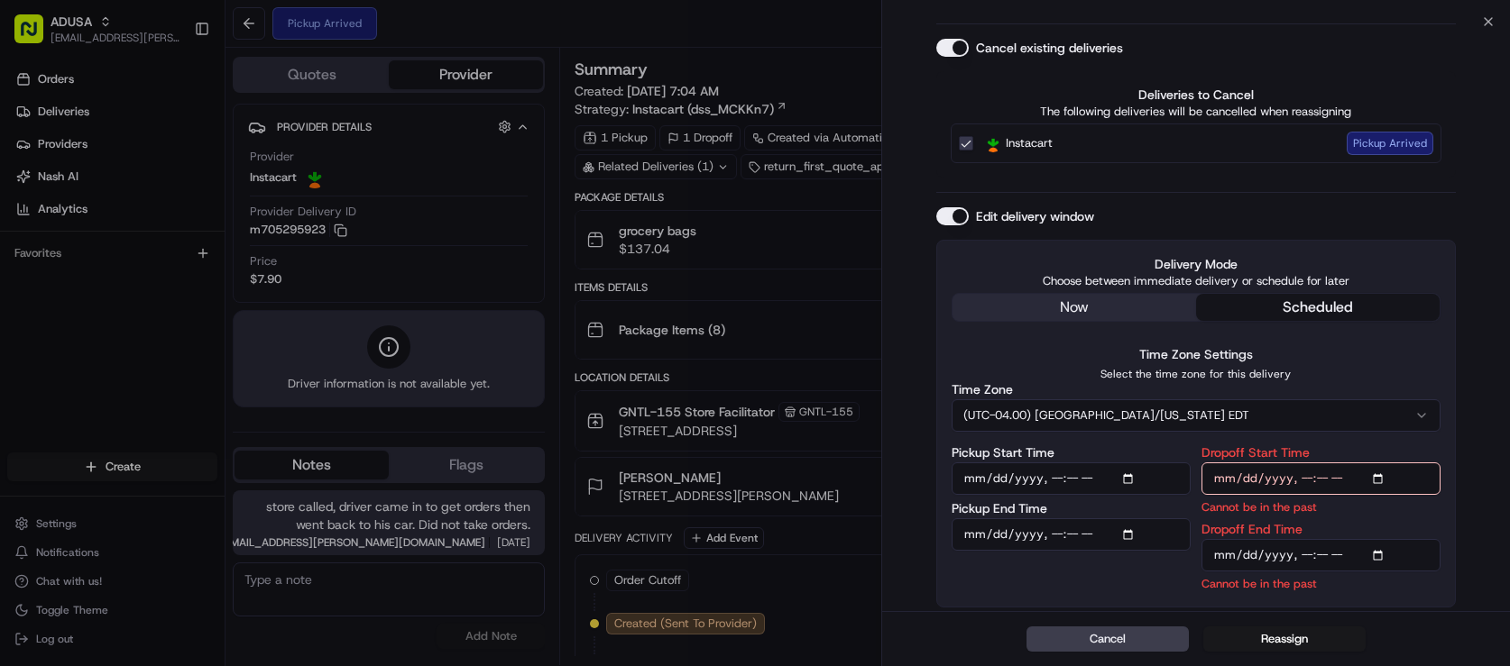
click at [1327, 463] on input "Dropoff Start Time" at bounding box center [1320, 479] width 239 height 32
click at [1373, 463] on input "Dropoff Start Time" at bounding box center [1320, 479] width 239 height 32
type input "2025-08-15T12:00"
click at [1323, 539] on input "Dropoff End Time" at bounding box center [1320, 555] width 239 height 32
type input "2025-08-15T12:30"
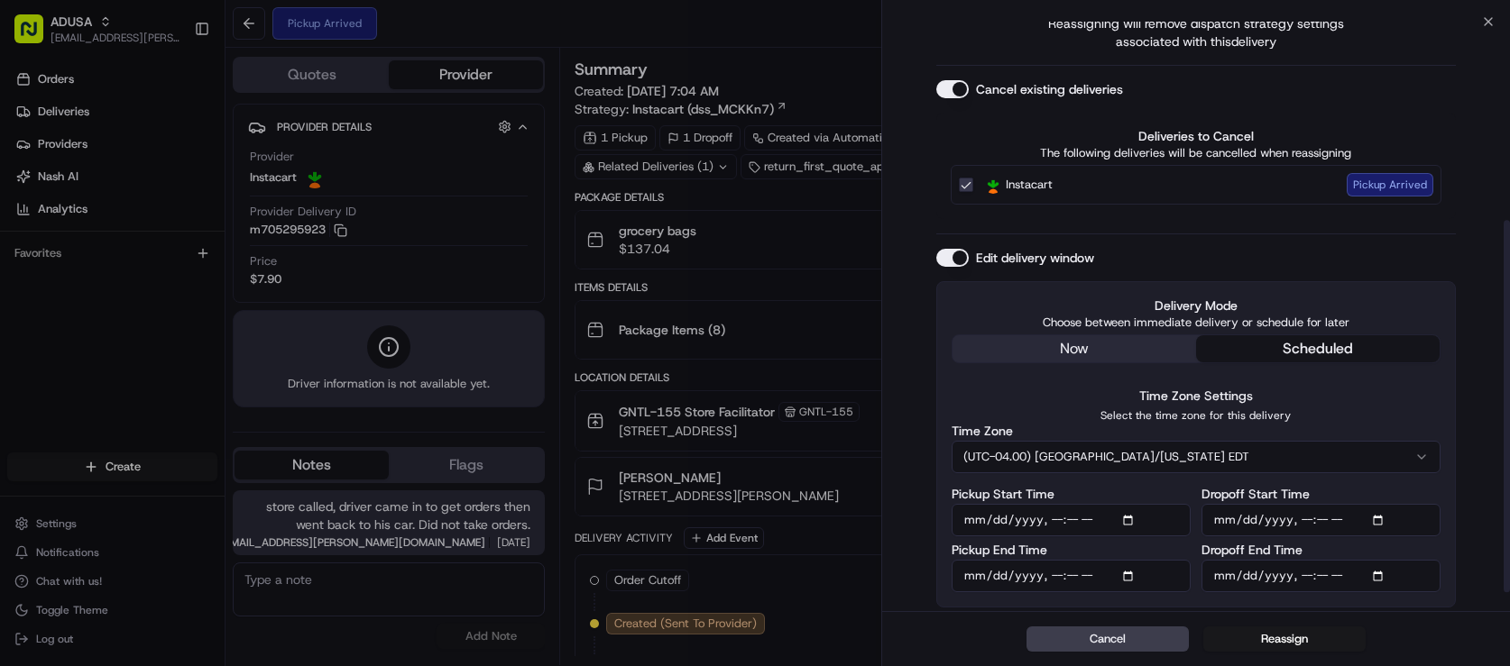
scroll to position [305, 0]
click at [1272, 629] on button "Reassign" at bounding box center [1284, 639] width 162 height 25
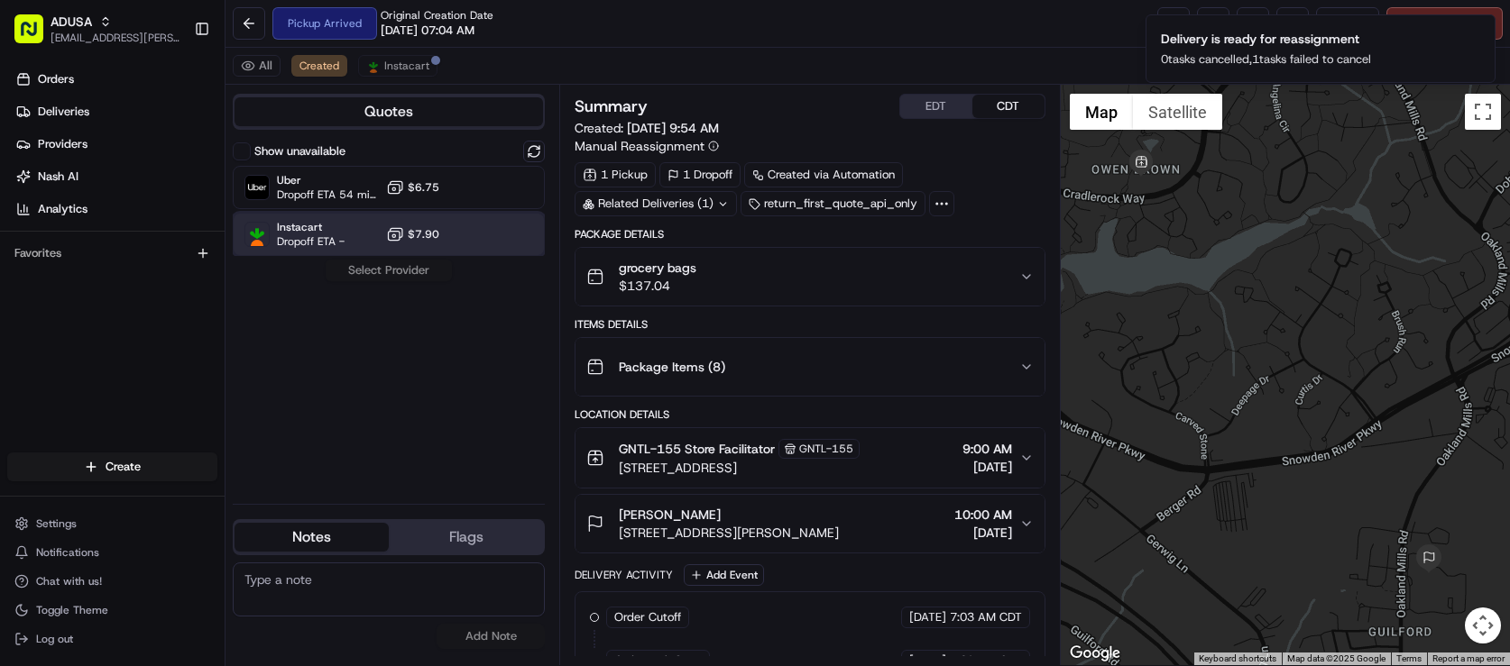
click at [461, 256] on div "Instacart Dropoff ETA - $7.90" at bounding box center [389, 234] width 312 height 43
click at [453, 281] on button "Assign Provider" at bounding box center [389, 271] width 128 height 22
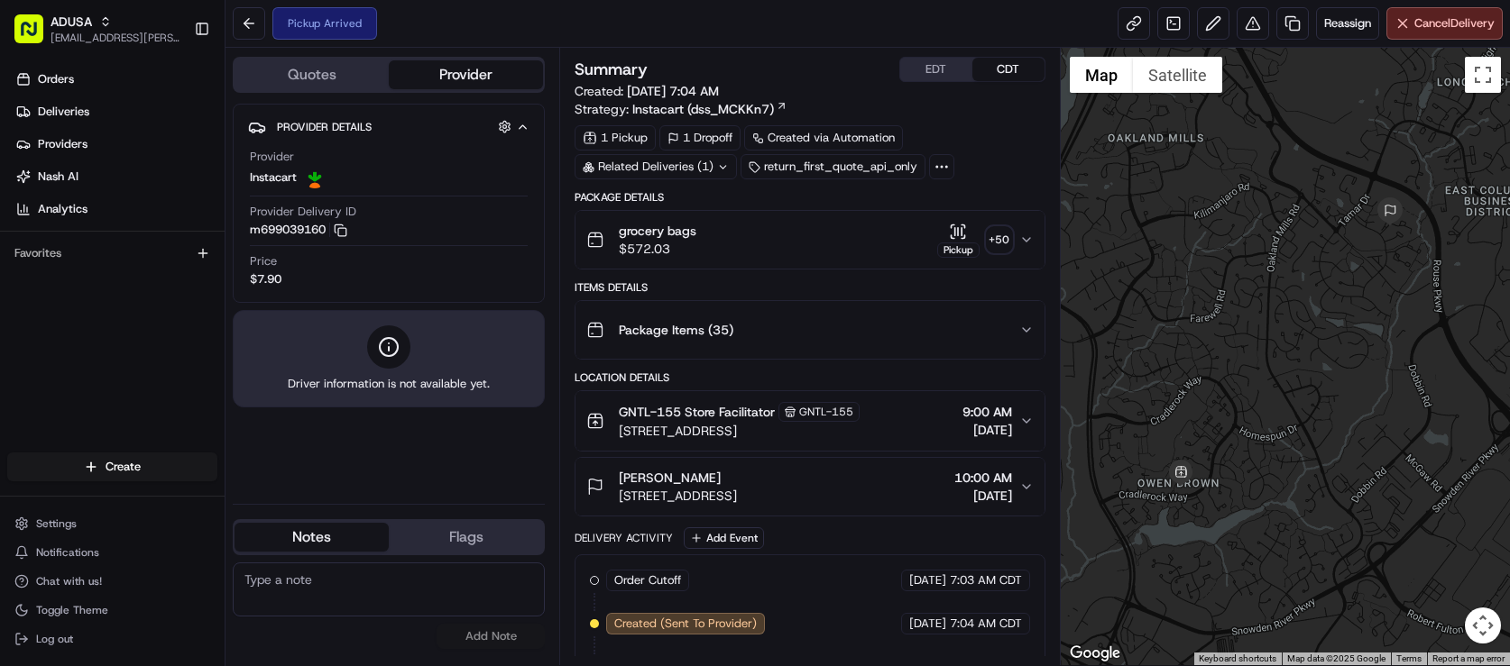
click at [421, 590] on textarea at bounding box center [389, 590] width 312 height 54
type textarea "Per store, driver came in to pick up the orders then went back to his car and n…"
click at [499, 637] on button "Add Note" at bounding box center [490, 636] width 108 height 25
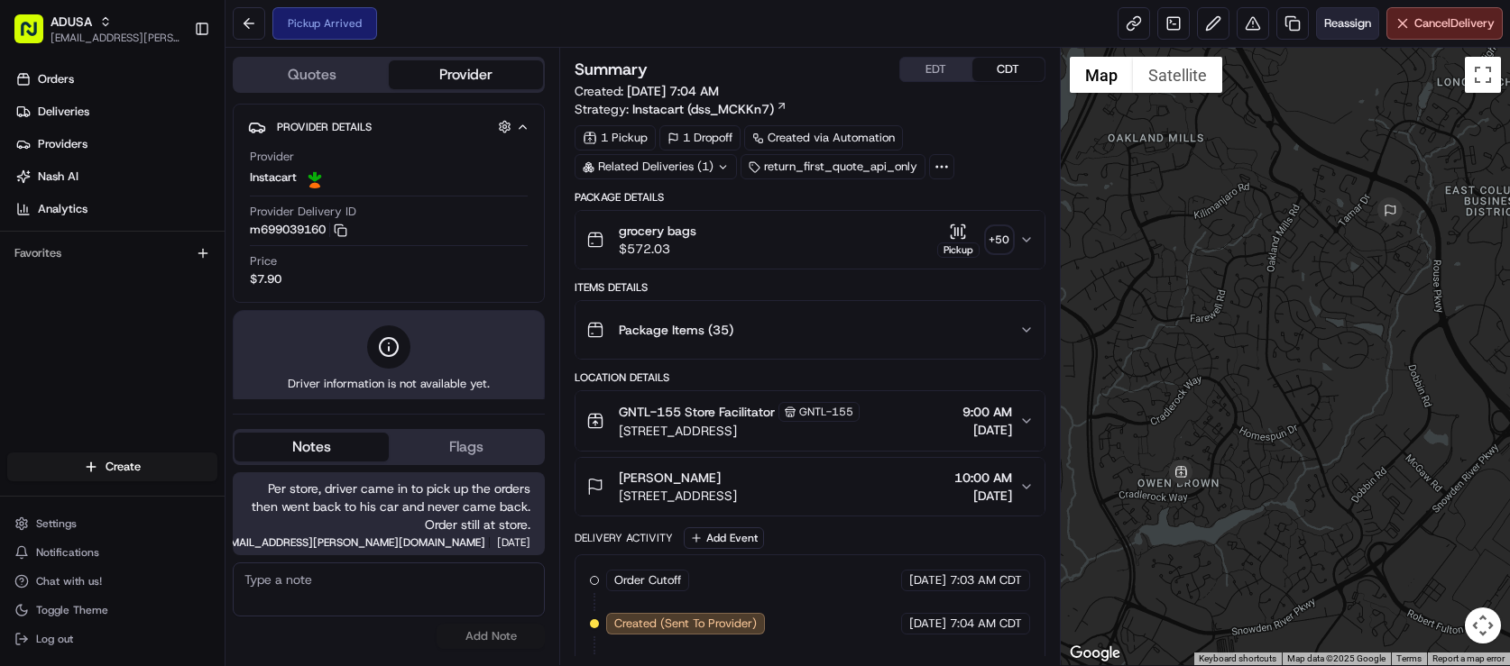
click at [1324, 29] on span "Reassign" at bounding box center [1347, 23] width 47 height 16
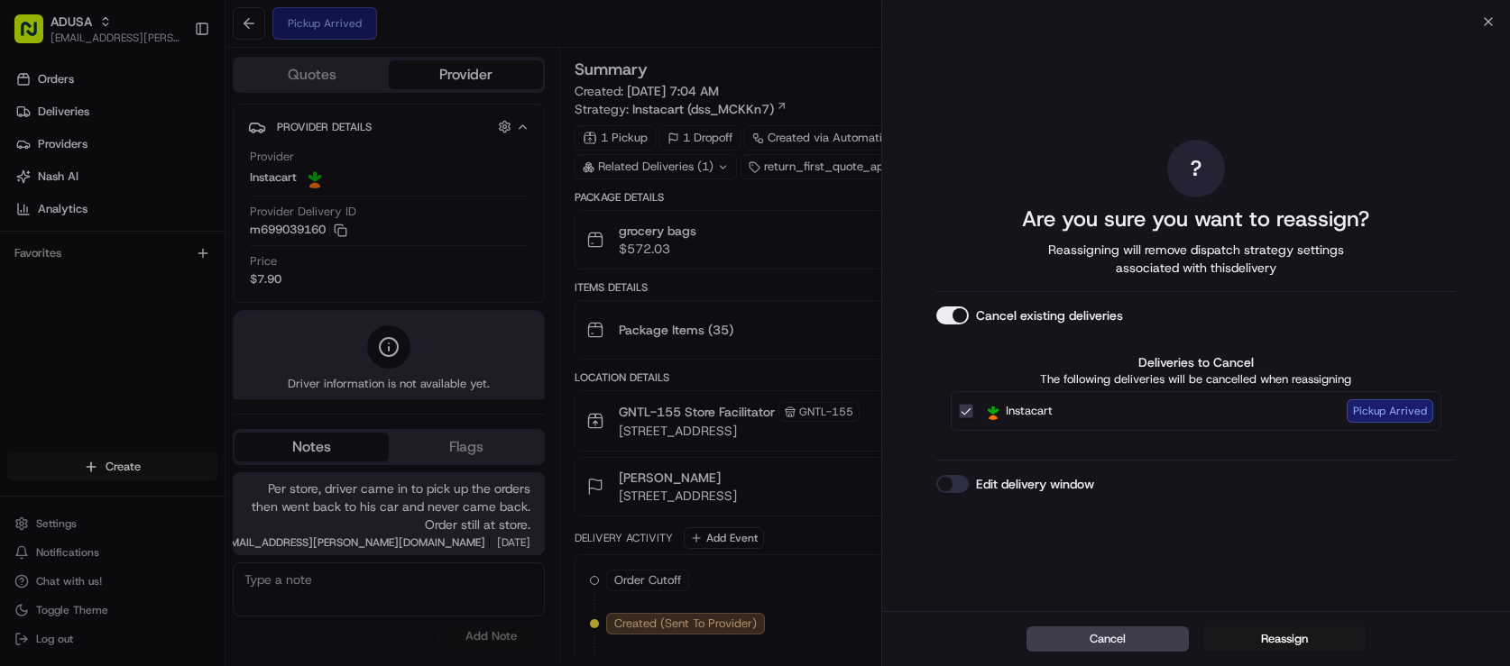
click at [941, 493] on button "Edit delivery window" at bounding box center [952, 484] width 32 height 18
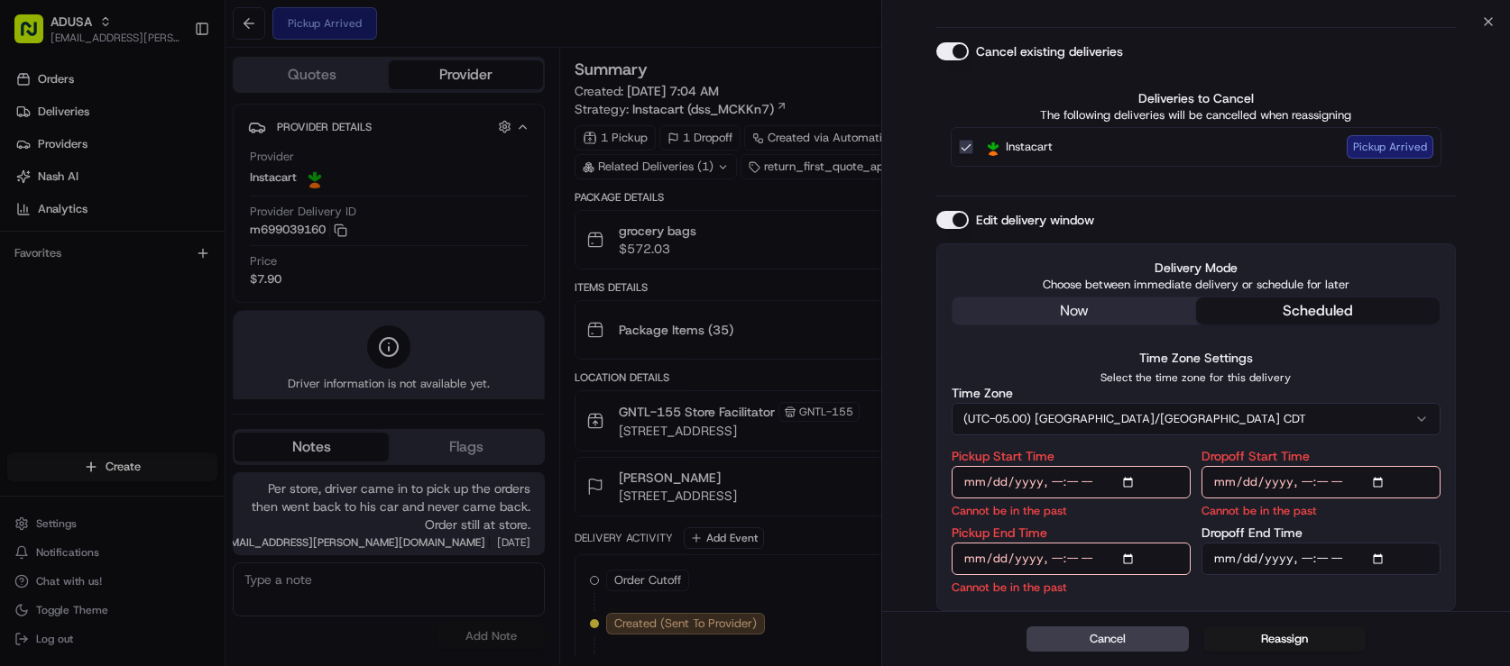
scroll to position [357, 0]
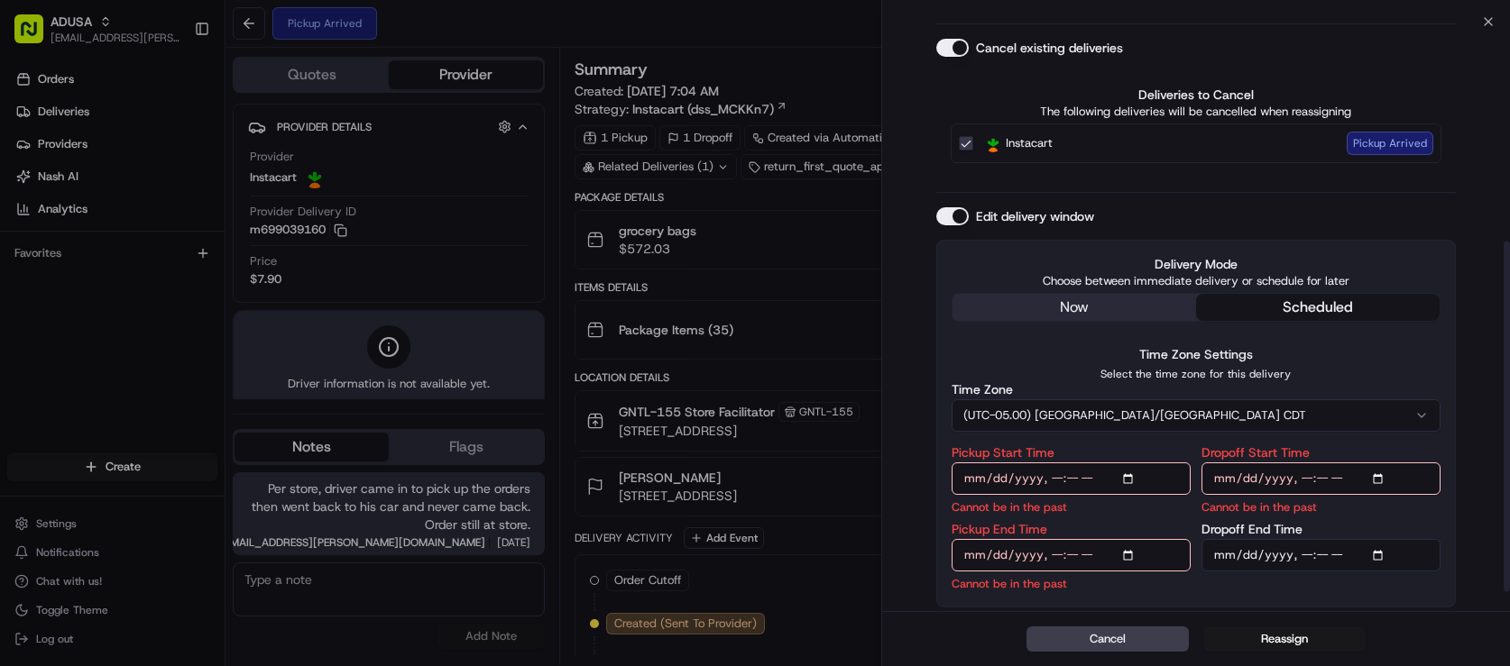
click at [1140, 399] on button "(UTC-05.00) America/Chicago CDT" at bounding box center [1195, 415] width 489 height 32
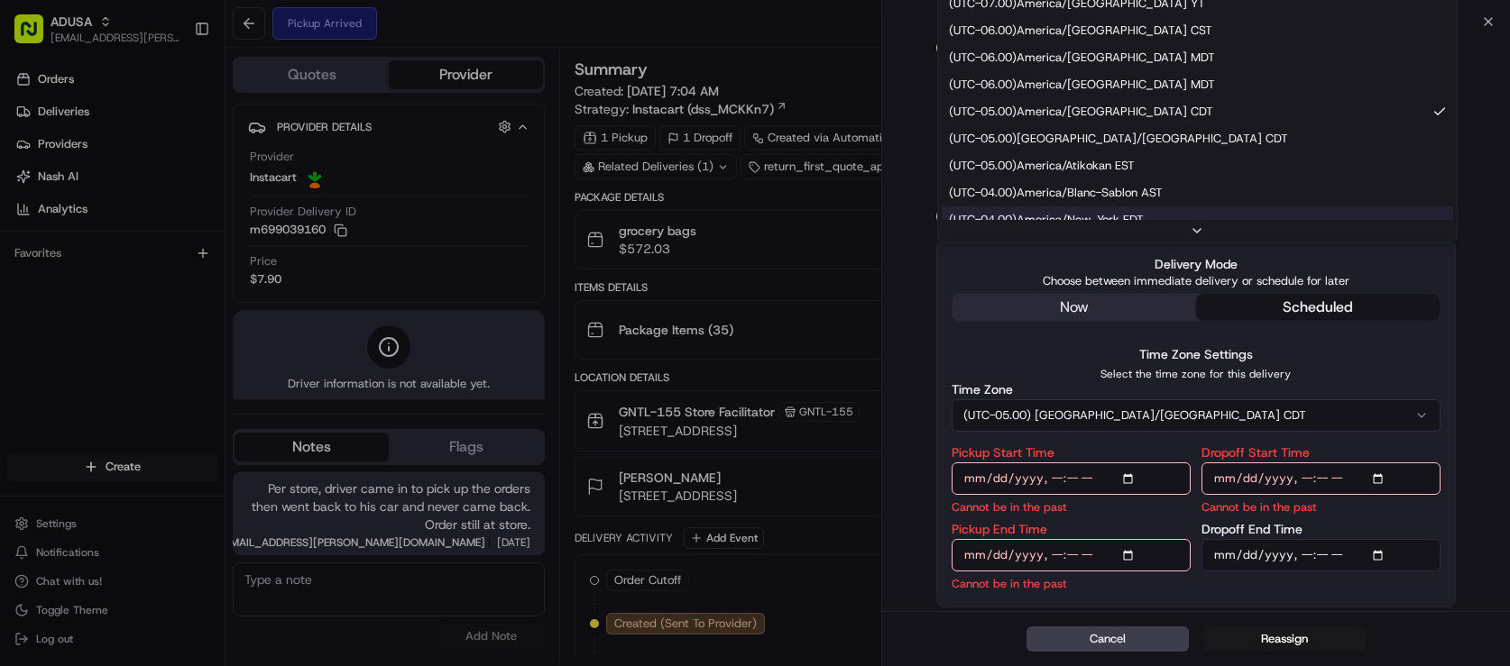
scroll to position [180, 0]
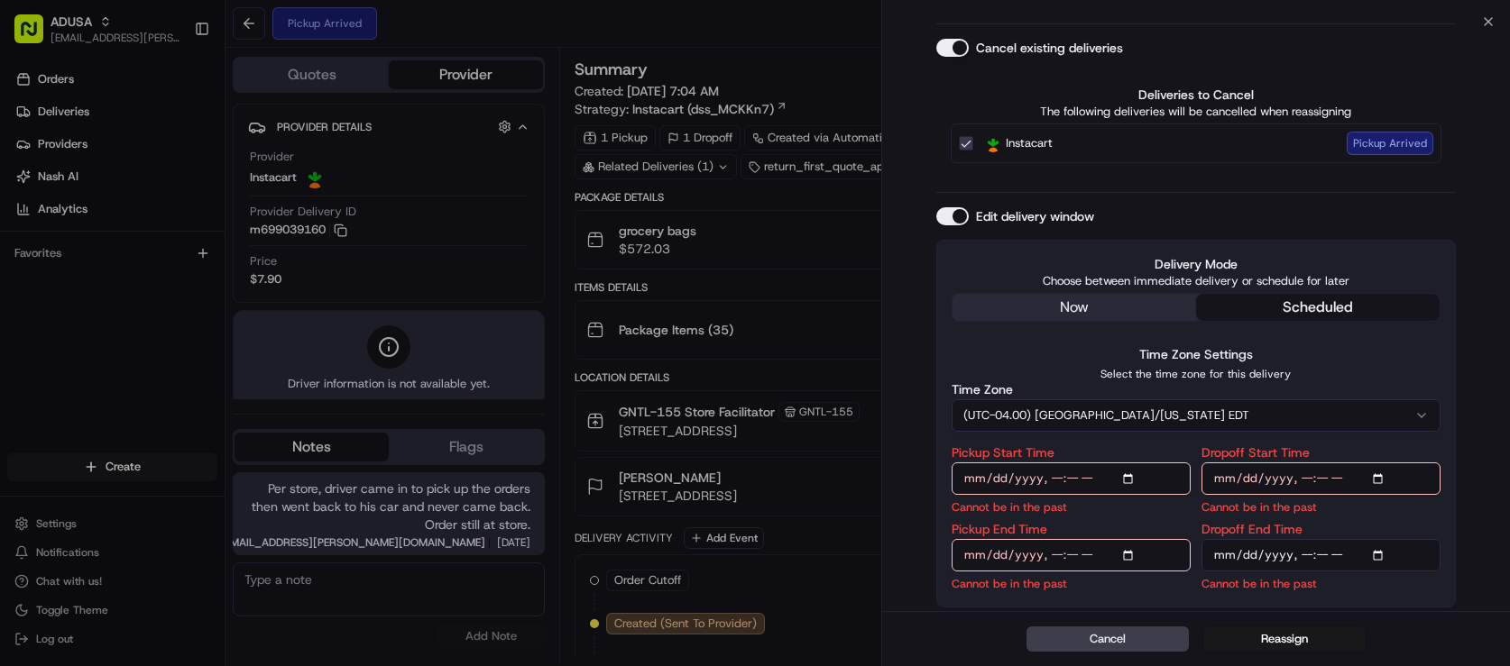
click at [1068, 463] on input "Pickup Start Time" at bounding box center [1070, 479] width 239 height 32
type input "2025-08-15T11:30"
click at [1063, 539] on input "Pickup End Time" at bounding box center [1070, 555] width 239 height 32
click at [1115, 539] on input "Pickup End Time" at bounding box center [1070, 555] width 239 height 32
type input "2025-08-15T12:00"
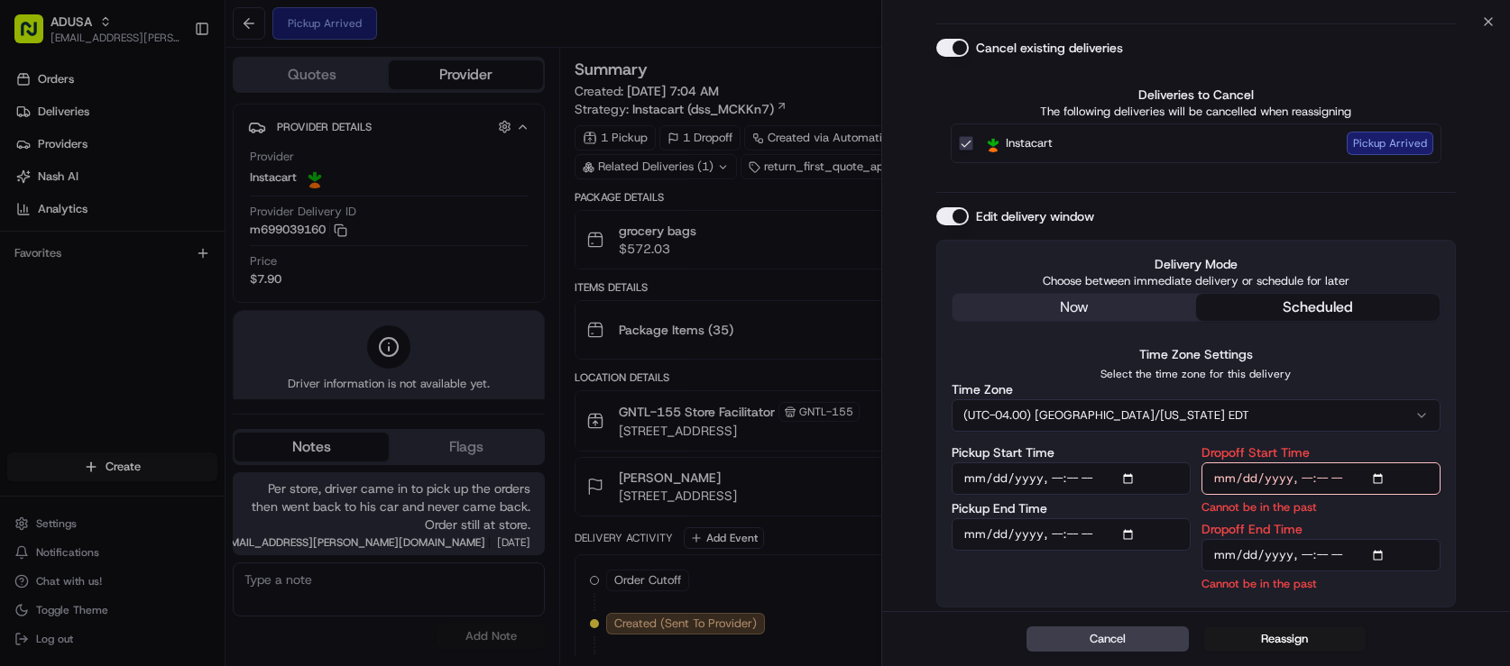
click at [1322, 463] on input "Dropoff Start Time" at bounding box center [1320, 479] width 239 height 32
click at [1375, 463] on input "Dropoff Start Time" at bounding box center [1320, 479] width 239 height 32
type input "2025-08-15T12:00"
click at [1327, 539] on input "Dropoff End Time" at bounding box center [1320, 555] width 239 height 32
type input "2025-08-15T12:30"
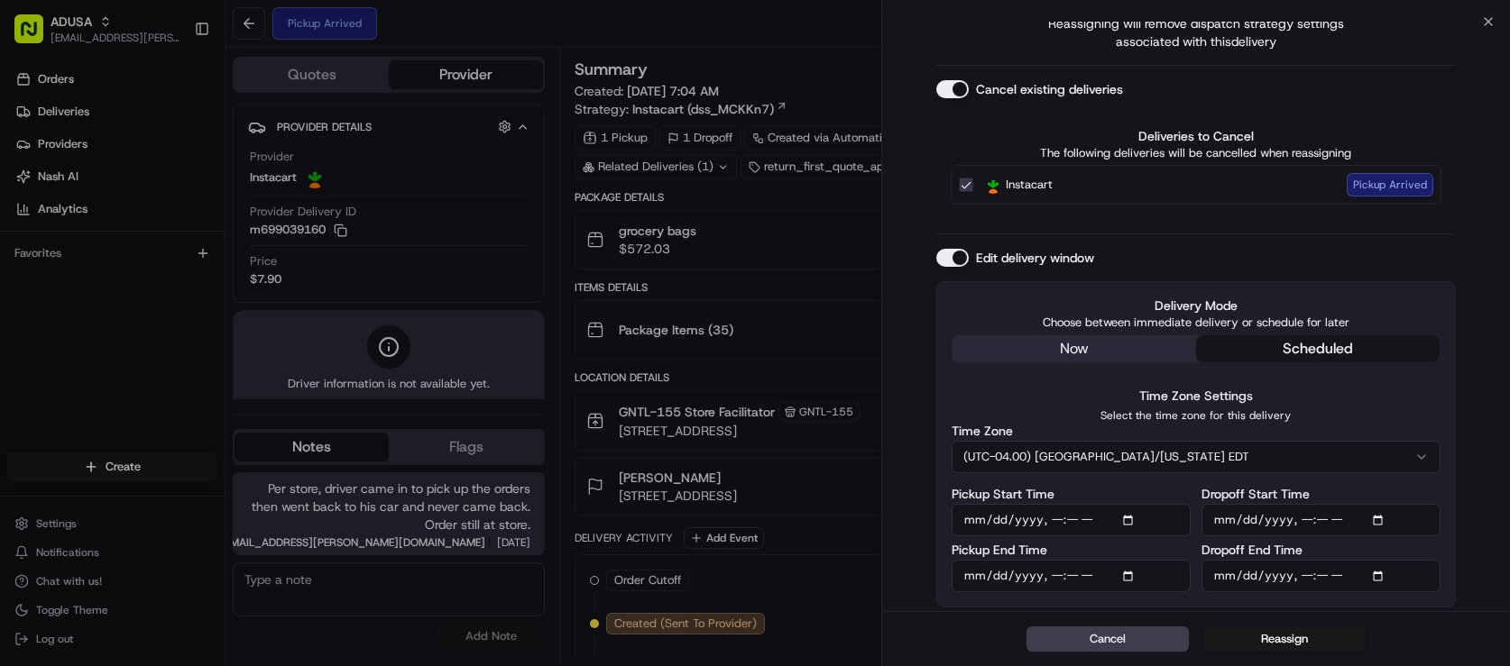
scroll to position [305, 0]
click at [1311, 645] on button "Reassign" at bounding box center [1284, 639] width 162 height 25
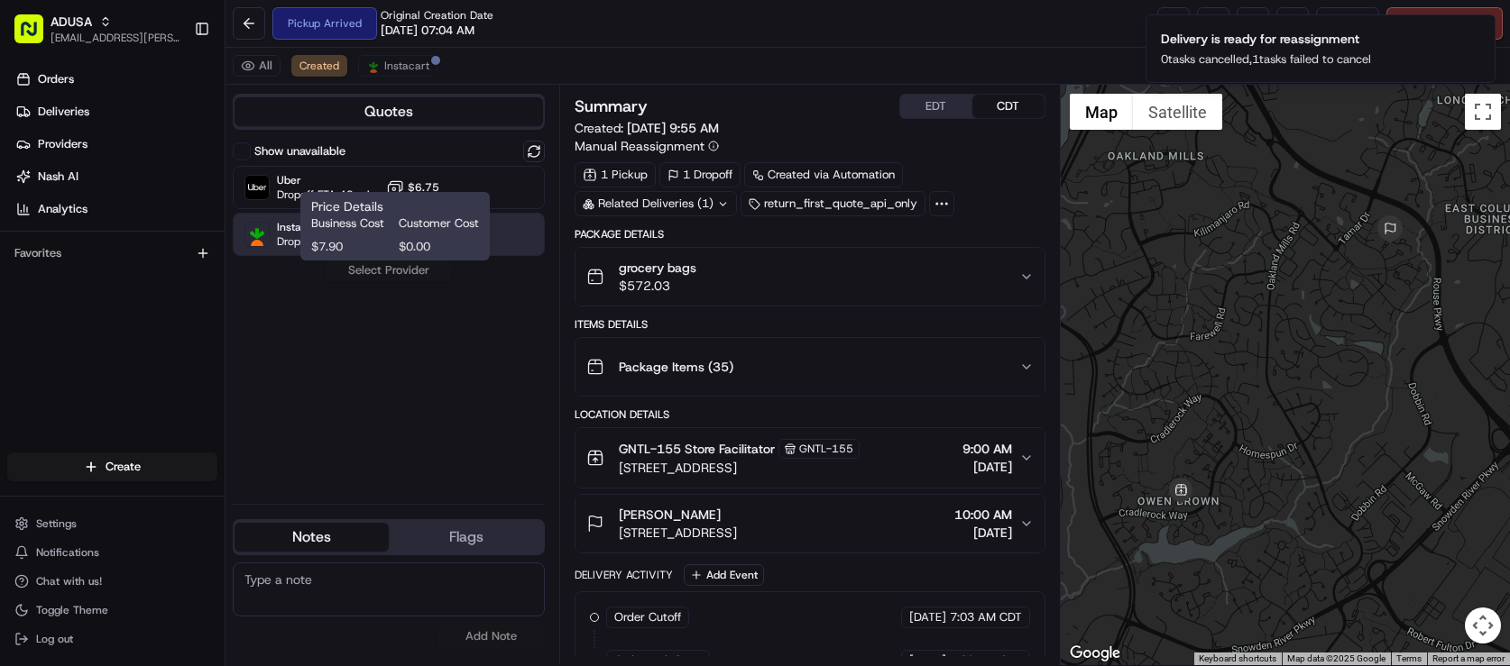
click at [420, 261] on div "Price Details Business Cost Customer Cost $7.90 $0.00 Price Details Business Co…" at bounding box center [394, 226] width 189 height 69
click at [439, 281] on button "Assign Provider" at bounding box center [389, 271] width 128 height 22
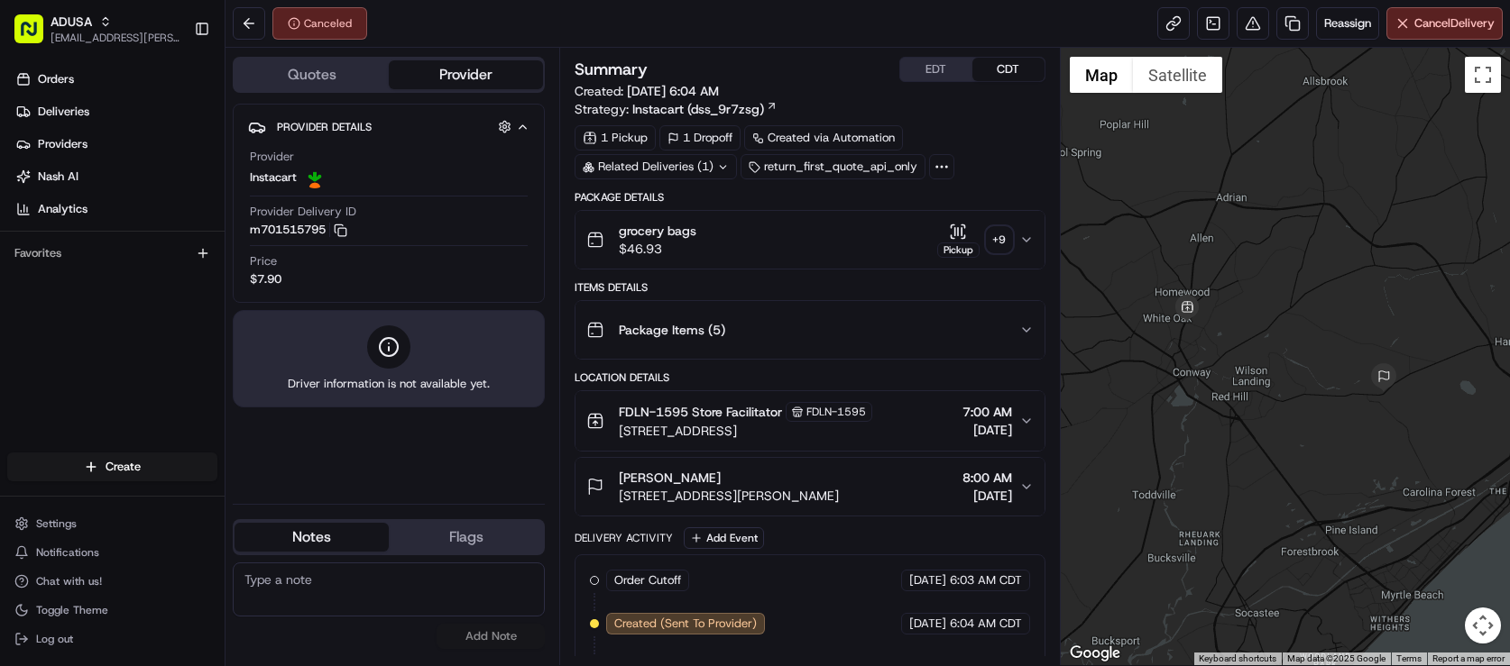
click at [396, 583] on textarea at bounding box center [389, 590] width 312 height 54
type textarea "Customer cancelled through CC"
click at [538, 643] on button "Add Note" at bounding box center [490, 636] width 108 height 25
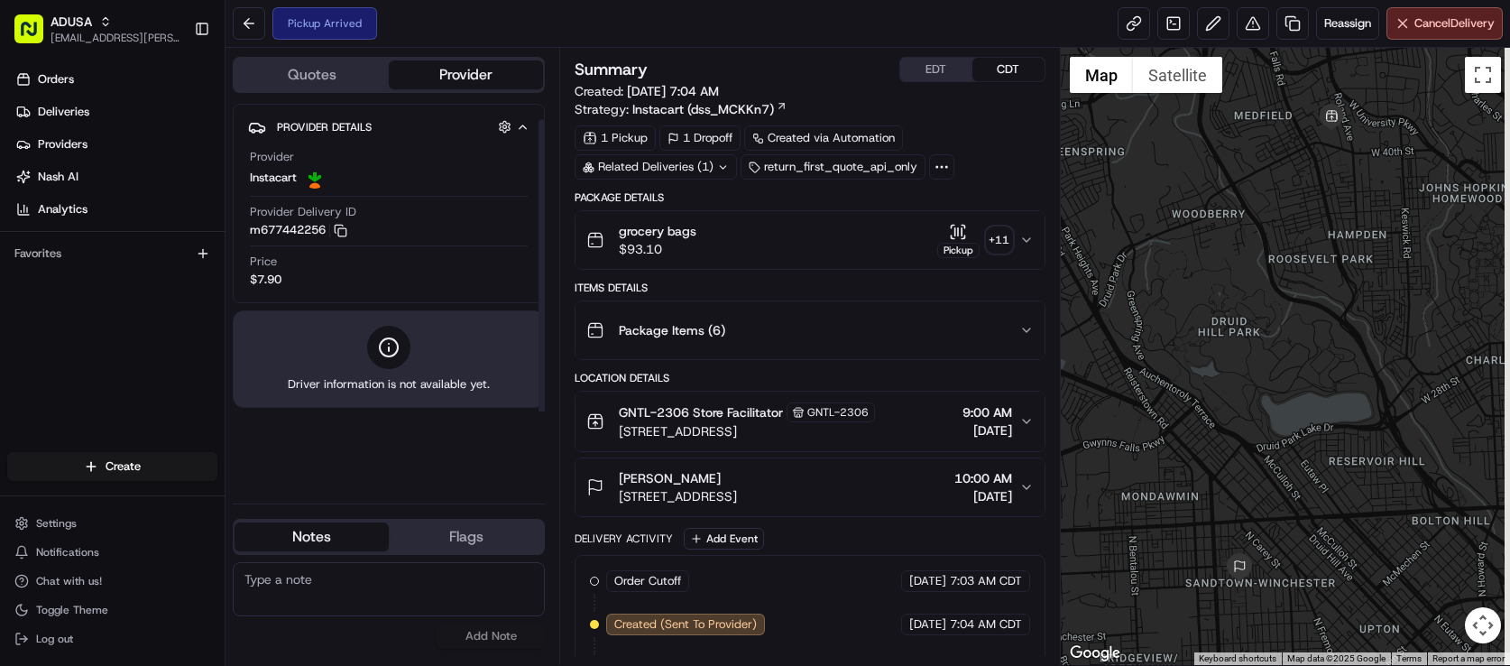
scroll to position [32, 0]
